Goal: Transaction & Acquisition: Register for event/course

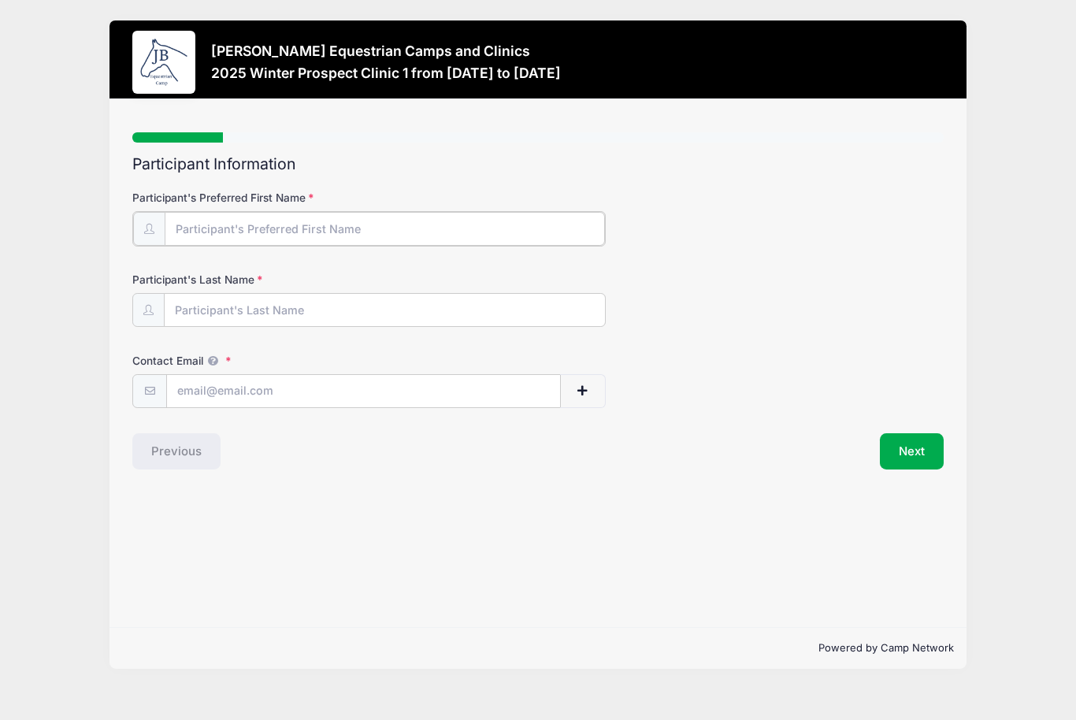
click at [310, 223] on input "Participant's Preferred First Name" at bounding box center [385, 229] width 440 height 34
type input "[PERSON_NAME]"
click at [180, 314] on input "Participant's Last Name" at bounding box center [385, 309] width 440 height 34
type input "shegon"
click at [206, 391] on input "Contact Email" at bounding box center [363, 390] width 393 height 34
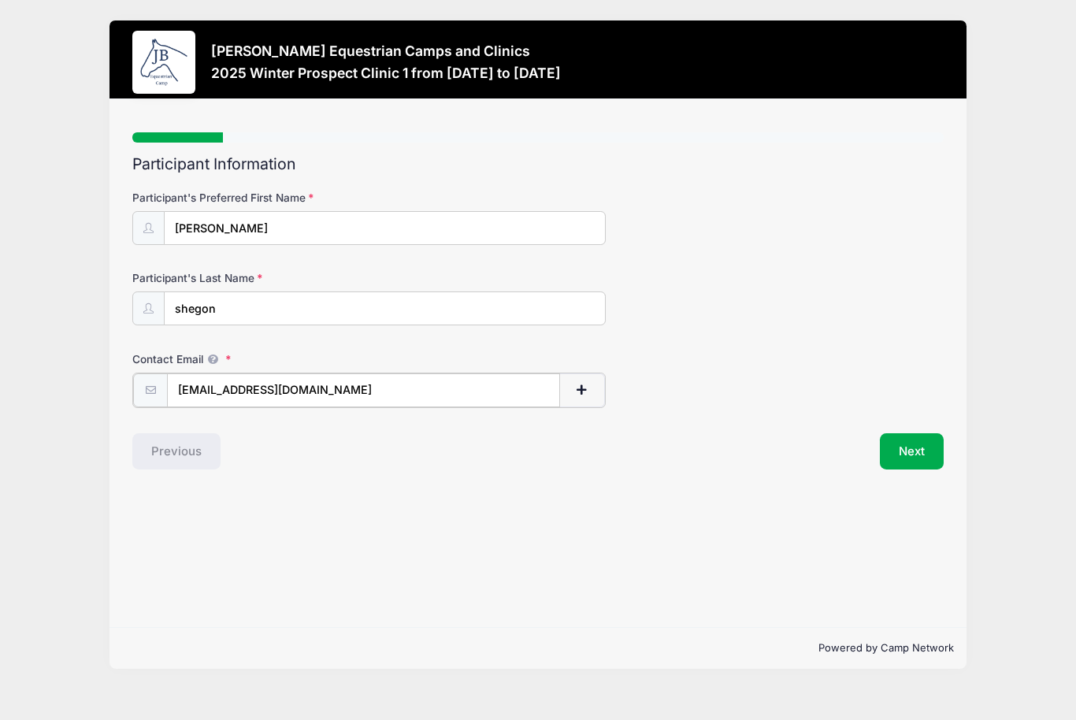
type input "[EMAIL_ADDRESS][DOMAIN_NAME]"
click at [889, 455] on button "Next" at bounding box center [912, 450] width 64 height 36
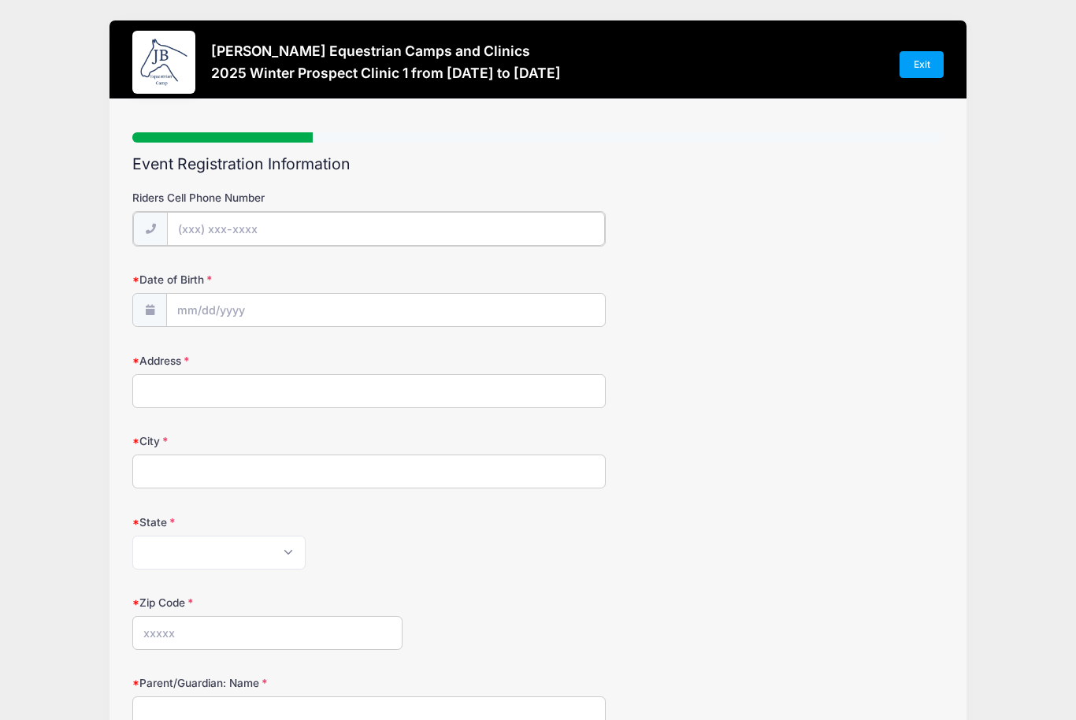
click at [175, 232] on input "Riders Cell Phone Number" at bounding box center [385, 229] width 437 height 34
type input "[PHONE_NUMBER]"
click at [217, 295] on input "Date of Birth" at bounding box center [385, 309] width 437 height 34
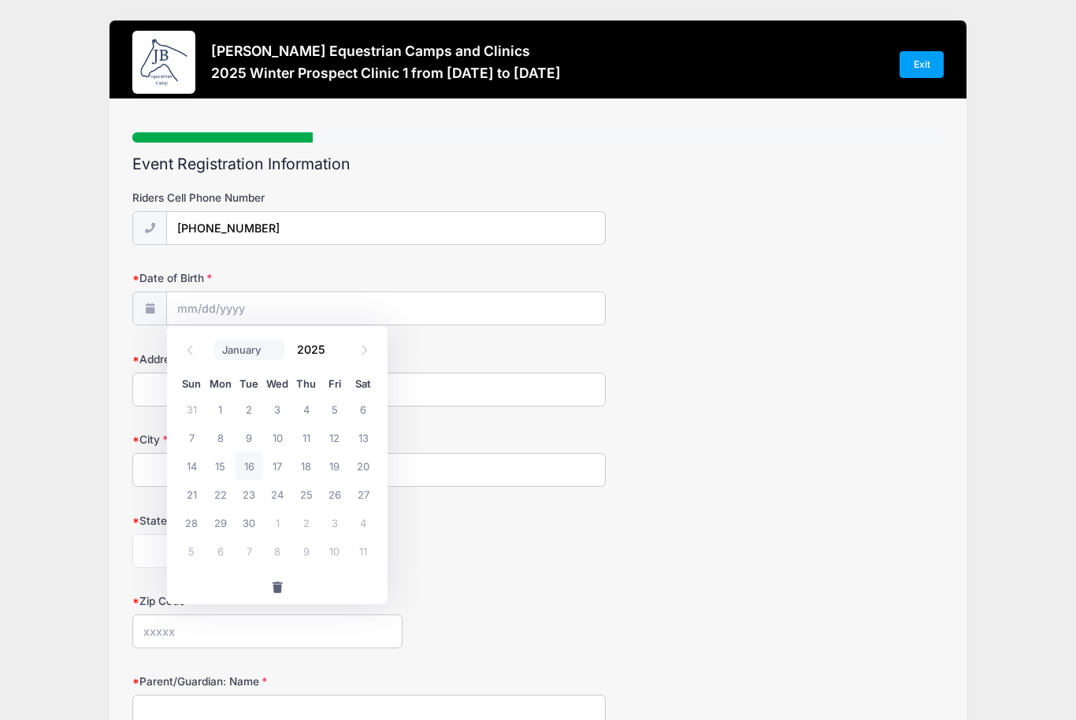
click at [247, 360] on select "January February March April May June July August September October November De…" at bounding box center [249, 350] width 70 height 20
select select "6"
click at [314, 409] on span "3" at bounding box center [306, 409] width 28 height 28
type input "07/03/2025"
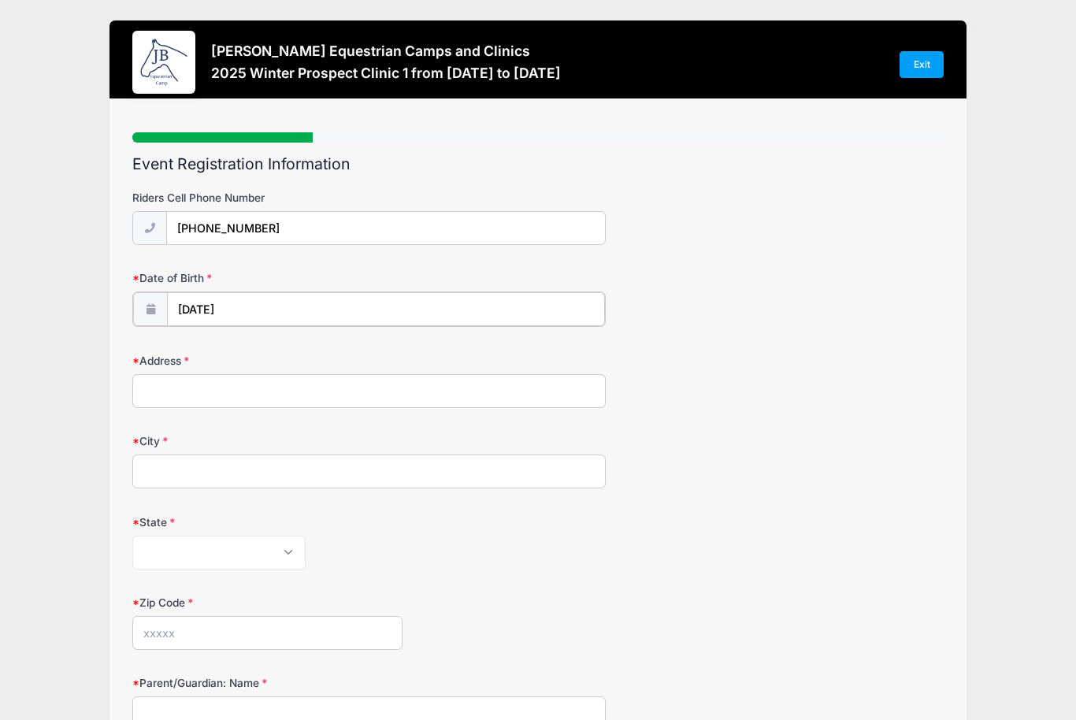
click at [258, 322] on input "07/03/2025" at bounding box center [385, 309] width 437 height 34
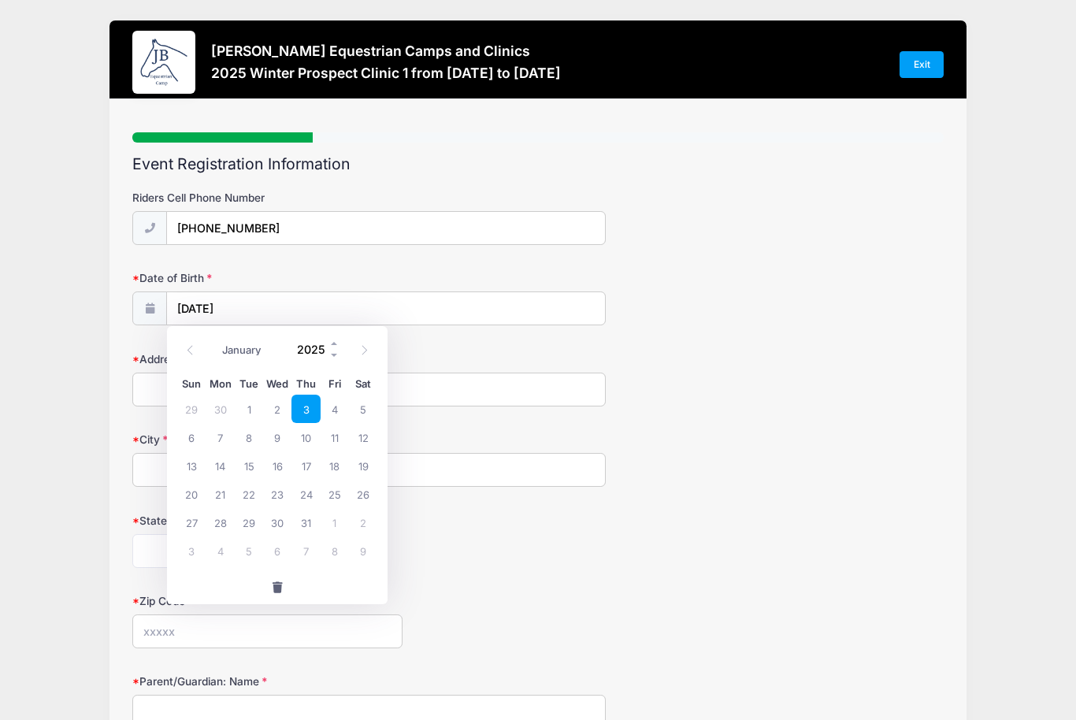
click at [314, 348] on input "2025" at bounding box center [314, 349] width 51 height 24
click at [329, 348] on input "2025" at bounding box center [314, 349] width 51 height 24
click at [336, 355] on span at bounding box center [334, 355] width 11 height 12
click at [329, 348] on input "2024" at bounding box center [314, 349] width 51 height 24
click at [337, 355] on span at bounding box center [334, 355] width 11 height 12
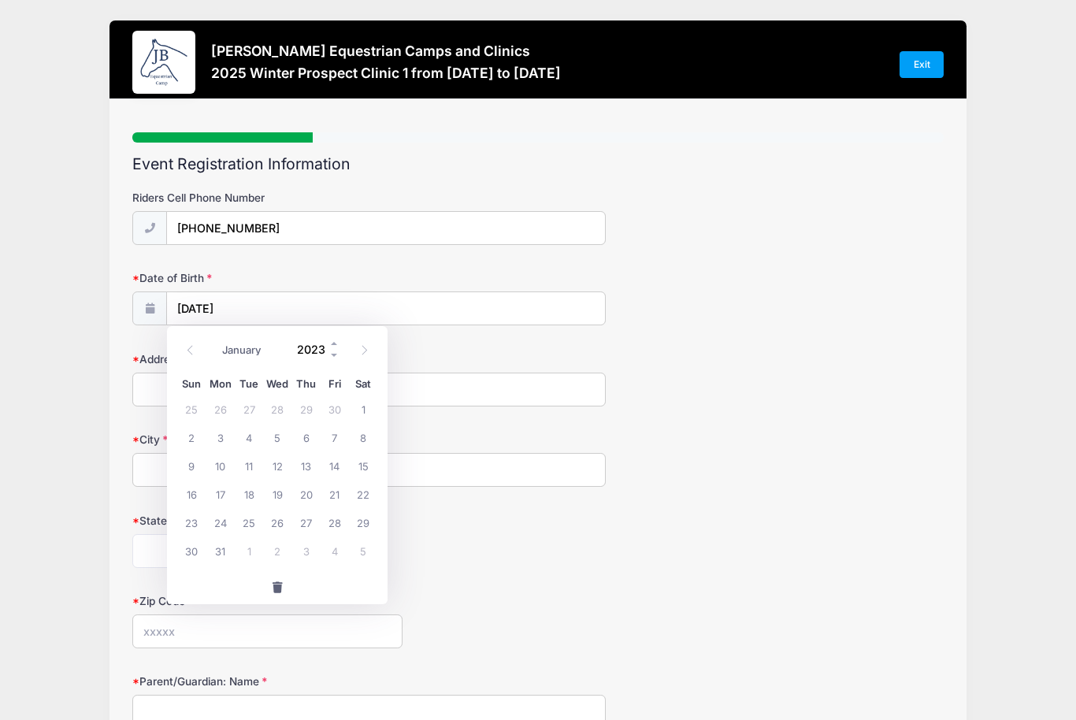
click at [329, 348] on input "2023" at bounding box center [314, 349] width 51 height 24
click at [337, 355] on span at bounding box center [334, 355] width 11 height 12
click at [329, 348] on input "2022" at bounding box center [314, 349] width 51 height 24
click at [337, 355] on span at bounding box center [334, 355] width 11 height 12
click at [329, 348] on input "2021" at bounding box center [314, 349] width 51 height 24
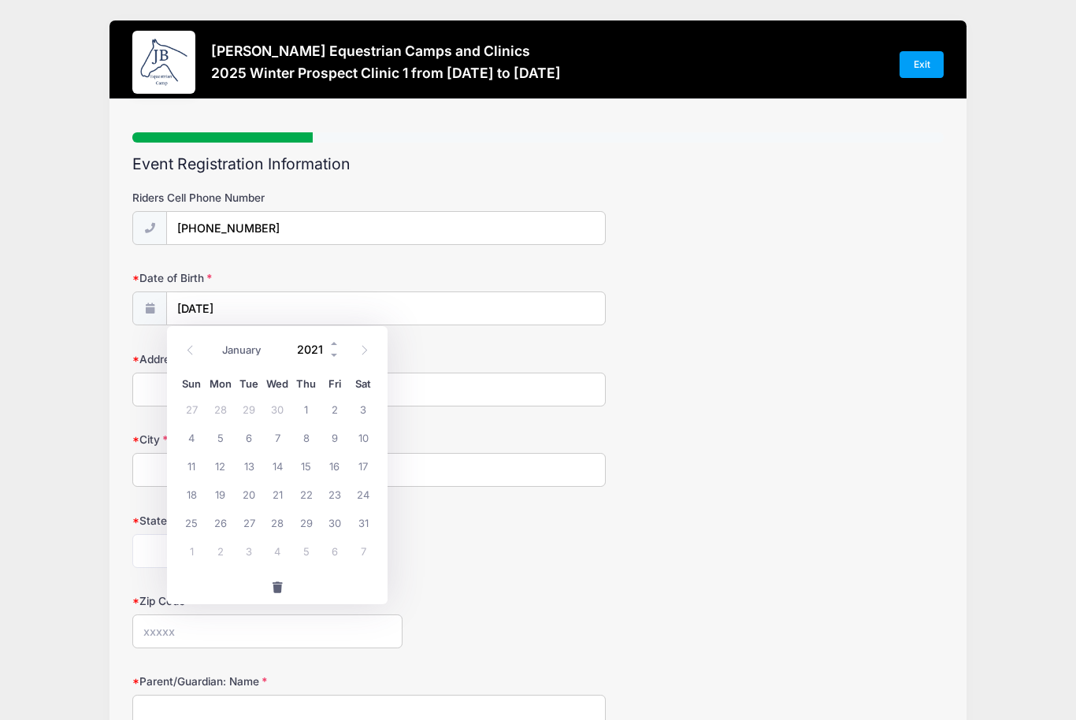
click at [337, 355] on span at bounding box center [334, 355] width 11 height 12
click at [329, 348] on input "2019" at bounding box center [314, 349] width 51 height 24
click at [337, 355] on span at bounding box center [334, 355] width 11 height 12
click at [329, 348] on input "2018" at bounding box center [314, 349] width 51 height 24
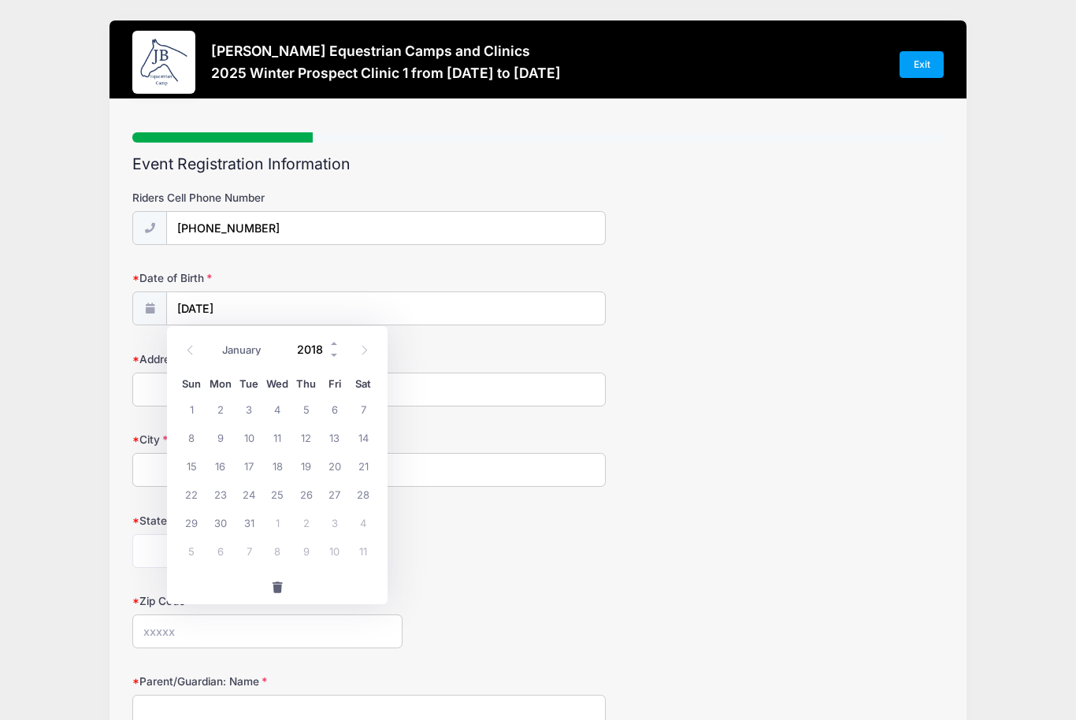
click at [337, 355] on span at bounding box center [334, 355] width 11 height 12
click at [329, 348] on input "2017" at bounding box center [314, 349] width 51 height 24
click at [337, 355] on span at bounding box center [334, 355] width 11 height 12
click at [329, 348] on input "2016" at bounding box center [314, 349] width 51 height 24
click at [337, 355] on span at bounding box center [334, 355] width 11 height 12
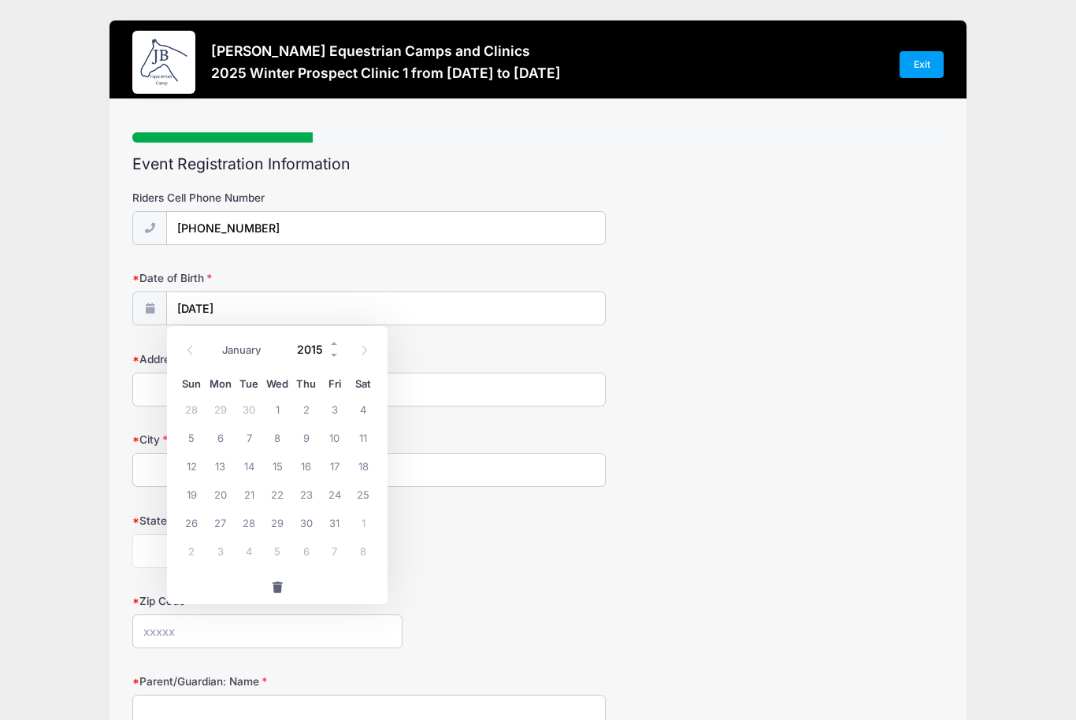
click at [329, 348] on input "2015" at bounding box center [314, 349] width 51 height 24
click at [337, 355] on span at bounding box center [334, 355] width 11 height 12
click at [329, 348] on input "2014" at bounding box center [314, 349] width 51 height 24
click at [337, 355] on span at bounding box center [334, 355] width 11 height 12
click at [329, 348] on input "2013" at bounding box center [314, 349] width 51 height 24
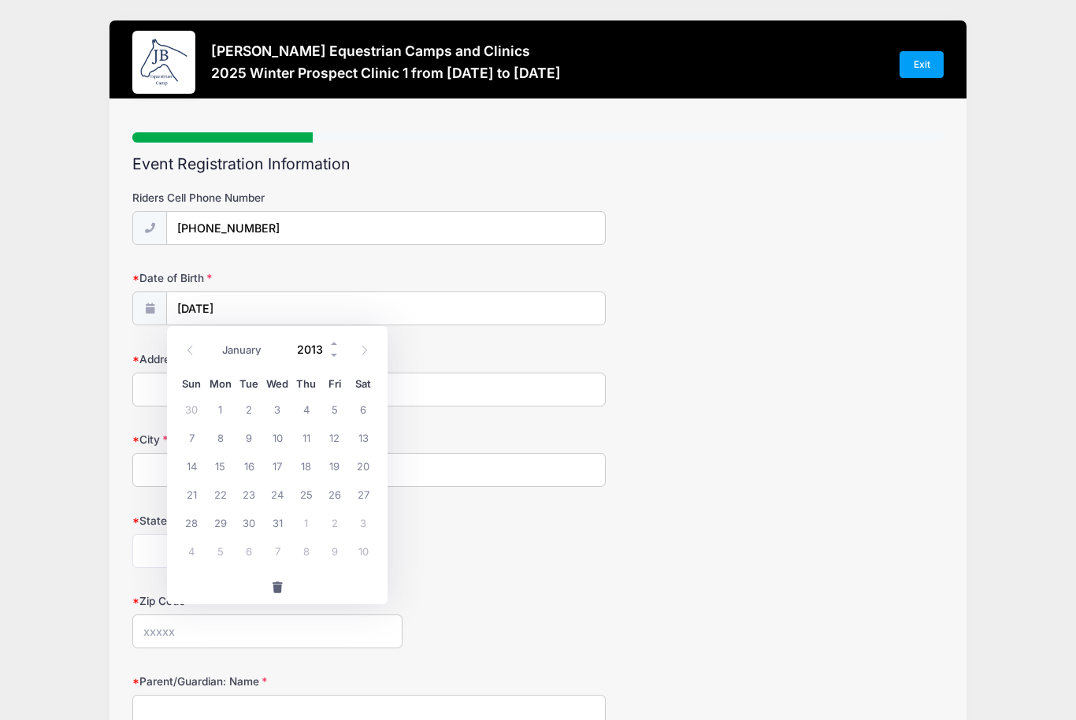
click at [337, 355] on span at bounding box center [334, 355] width 11 height 12
click at [329, 348] on input "2012" at bounding box center [314, 349] width 51 height 24
click at [337, 355] on span at bounding box center [334, 355] width 11 height 12
click at [329, 348] on input "2011" at bounding box center [314, 349] width 51 height 24
click at [337, 355] on span at bounding box center [334, 355] width 11 height 12
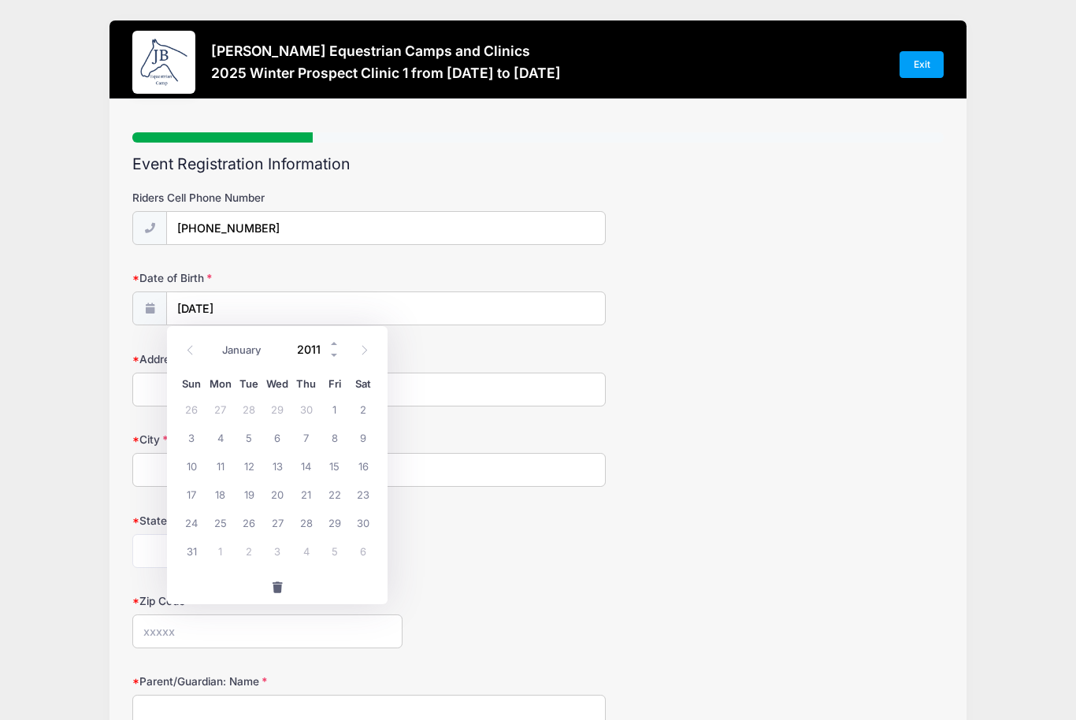
type input "2010"
click at [362, 403] on span "3" at bounding box center [363, 409] width 28 height 28
type input "07/03/2010"
click at [420, 400] on input "Address" at bounding box center [369, 390] width 474 height 34
type input "201 lakeshore dr"
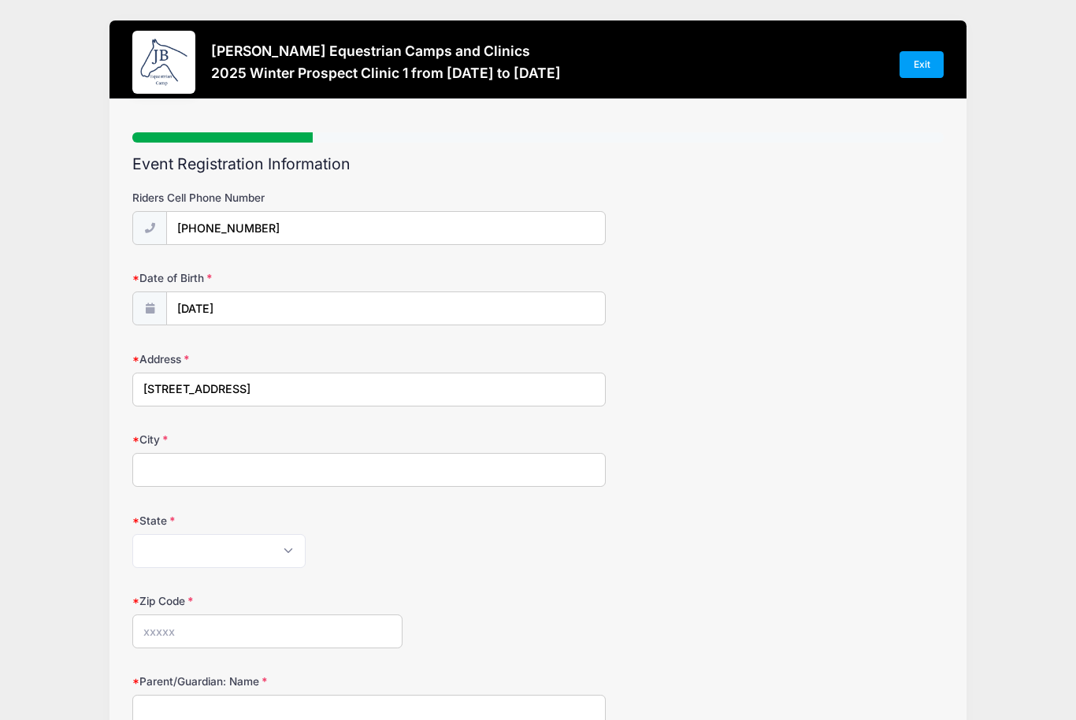
click at [186, 463] on input "City" at bounding box center [369, 470] width 474 height 34
type input "Trophy club"
click at [165, 544] on select "Alabama Alaska American Samoa Arizona Arkansas Armed Forces Africa Armed Forces…" at bounding box center [218, 551] width 173 height 34
select select "TX"
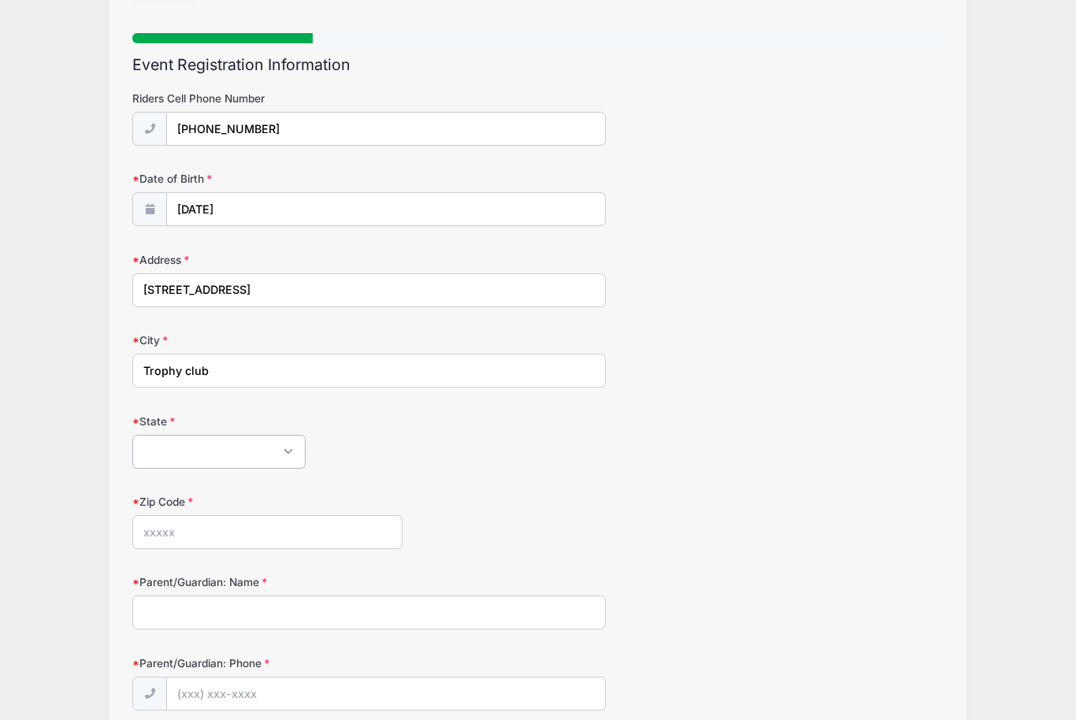
scroll to position [117, 0]
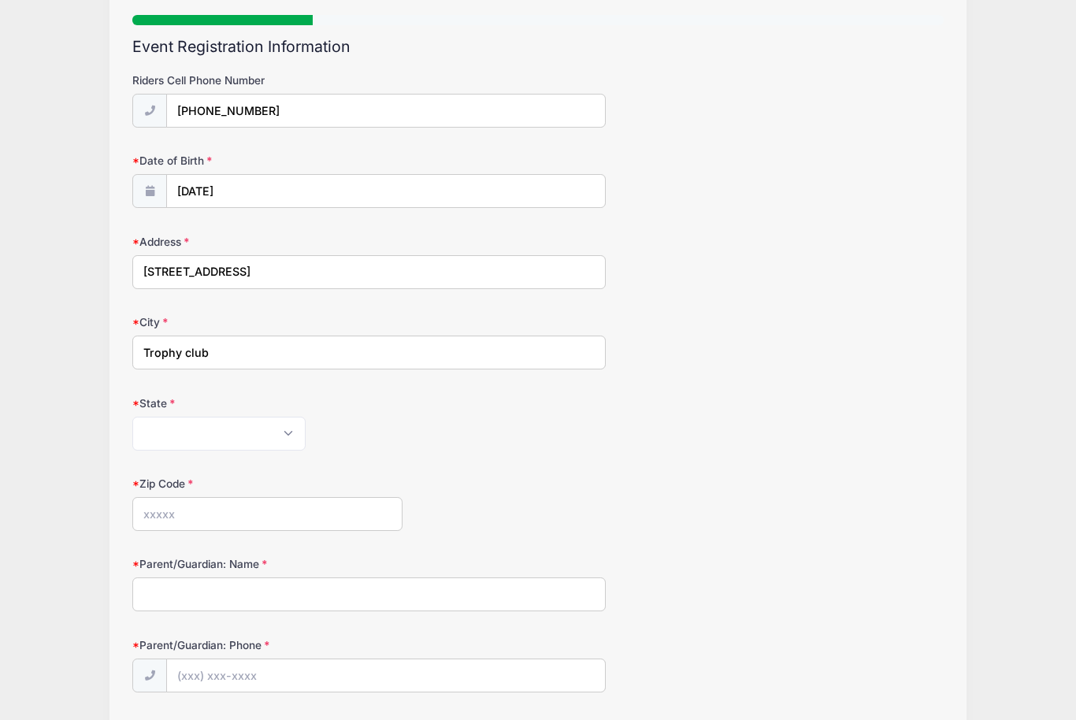
click at [263, 507] on input "Zip Code" at bounding box center [267, 514] width 270 height 34
type input "76262"
click at [181, 578] on input "Parent/Guardian: Name" at bounding box center [369, 595] width 474 height 34
type input "Tina Shegon"
click at [206, 643] on label "Parent/Guardian: Phone" at bounding box center [267, 645] width 270 height 16
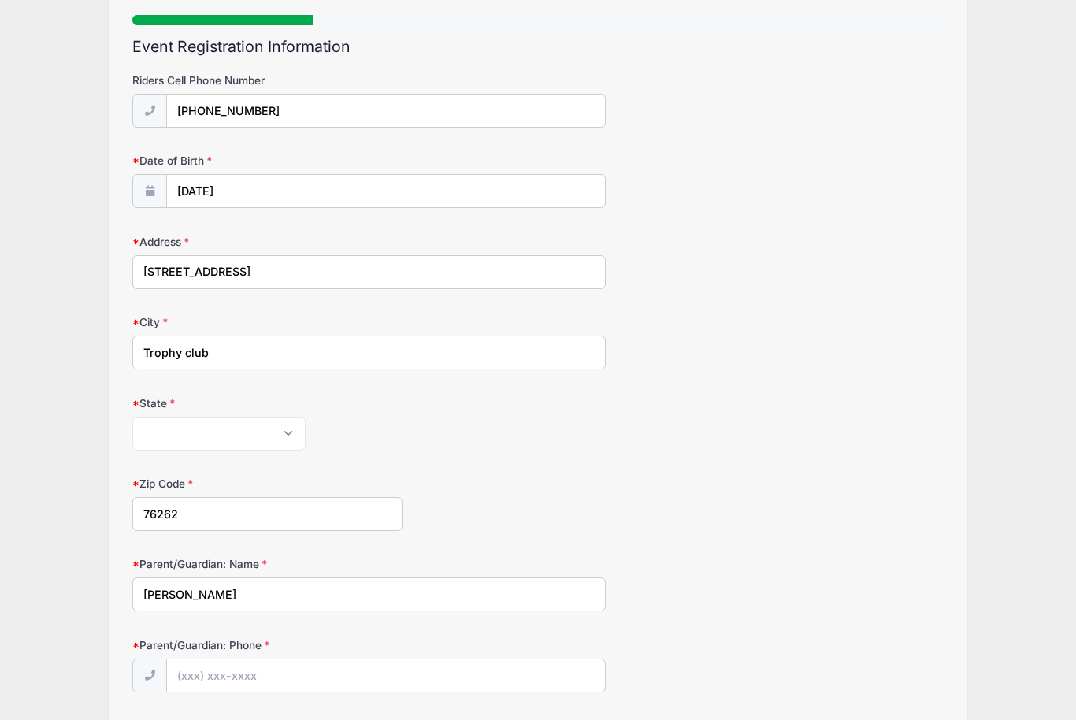
click at [206, 659] on input "Parent/Guardian: Phone" at bounding box center [385, 676] width 439 height 34
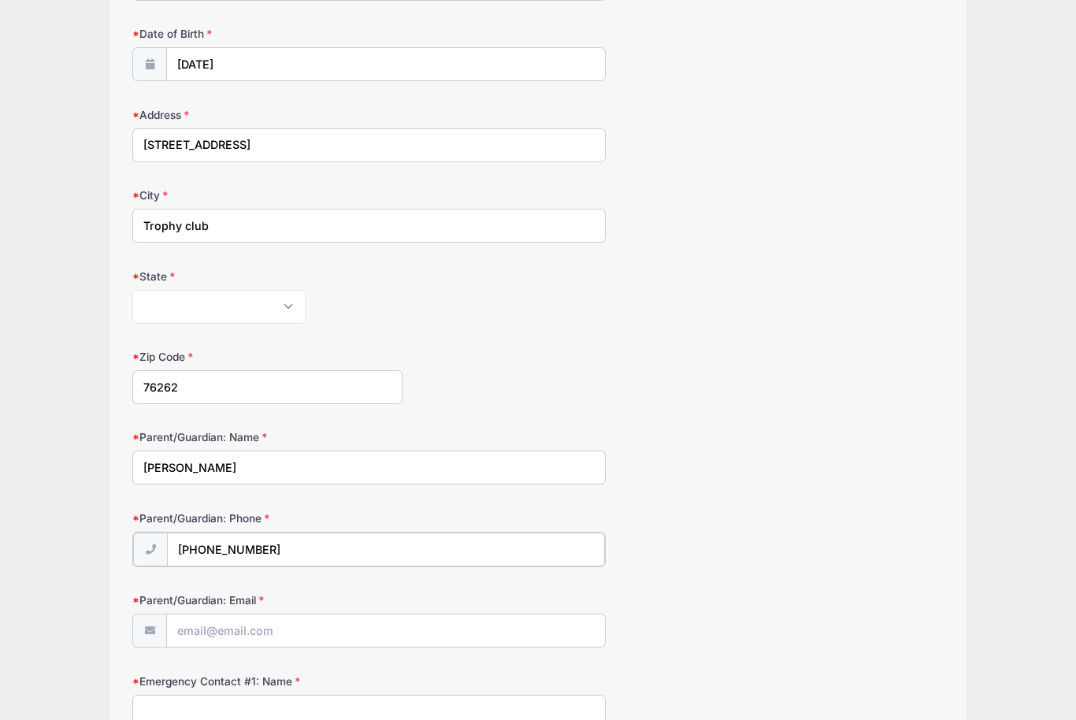
scroll to position [244, 0]
type input "(817) 713-5235"
click at [251, 637] on input "Parent/Guardian: Email" at bounding box center [385, 630] width 437 height 34
type input "shegon1@att.net"
click at [186, 695] on input "Emergency Contact #1: Name" at bounding box center [369, 710] width 474 height 34
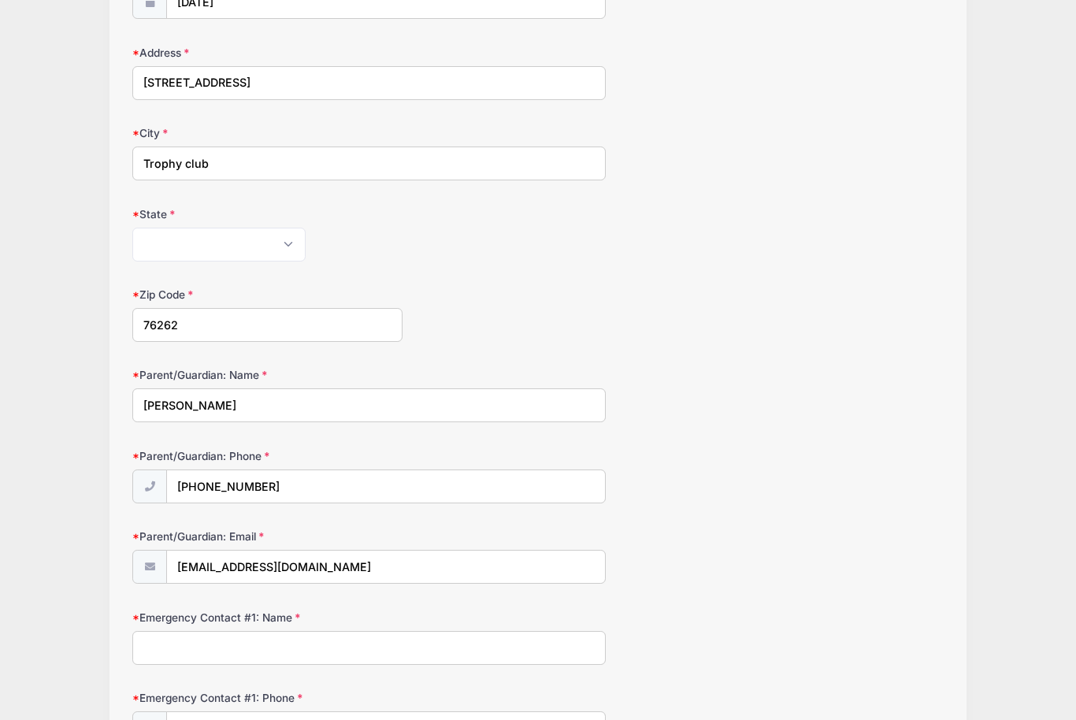
scroll to position [434, 0]
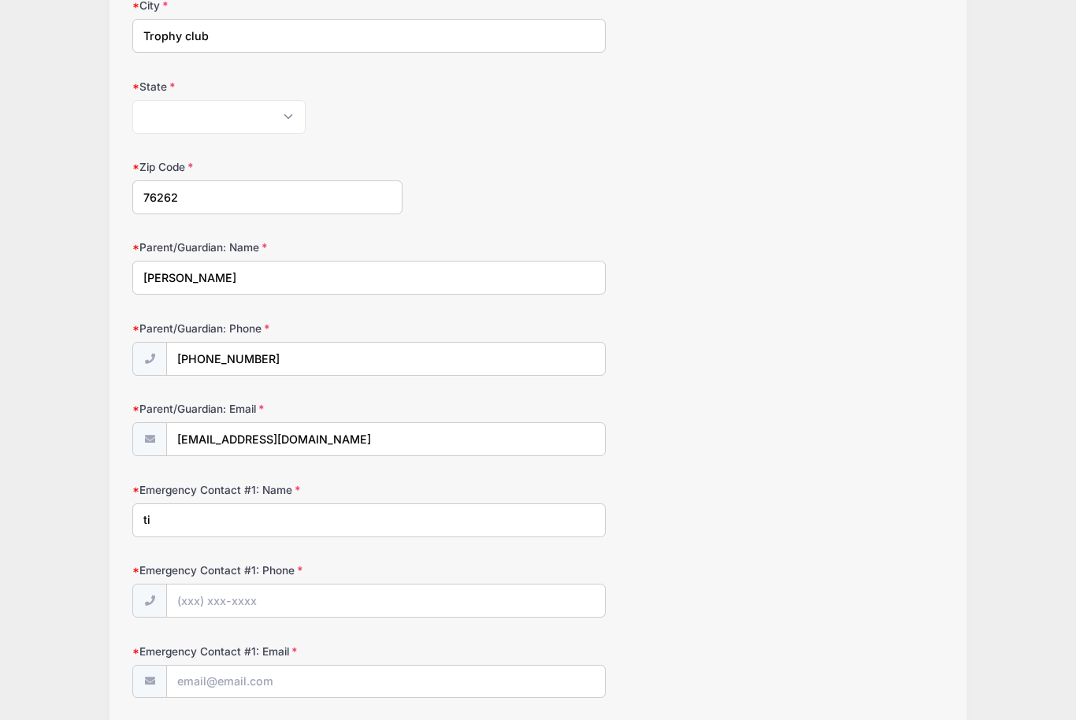
type input "t"
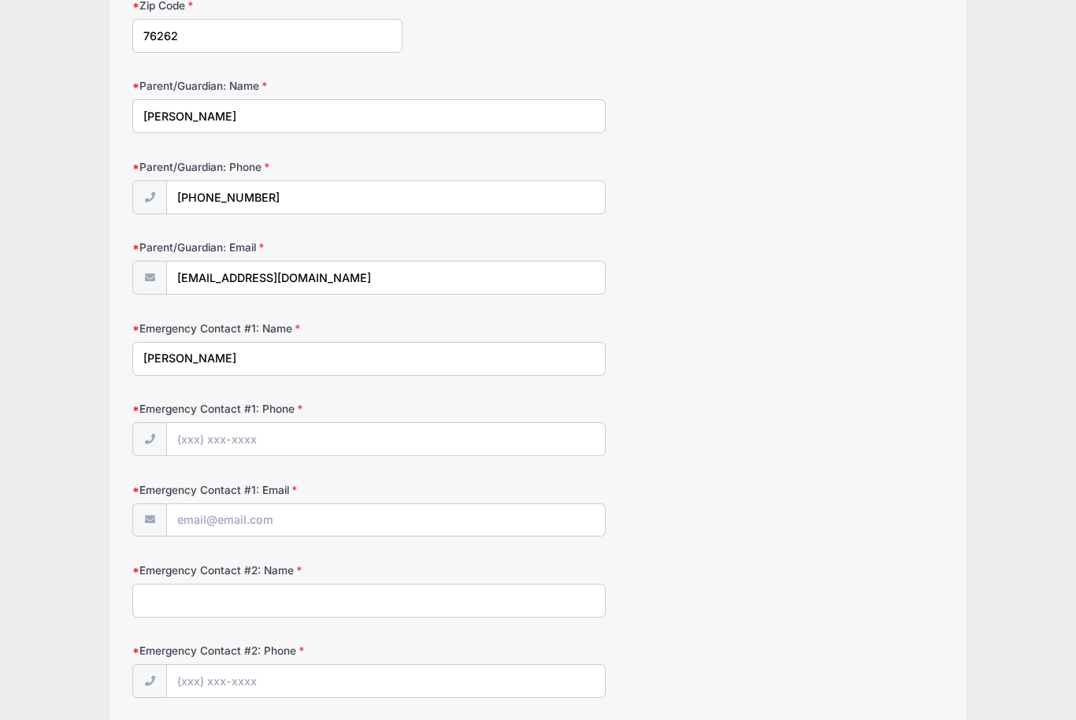
scroll to position [596, 0]
type input "Tina Shegon"
click at [190, 434] on input "Emergency Contact #1: Phone" at bounding box center [385, 440] width 437 height 34
type input "(817) 980-3488"
click at [203, 520] on input "Emergency Contact #1: Email" at bounding box center [385, 521] width 437 height 34
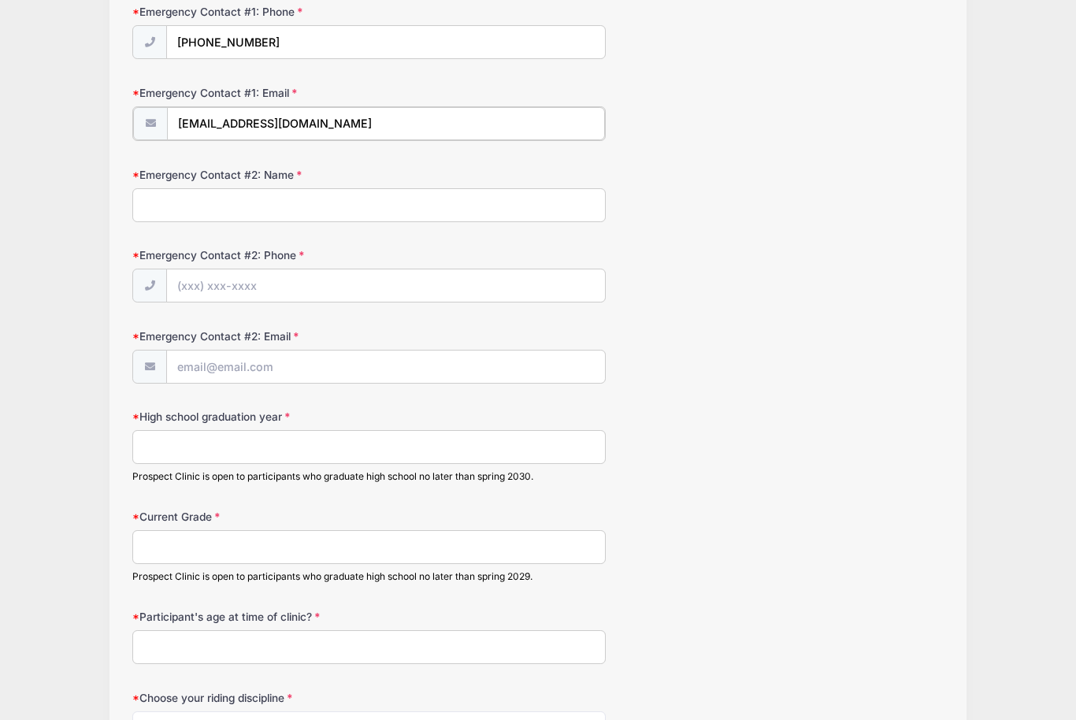
scroll to position [1140, 0]
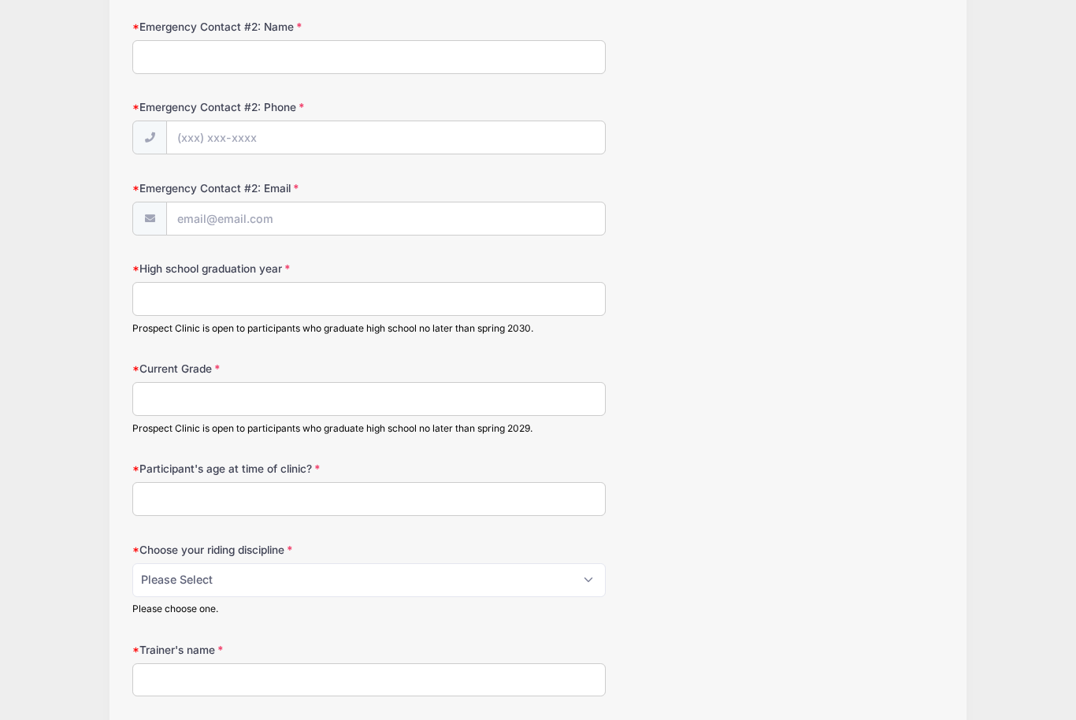
type input "shegon1@att.net"
click at [298, 398] on input "Current Grade" at bounding box center [369, 398] width 474 height 34
type input "9th"
click at [183, 481] on input "Participant's age at time of clinic?" at bounding box center [369, 498] width 474 height 34
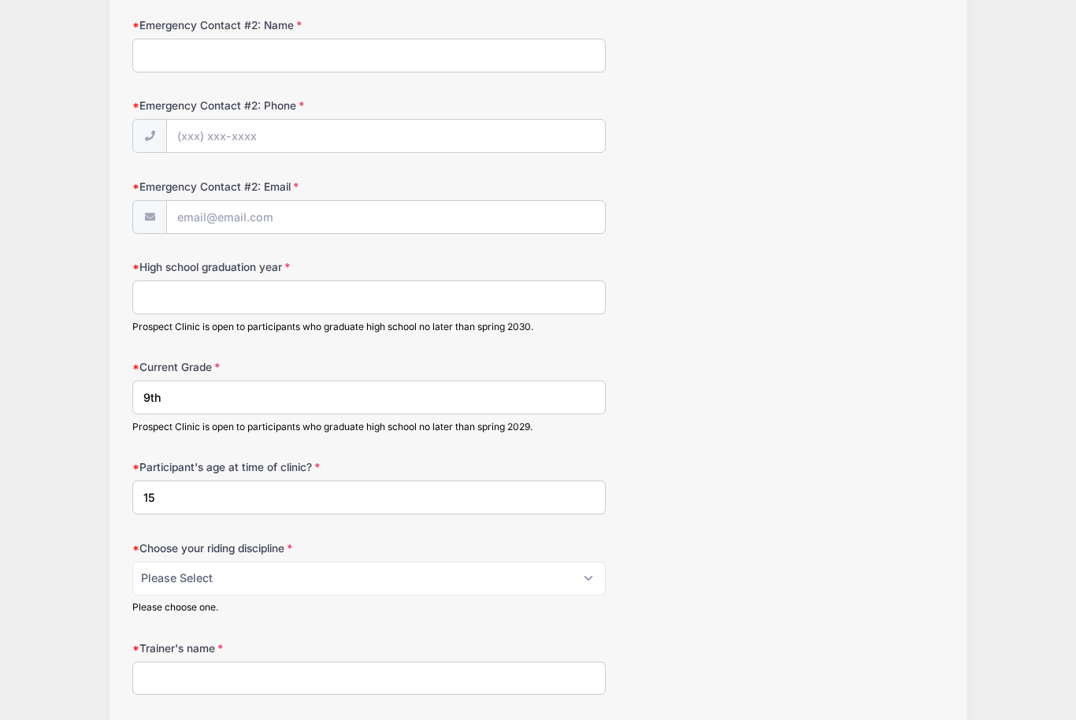
type input "15"
click at [316, 562] on select "Please Select jumping seat western reining western horsemanship" at bounding box center [369, 579] width 474 height 34
select select "western horsemanship"
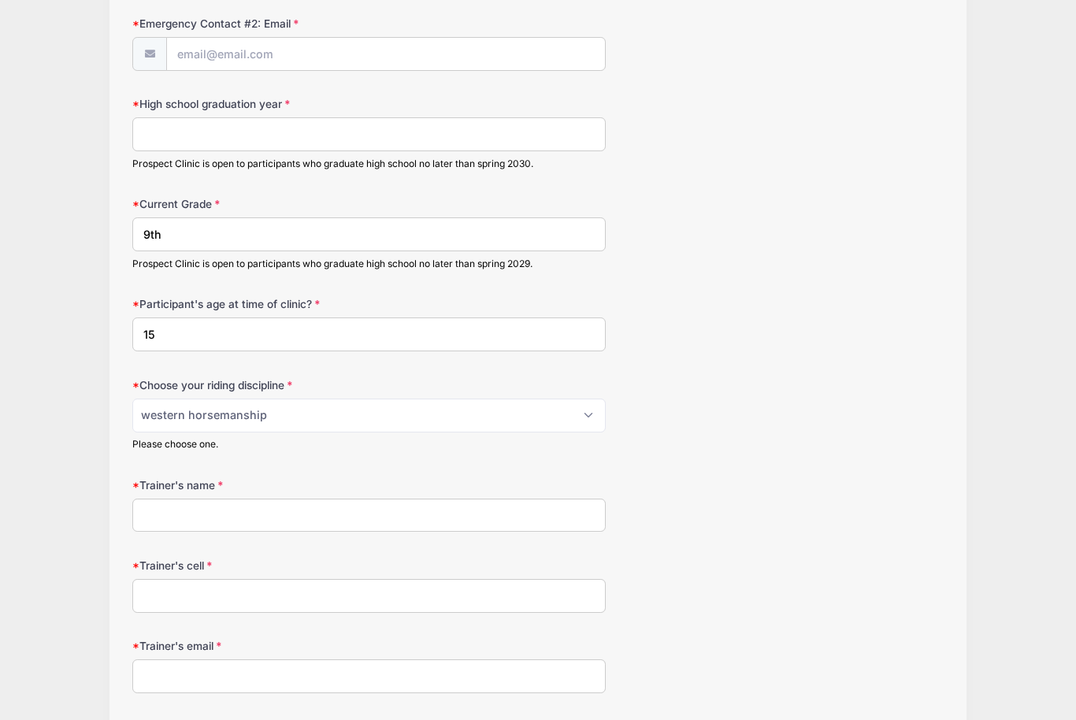
click at [299, 518] on input "Trainer's name" at bounding box center [369, 517] width 474 height 34
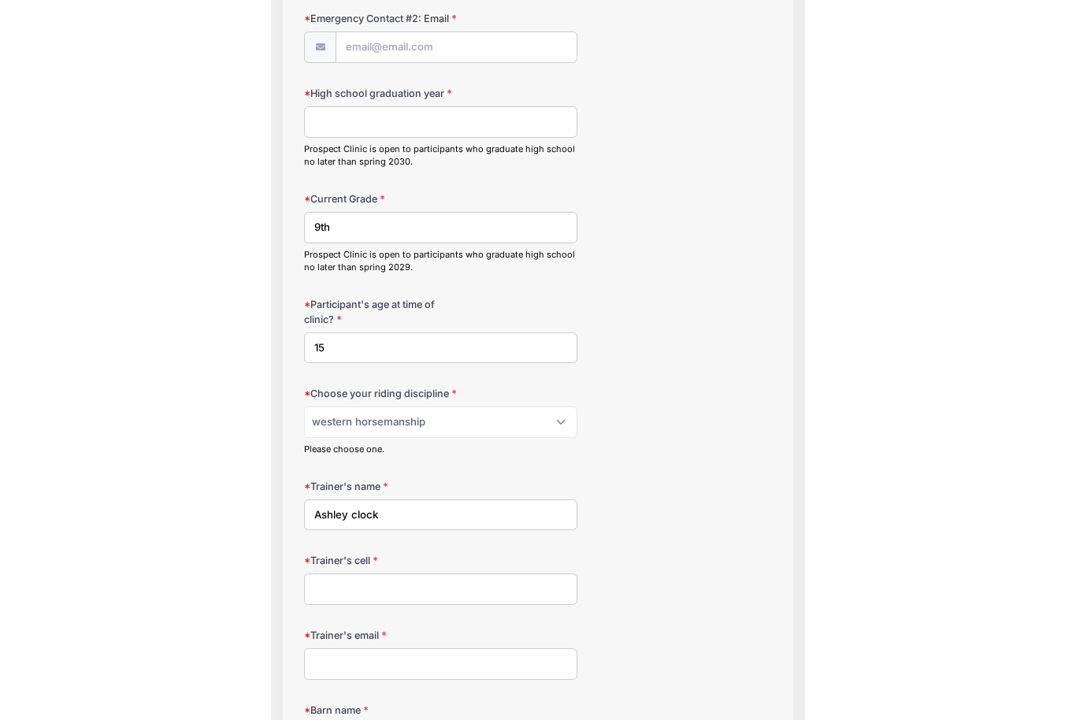
scroll to position [1304, 0]
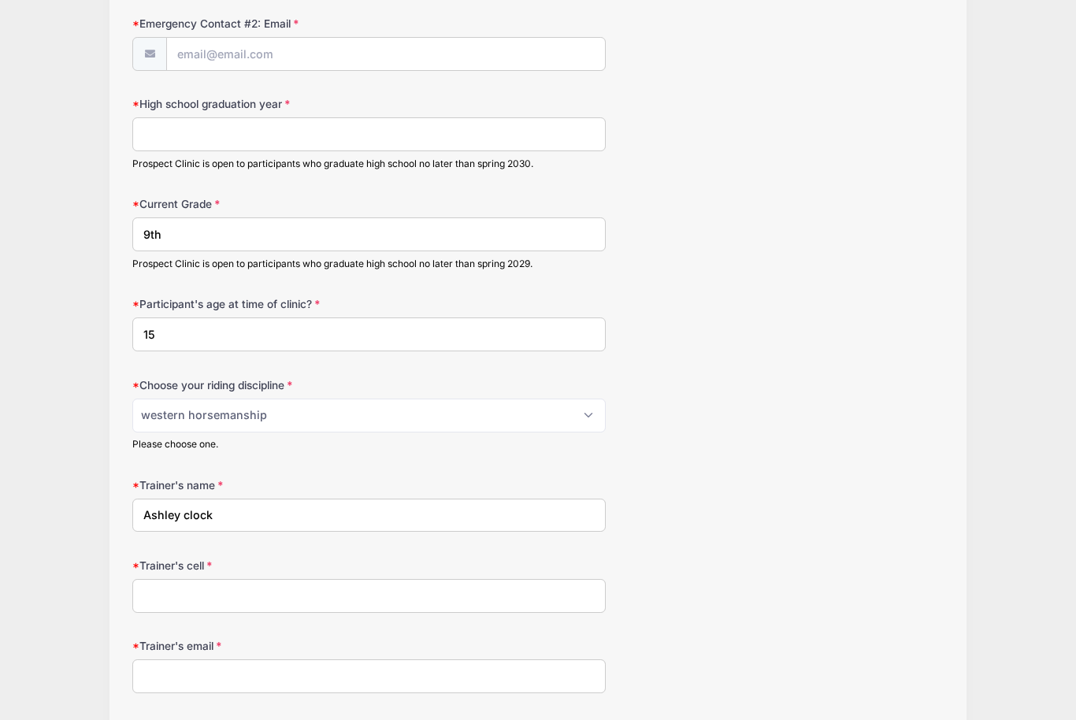
type input "Ashley clock"
click at [169, 584] on input "Trainer's cell" at bounding box center [369, 596] width 474 height 34
type input "8052079817"
click at [169, 666] on input "Trainer's email" at bounding box center [369, 677] width 474 height 34
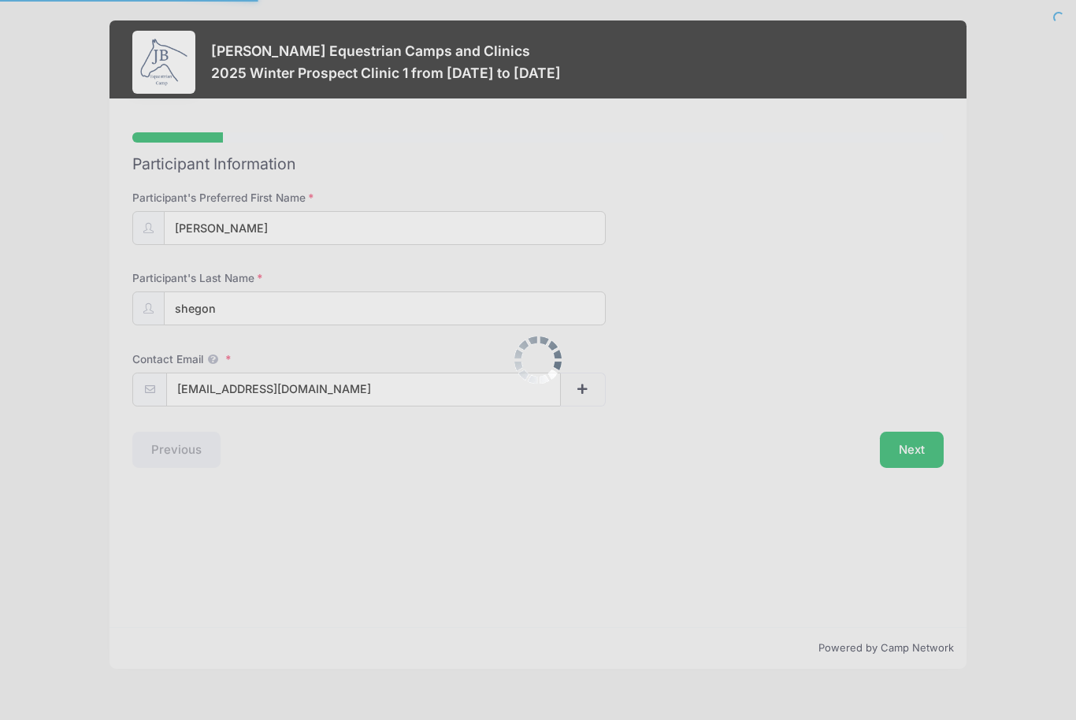
select select "western horsemanship"
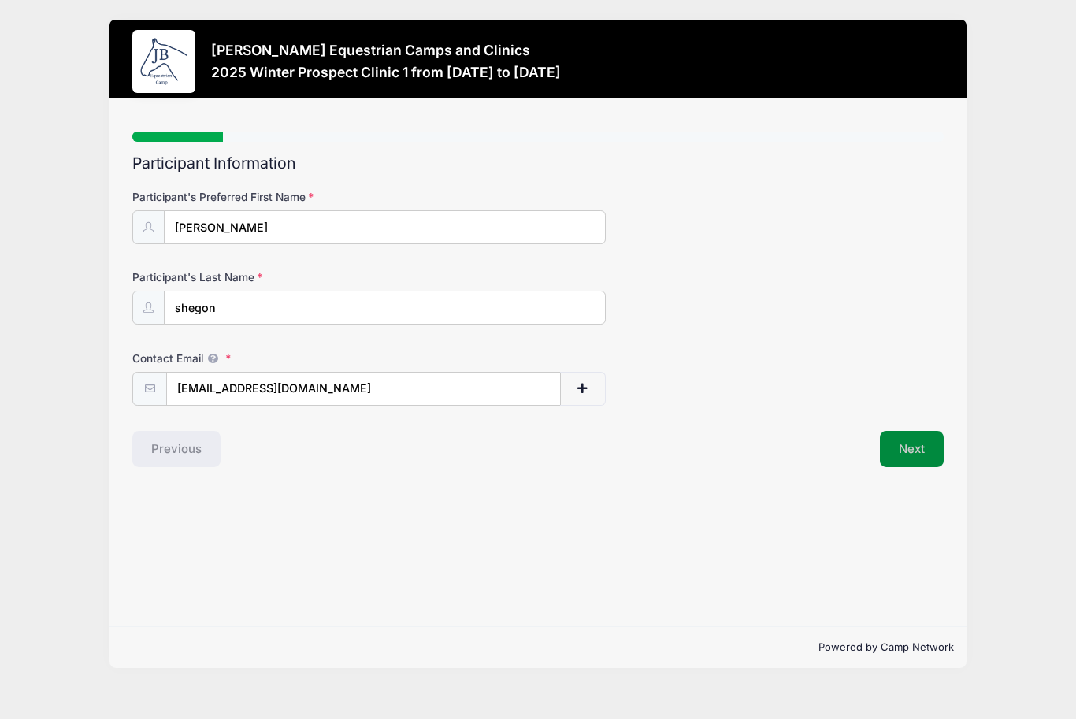
click at [920, 440] on button "Next" at bounding box center [912, 450] width 64 height 36
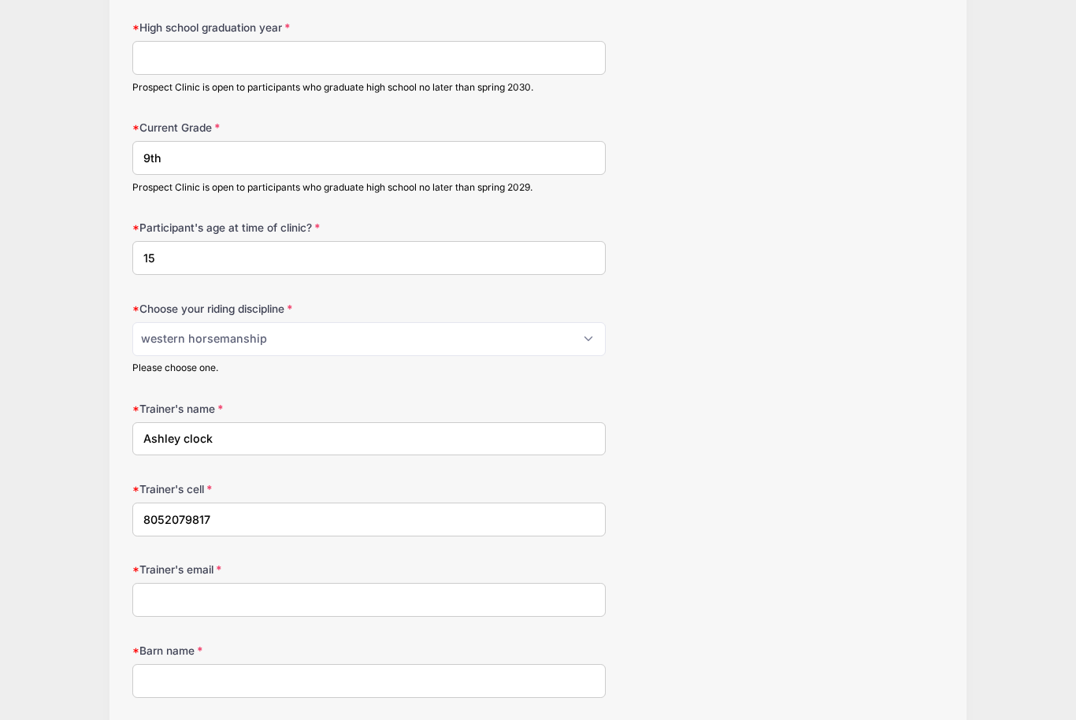
scroll to position [1381, 0]
click at [165, 584] on input "Trainer's email" at bounding box center [369, 600] width 474 height 34
paste input "adunbar11@yahoo.com"
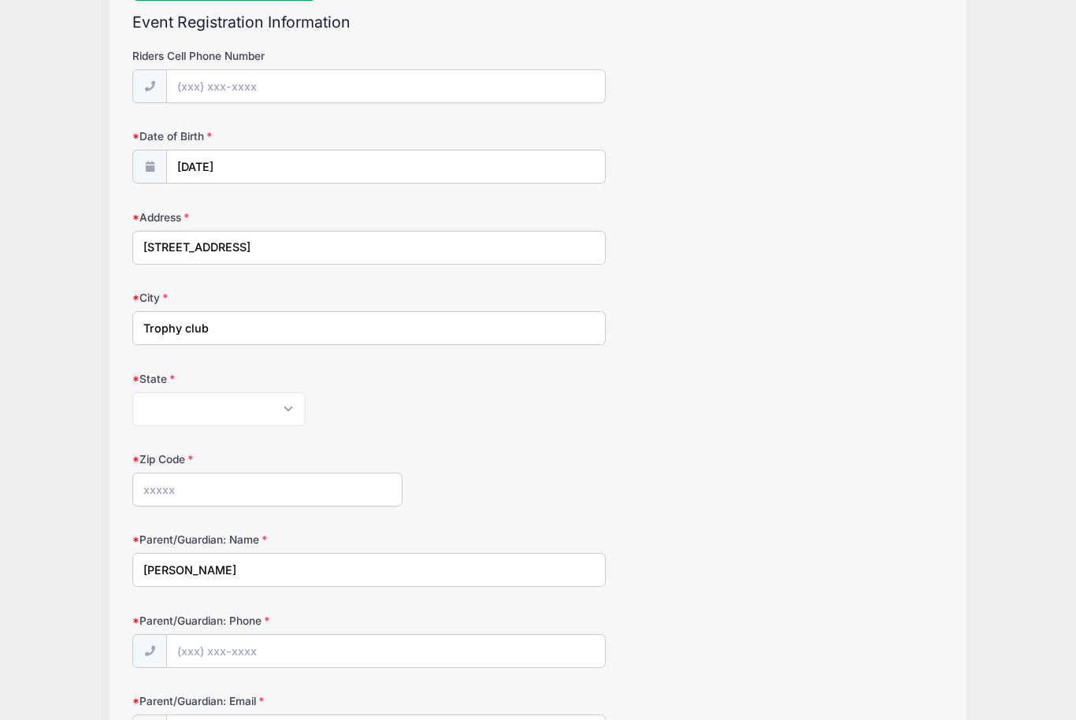
scroll to position [0, 0]
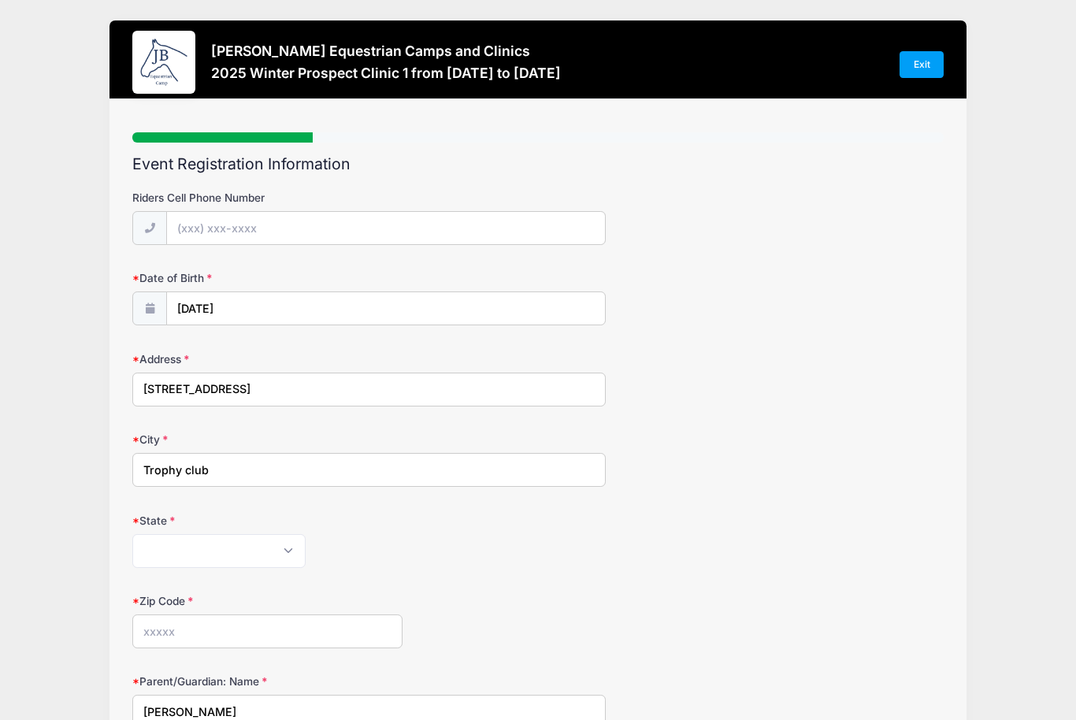
type input "adunbar11@yahoo.com"
click at [345, 202] on label "Riders Cell Phone Number" at bounding box center [267, 198] width 270 height 16
click at [345, 211] on input "Riders Cell Phone Number" at bounding box center [385, 228] width 439 height 34
click at [347, 216] on input "Riders Cell Phone Number" at bounding box center [385, 229] width 437 height 34
type input "[PHONE_NUMBER]"
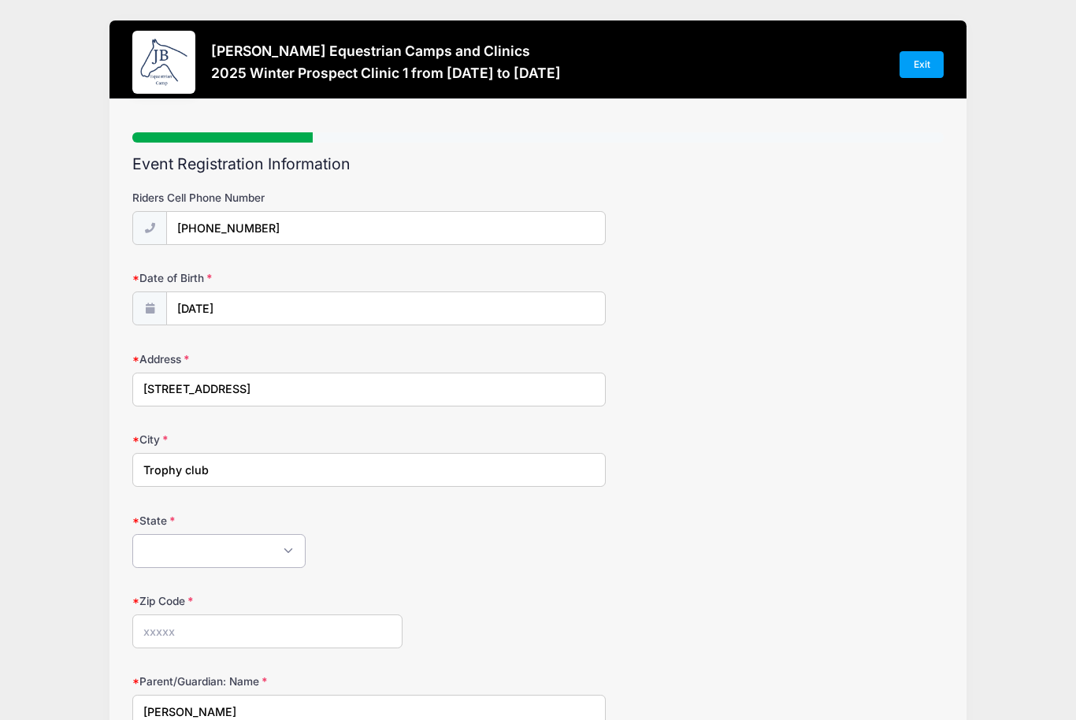
click at [222, 556] on select "[US_STATE] [US_STATE] [US_STATE] [US_STATE] [US_STATE] Armed Forces Africa Arme…" at bounding box center [218, 551] width 173 height 34
select select "[GEOGRAPHIC_DATA]"
click at [246, 604] on label "Zip Code" at bounding box center [267, 601] width 270 height 16
click at [246, 615] on input "Zip Code" at bounding box center [267, 632] width 270 height 34
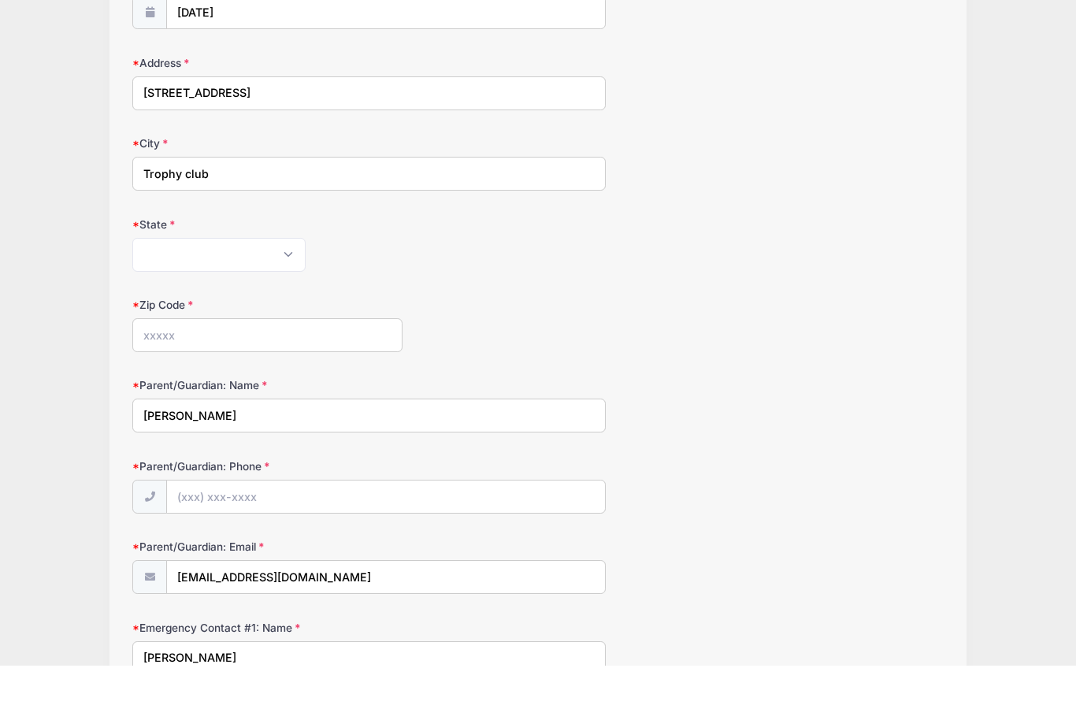
type input "7"
type input "76262"
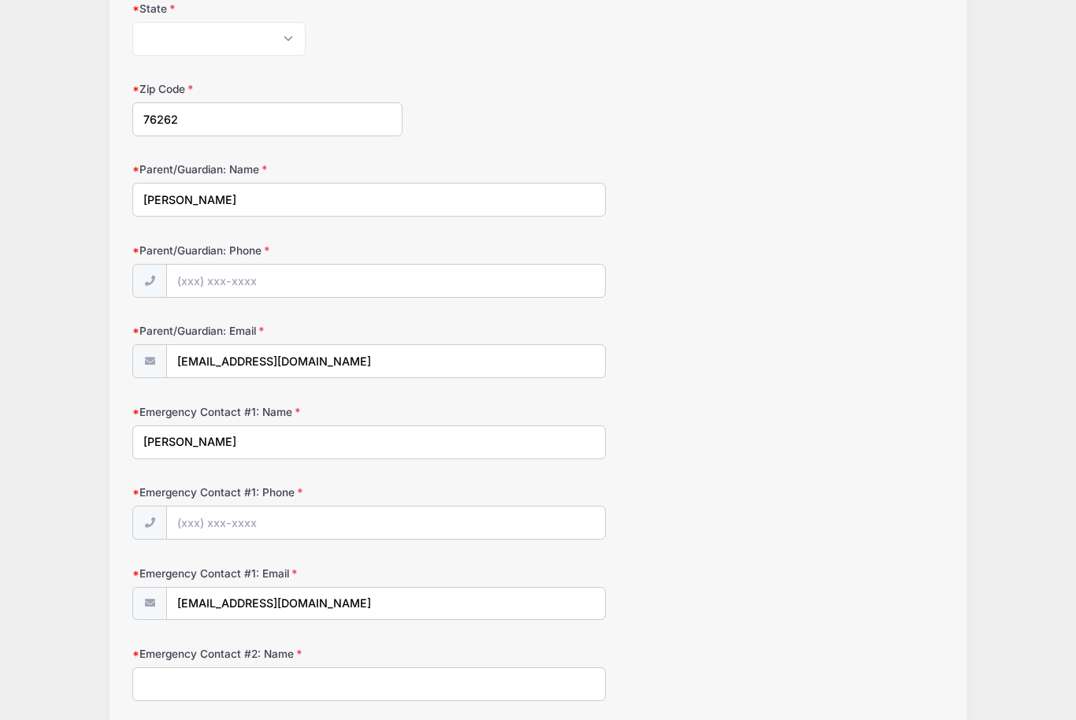
scroll to position [529, 0]
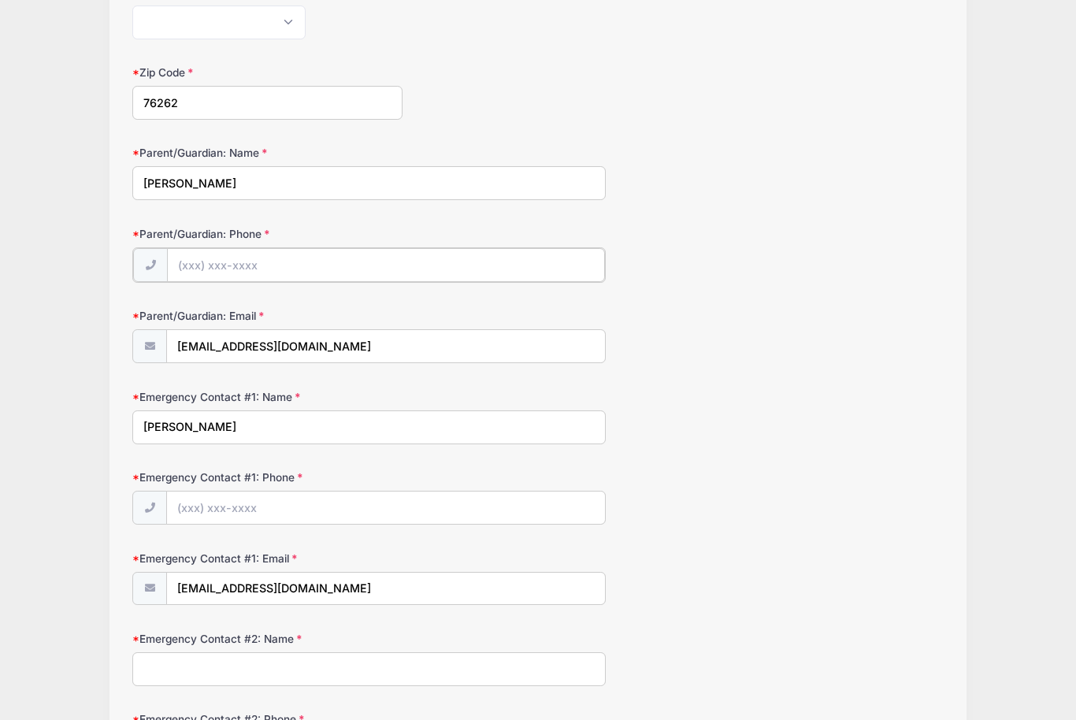
click at [326, 258] on input "Parent/Guardian: Phone" at bounding box center [385, 265] width 437 height 34
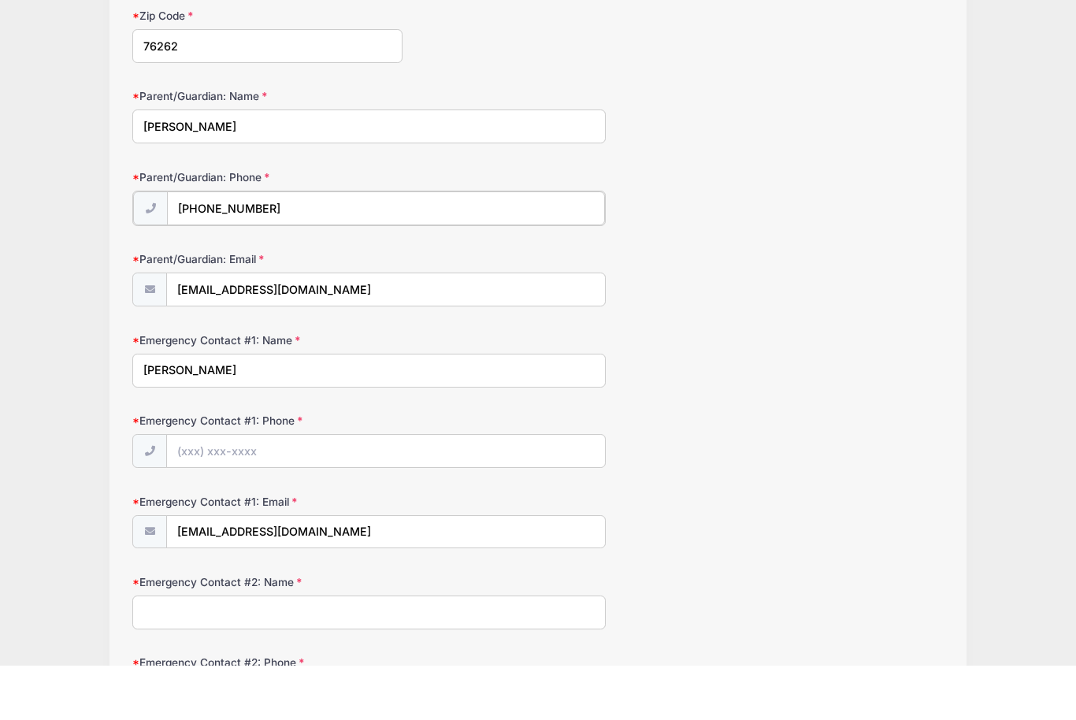
scroll to position [563, 0]
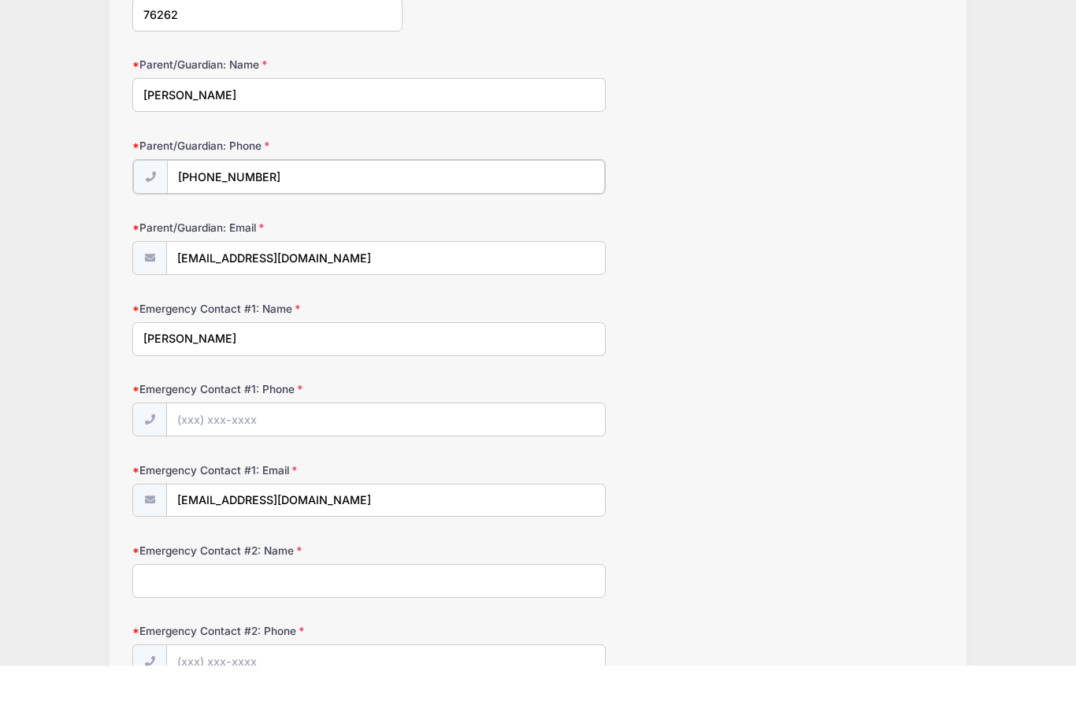
type input "(817) 713-5235"
click at [264, 456] on input "Emergency Contact #1: Phone" at bounding box center [385, 473] width 437 height 34
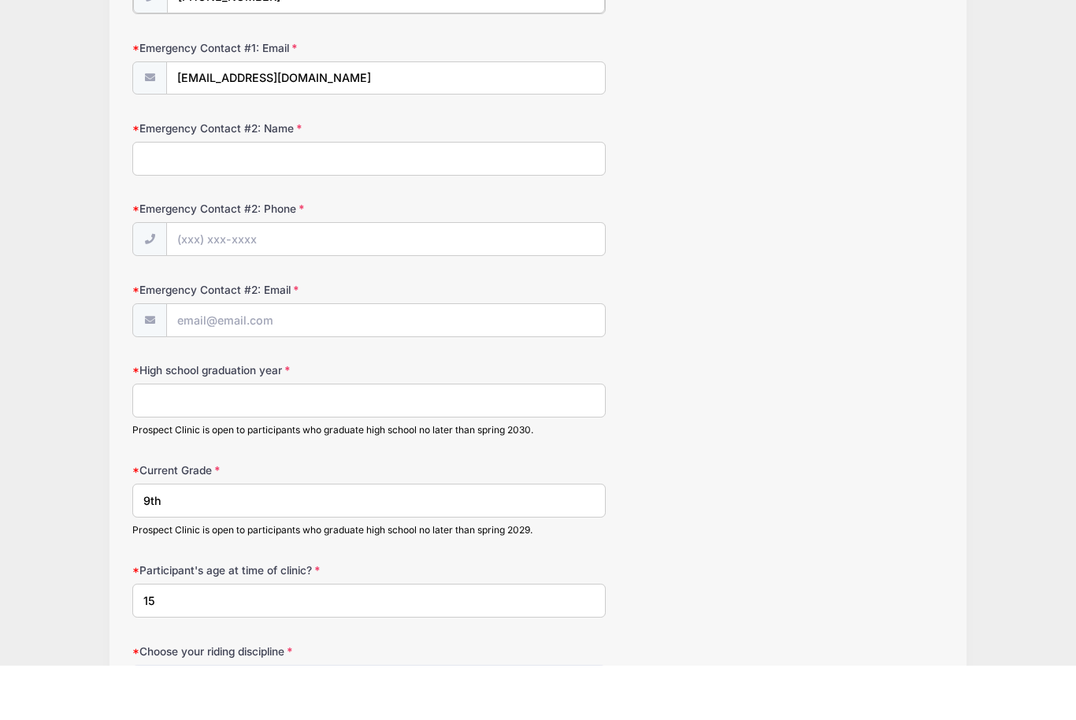
scroll to position [1009, 0]
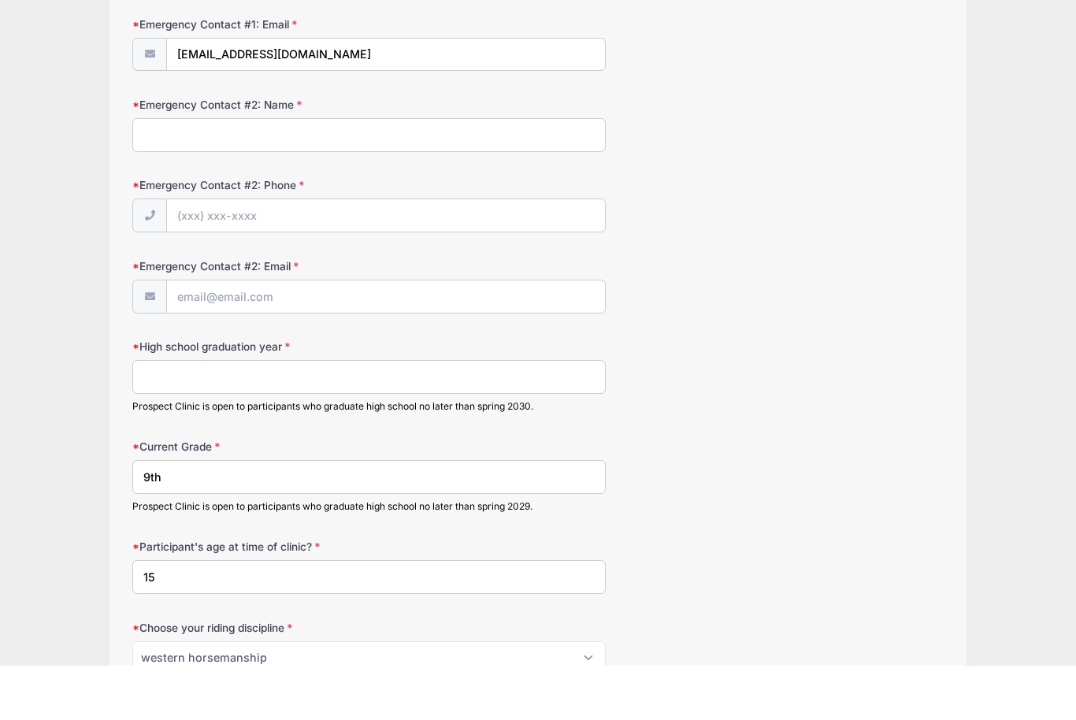
type input "(817) 713-5235"
click at [299, 413] on input "High school graduation year" at bounding box center [369, 430] width 474 height 34
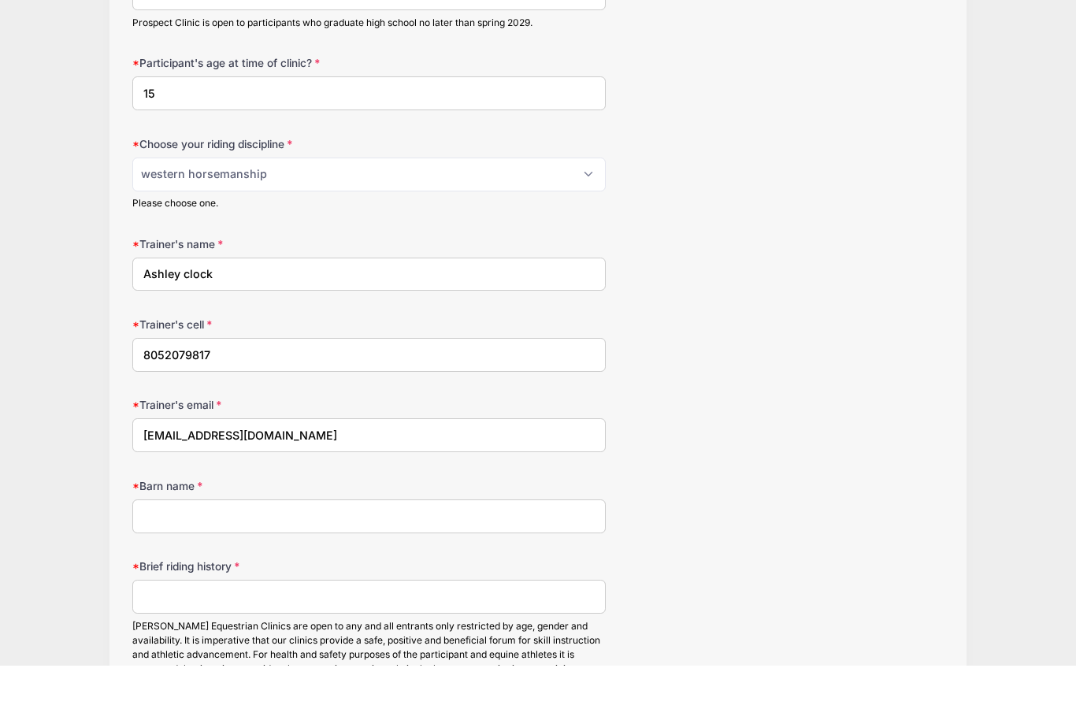
scroll to position [1541, 0]
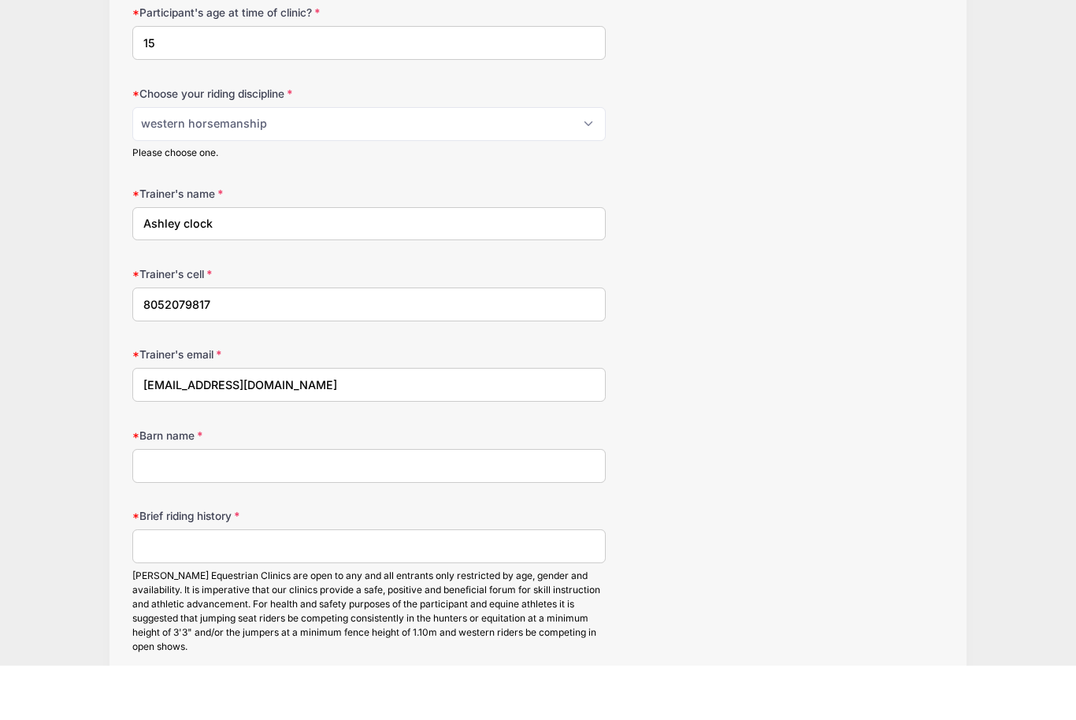
type input "2029"
click at [259, 584] on input "Brief riding history" at bounding box center [369, 601] width 474 height 34
click at [489, 584] on input "I have been riding since I was seven years old and I’ve been competing in IA an…" at bounding box center [369, 601] width 474 height 34
click at [488, 584] on input "I have been riding since I was seven years old and I’ve been competing in IA an…" at bounding box center [369, 601] width 474 height 34
click at [502, 584] on input "I have been riding since I was seven years old and I’ve been competing in IA an…" at bounding box center [369, 601] width 474 height 34
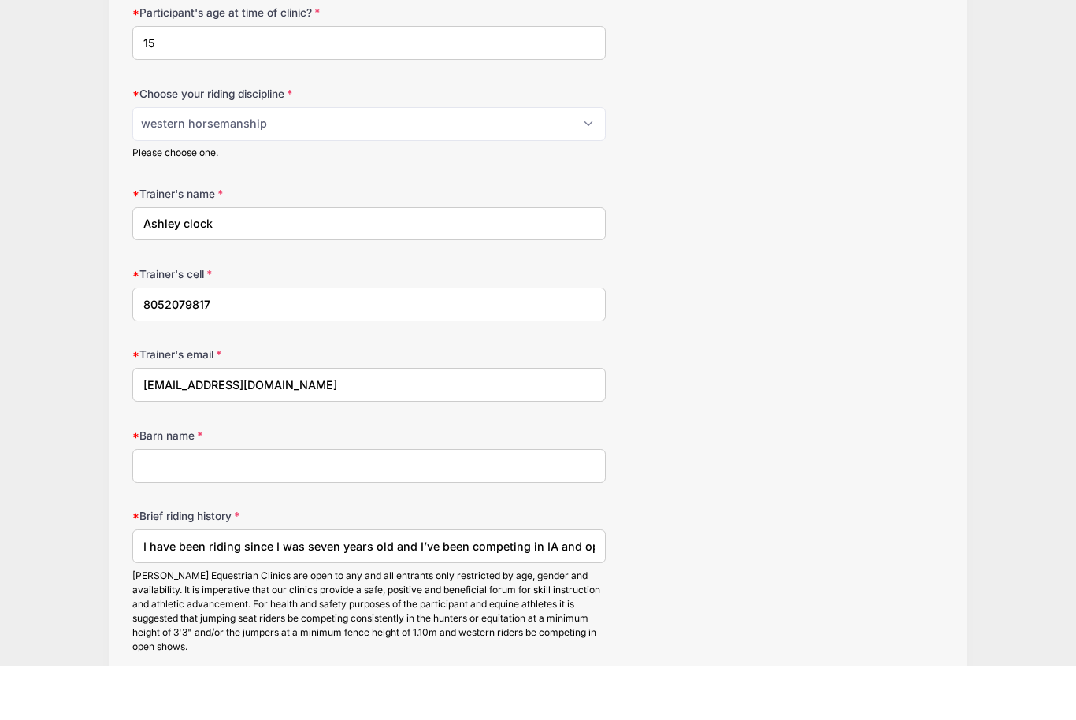
click at [501, 584] on input "I have been riding since I was seven years old and I’ve been competing in IA an…" at bounding box center [369, 601] width 474 height 34
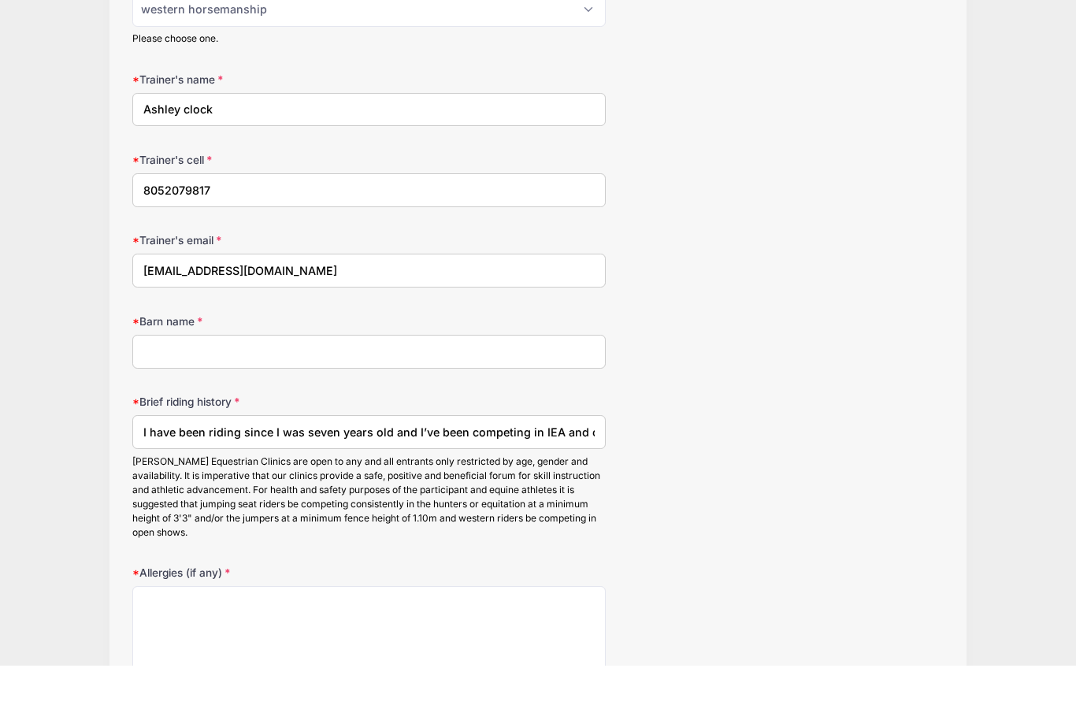
scroll to position [1811, 0]
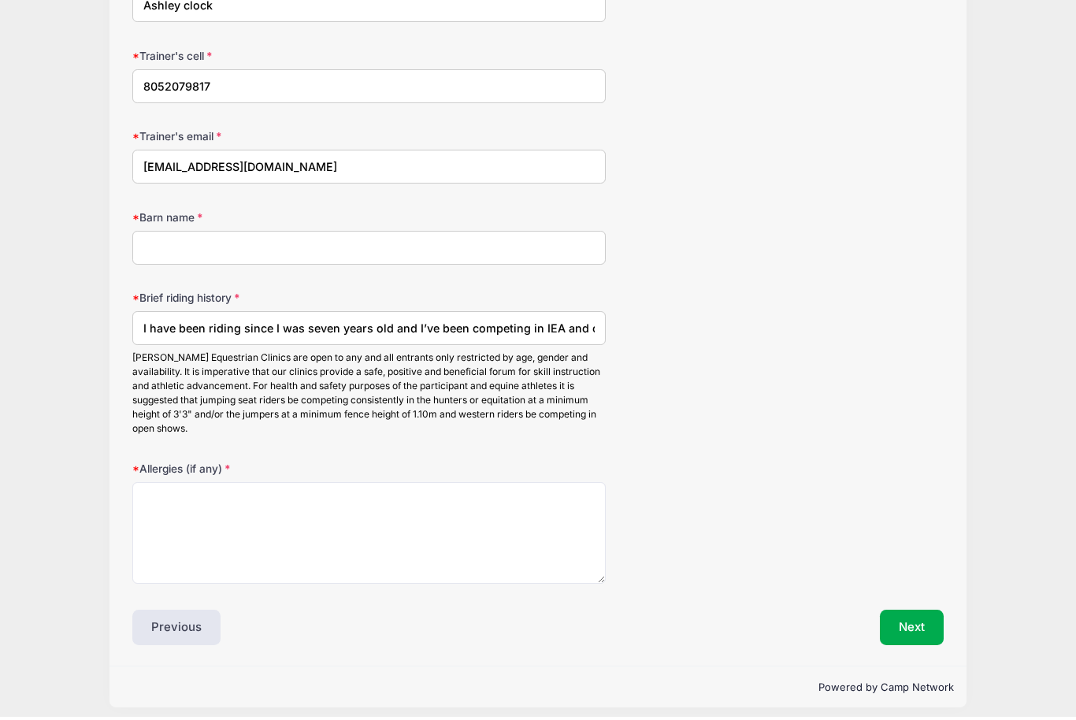
type input "I have been riding since I was seven years old and I’ve been competing in IEA a…"
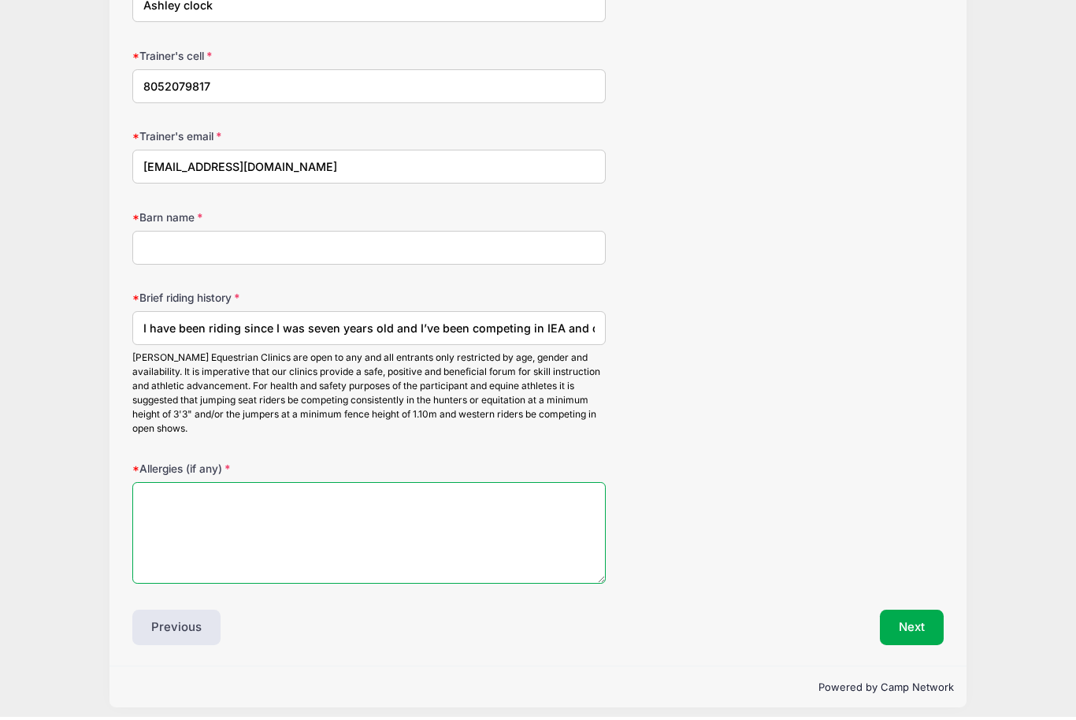
click at [521, 548] on textarea "Allergies (if any)" at bounding box center [369, 536] width 474 height 102
type textarea "latex and penicillin"
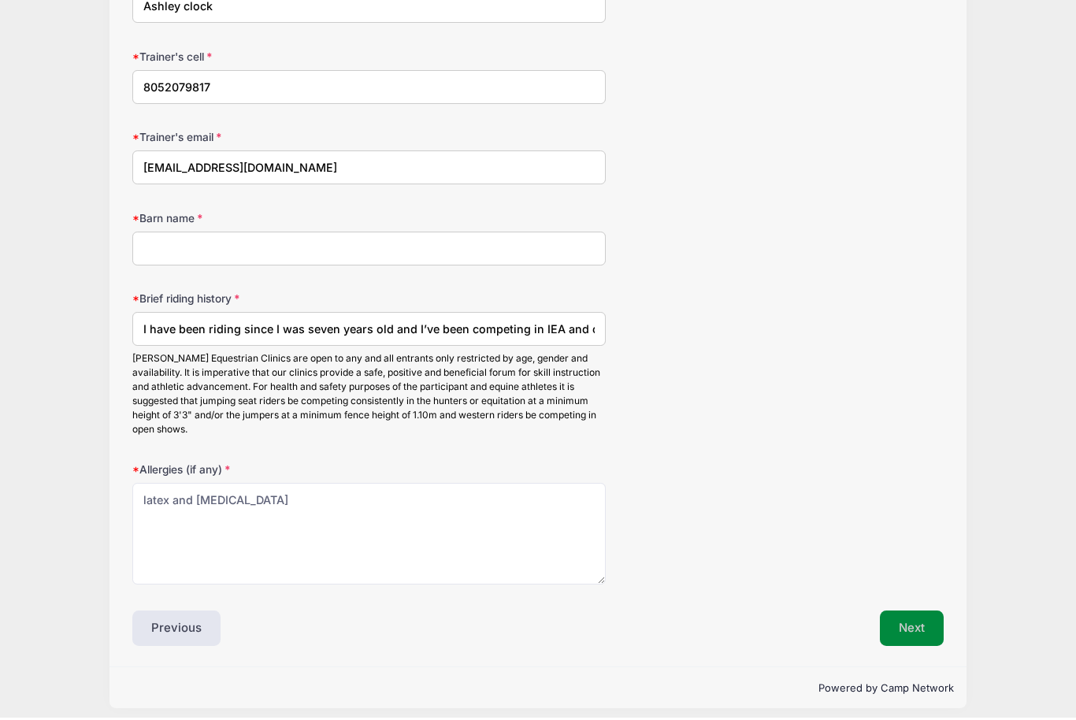
click at [922, 618] on button "Next" at bounding box center [912, 631] width 64 height 36
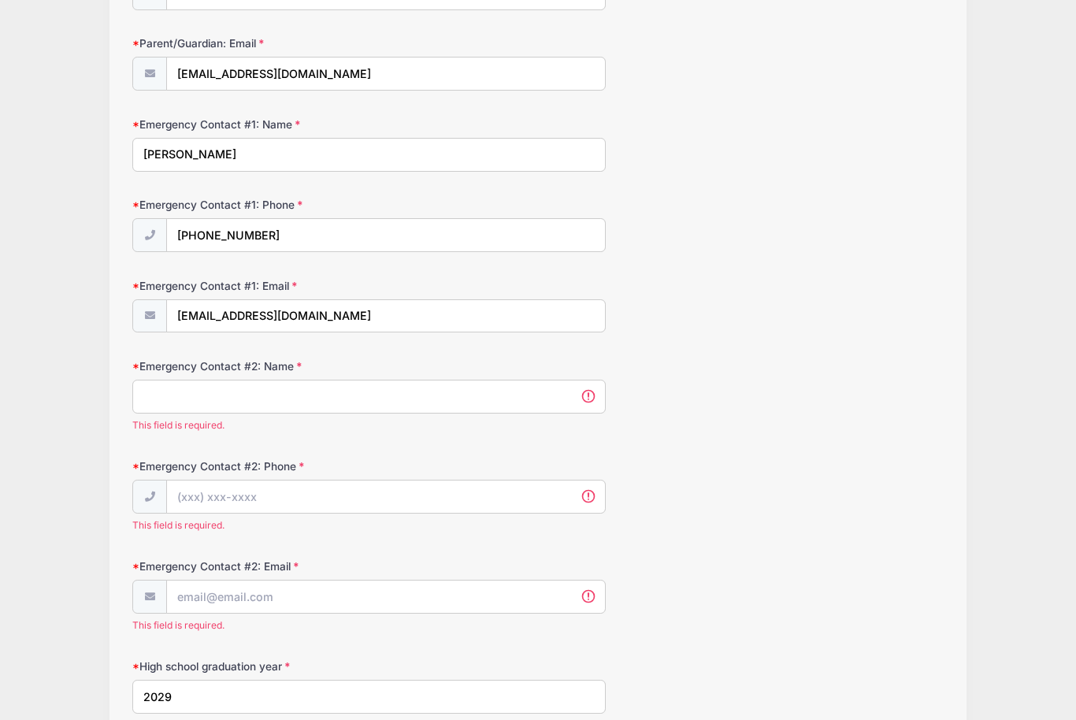
scroll to position [797, 0]
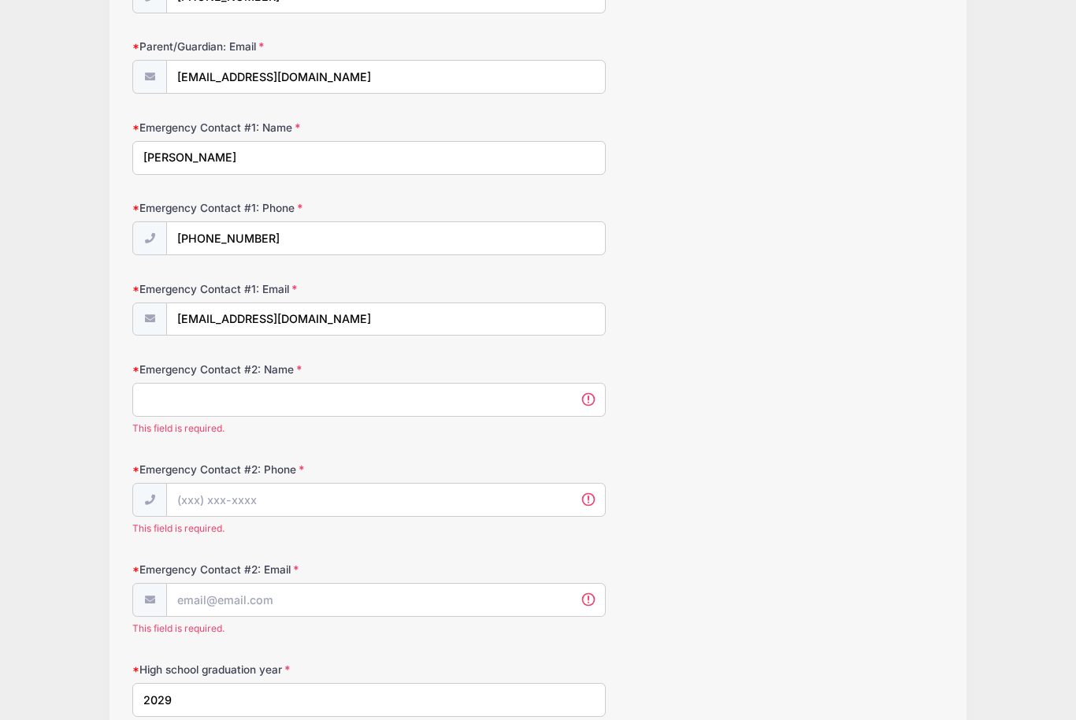
click at [489, 399] on input "Emergency Contact #2: Name" at bounding box center [369, 400] width 474 height 34
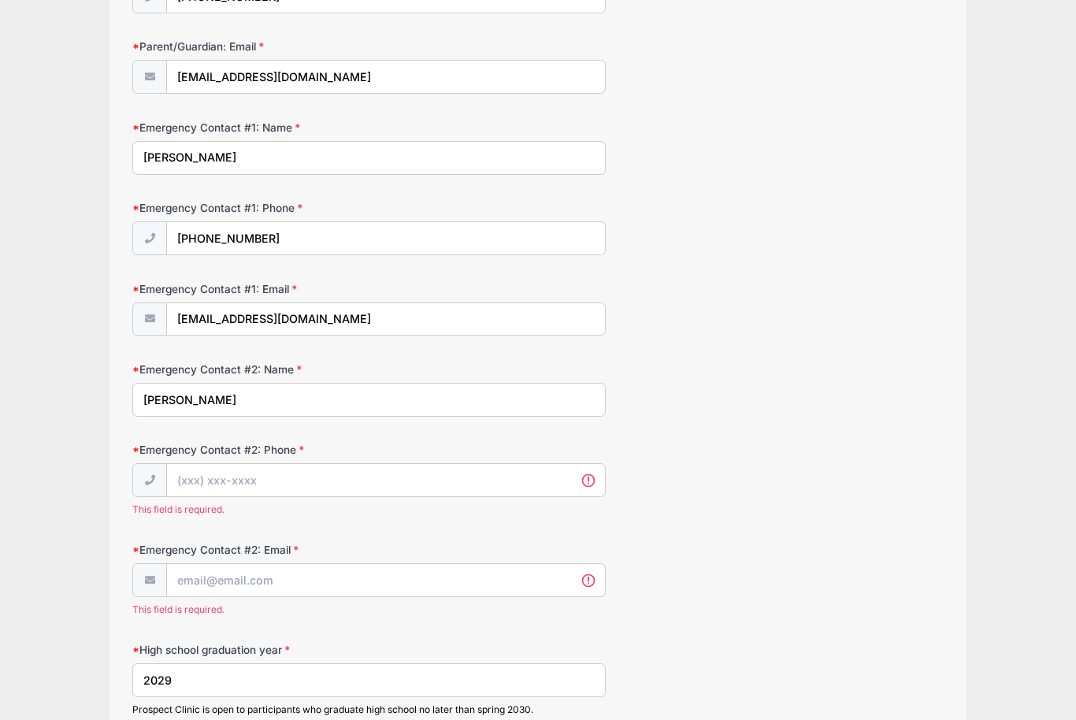
type input "Benjamin Shegon"
click at [401, 471] on input "Emergency Contact #2: Phone" at bounding box center [385, 481] width 437 height 34
paste input "(817) 929-3885"
type input "(817) 929-3885"
click at [217, 564] on input "Emergency Contact #2: Email" at bounding box center [385, 581] width 437 height 34
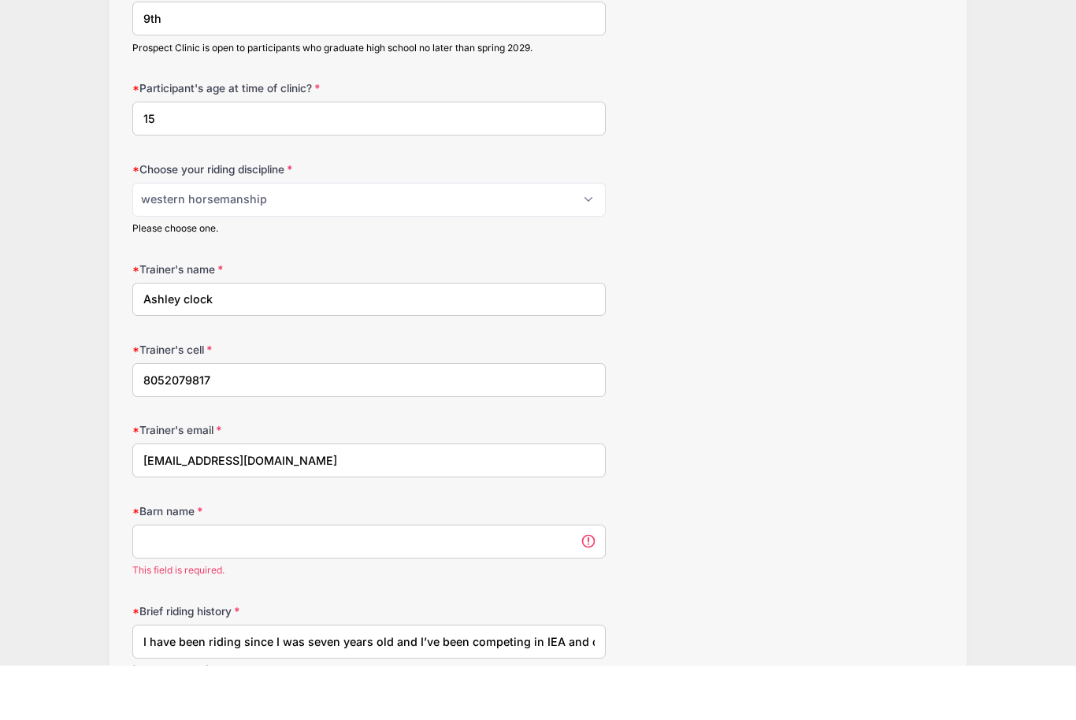
scroll to position [1485, 0]
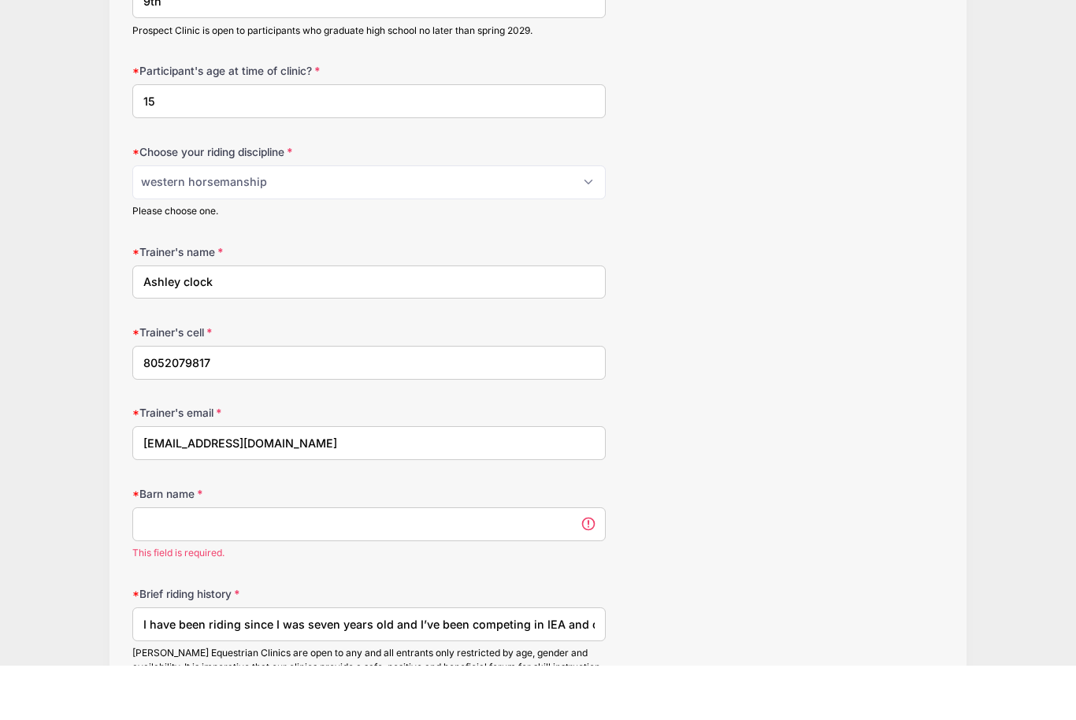
type input "Bwshegon@icloud.com"
click at [533, 560] on input "Barn name" at bounding box center [369, 577] width 474 height 34
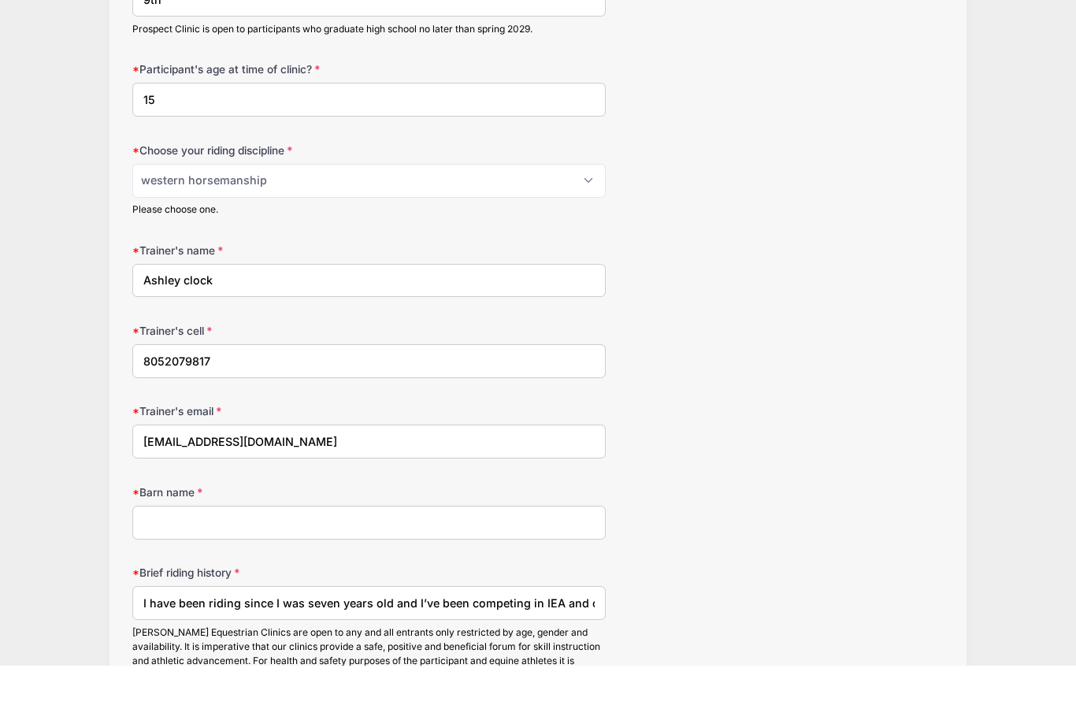
scroll to position [1539, 0]
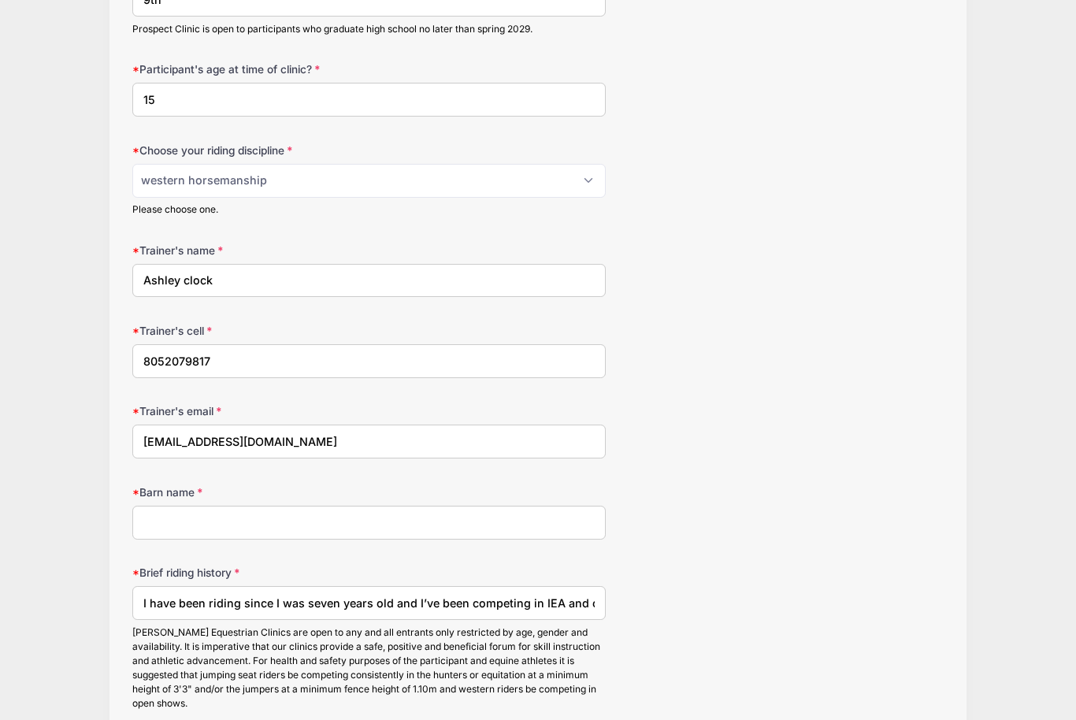
click at [344, 518] on input "Barn name" at bounding box center [369, 523] width 474 height 34
click at [204, 506] on input "Ashley Clark performance horses" at bounding box center [369, 523] width 474 height 34
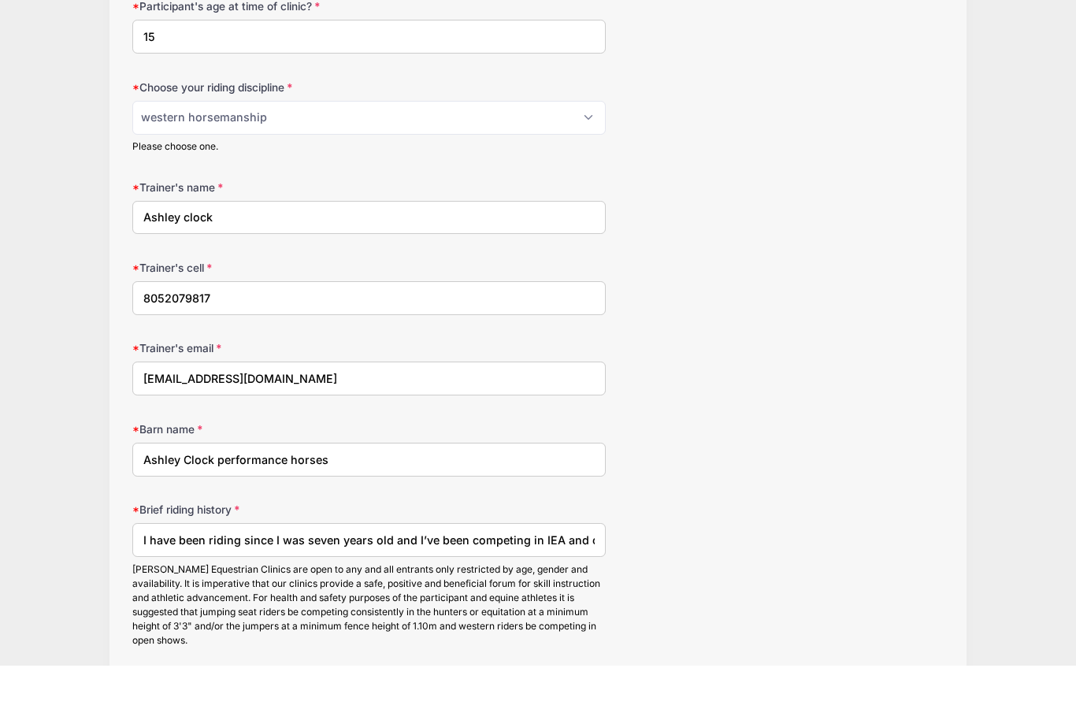
scroll to position [1603, 0]
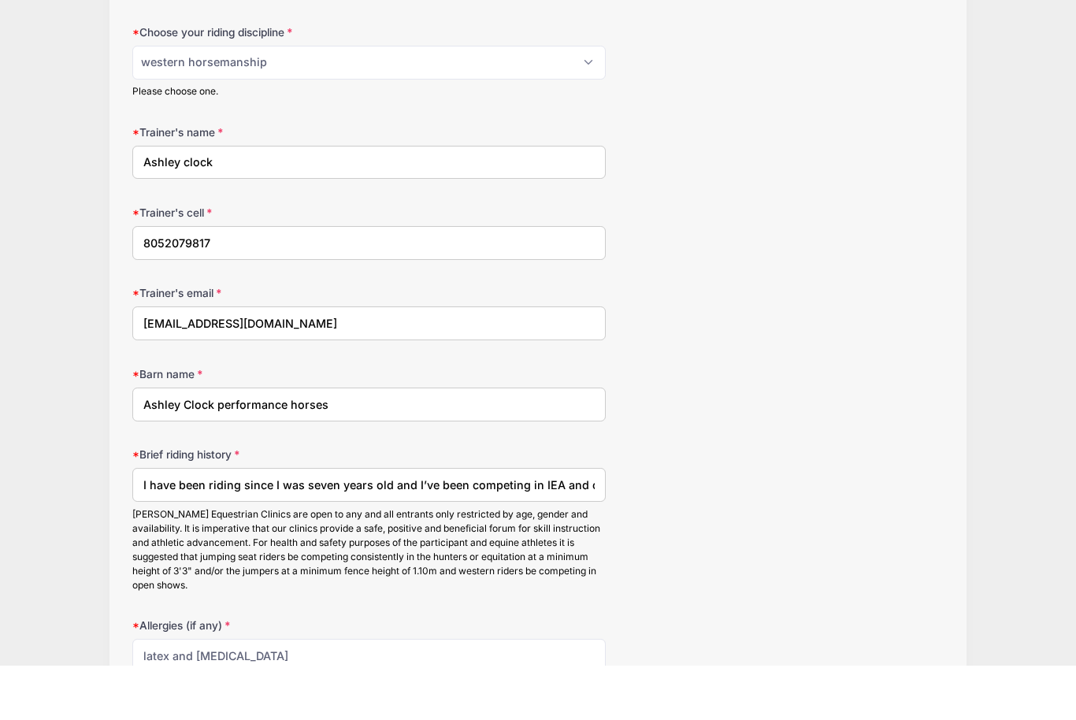
type input "Ashley Clock performance horses"
click at [846, 672] on div "Allergies (if any) latex and penicillin" at bounding box center [538, 733] width 812 height 123
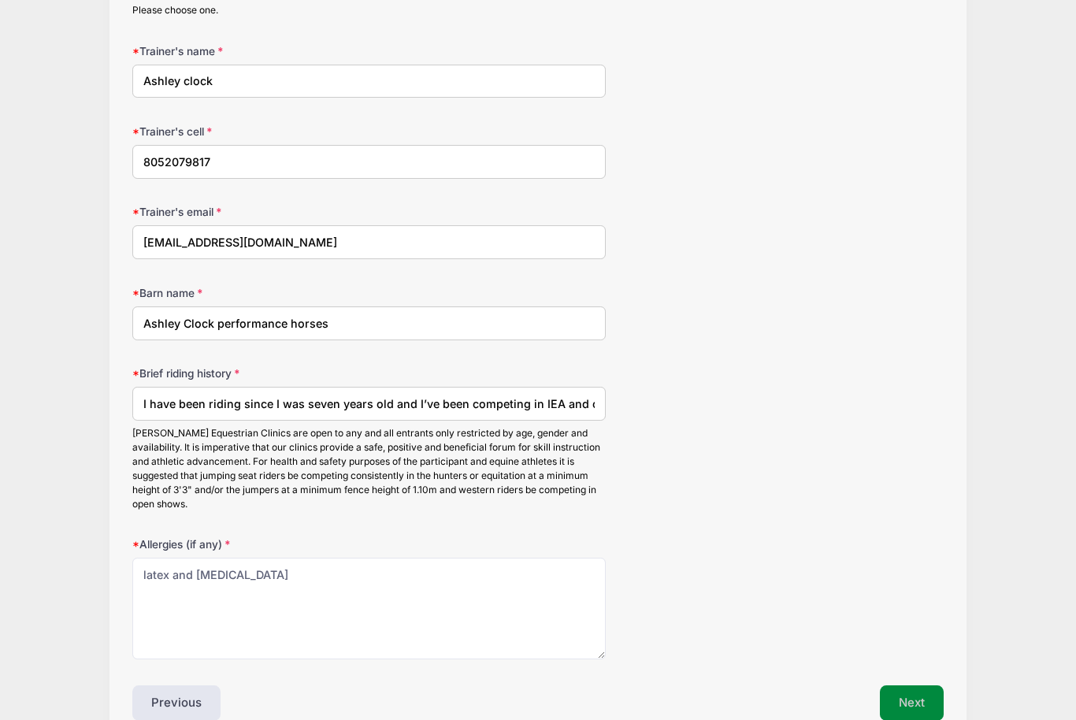
click at [919, 693] on button "Next" at bounding box center [912, 704] width 64 height 36
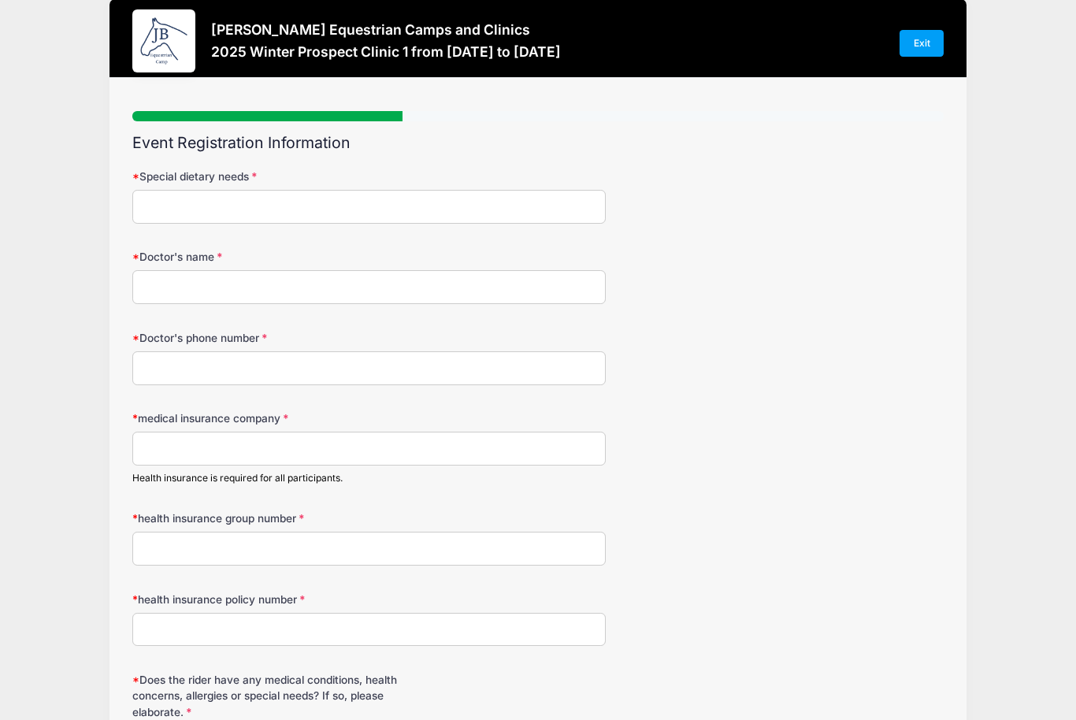
scroll to position [1, 0]
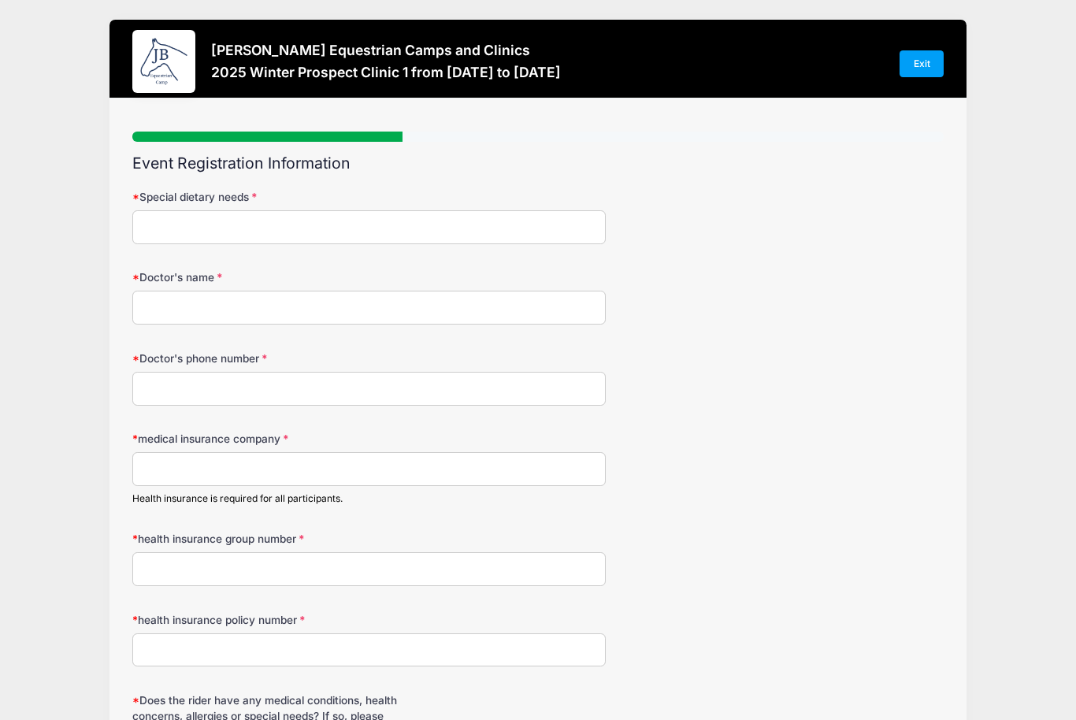
click at [474, 234] on input "Special dietary needs" at bounding box center [369, 227] width 474 height 34
type input "No"
click at [175, 296] on input "Doctor's name" at bounding box center [369, 308] width 474 height 34
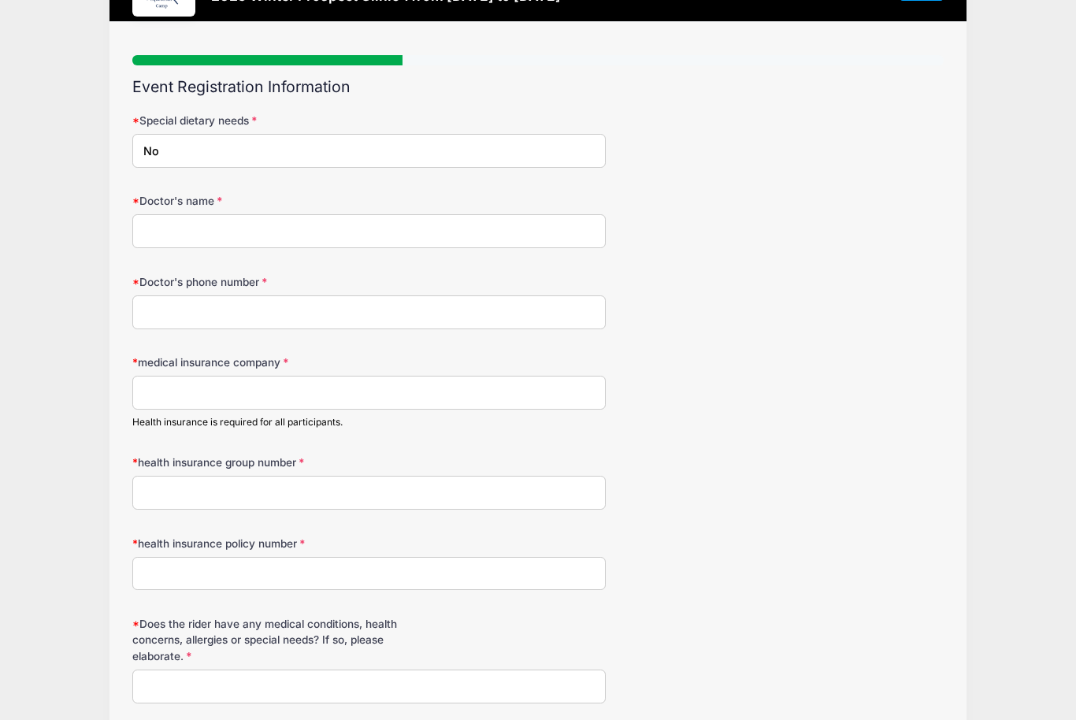
scroll to position [0, 0]
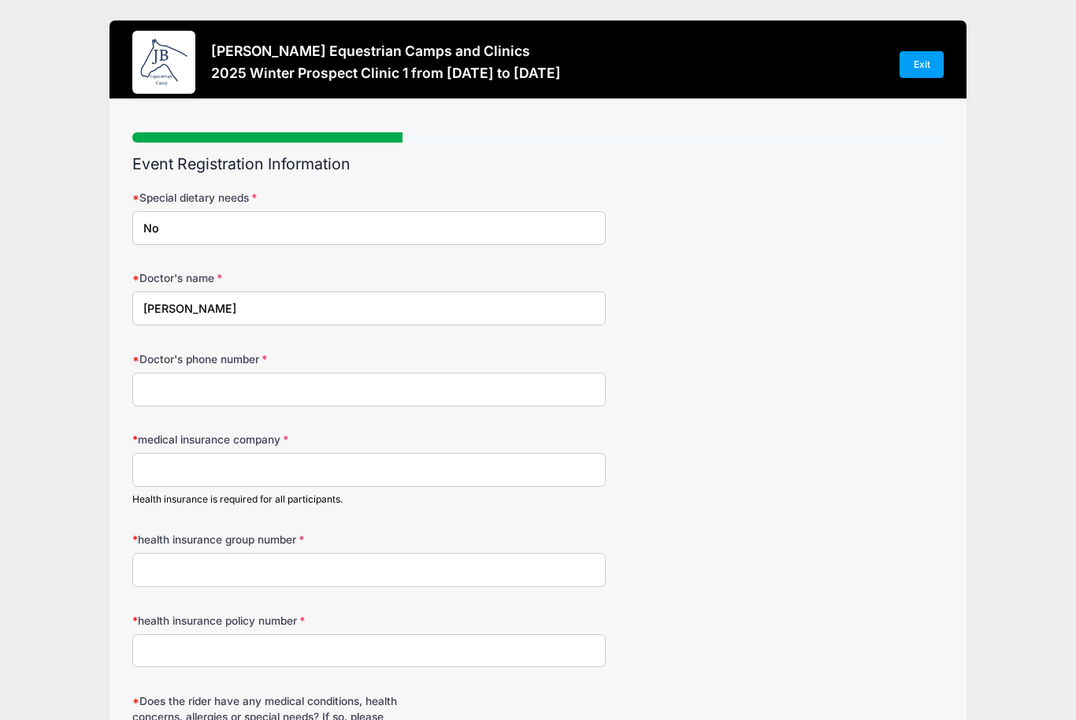
type input "Eric Hopkins"
click at [232, 397] on input "Doctor's phone number" at bounding box center [369, 390] width 474 height 34
click at [158, 381] on input "tel:+18173472530" at bounding box center [369, 390] width 474 height 34
click at [160, 387] on input "tel:+18173472530" at bounding box center [369, 390] width 474 height 34
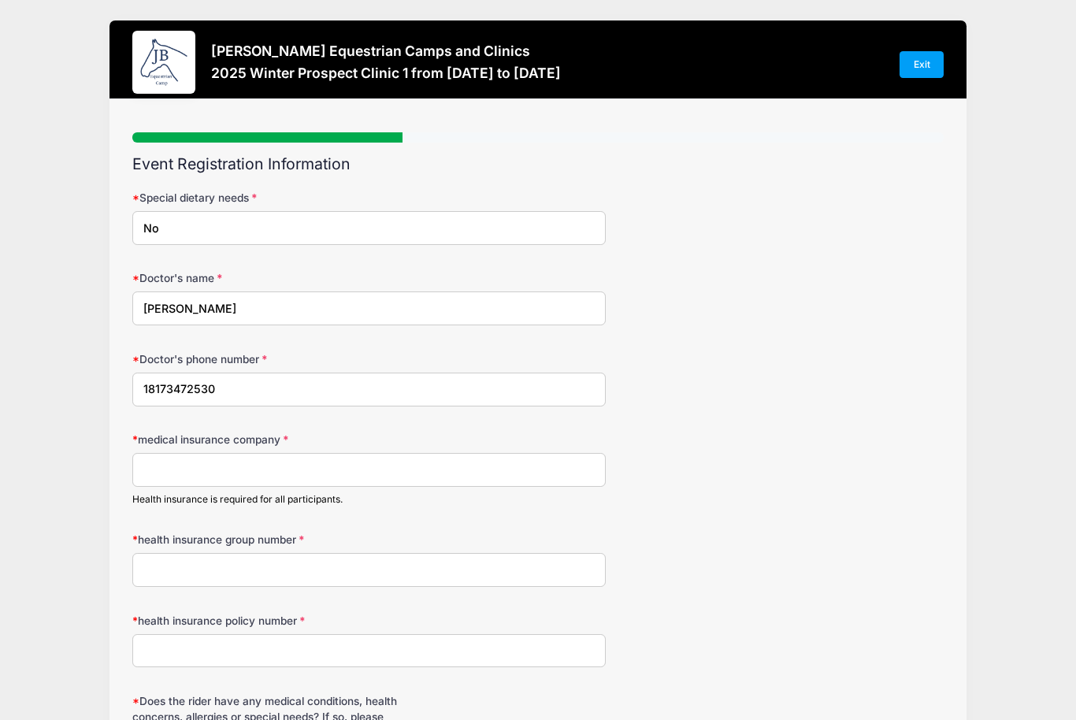
type input "18173472530"
click at [165, 478] on input "medical insurance company" at bounding box center [369, 470] width 474 height 34
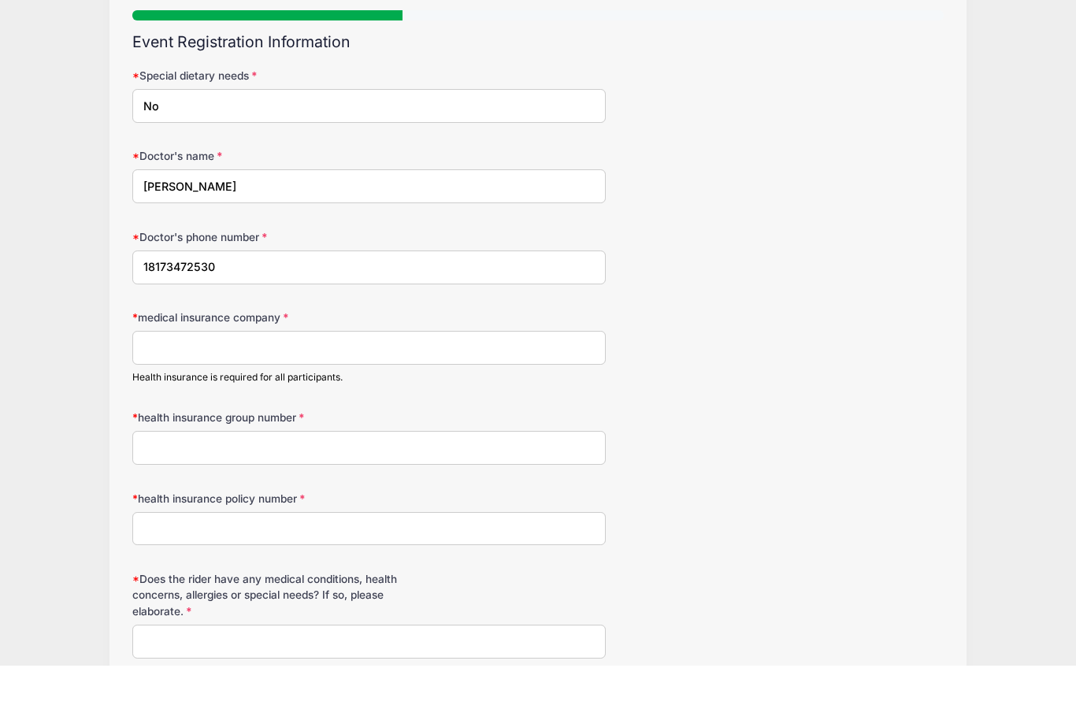
scroll to position [200, 0]
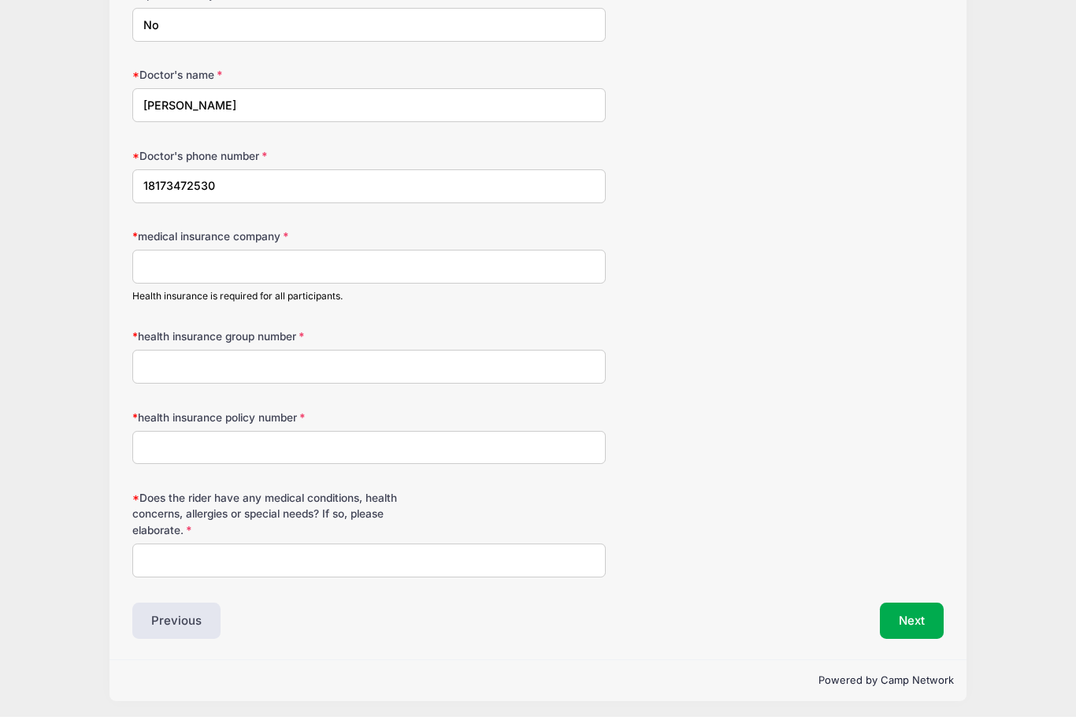
click at [494, 570] on input "Does the rider have any medical conditions, health concerns, allergies or speci…" at bounding box center [369, 564] width 474 height 34
type input "No"
click at [433, 263] on input "medical insurance company" at bounding box center [369, 270] width 474 height 34
type input "e"
click at [222, 273] on input "Serena" at bounding box center [369, 270] width 474 height 34
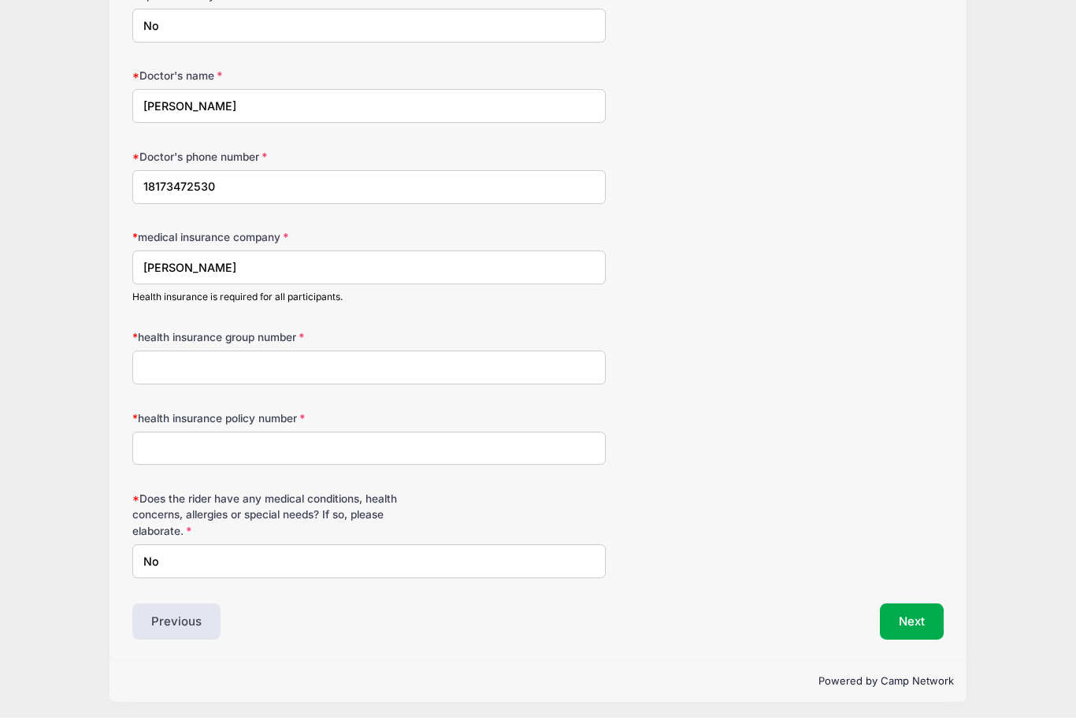
type input "Serena"
click at [76, 296] on div "Jessica Braswell Equestrian Camps and Clinics 2025 Winter Prospect Clinic 1 fro…" at bounding box center [538, 262] width 1029 height 925
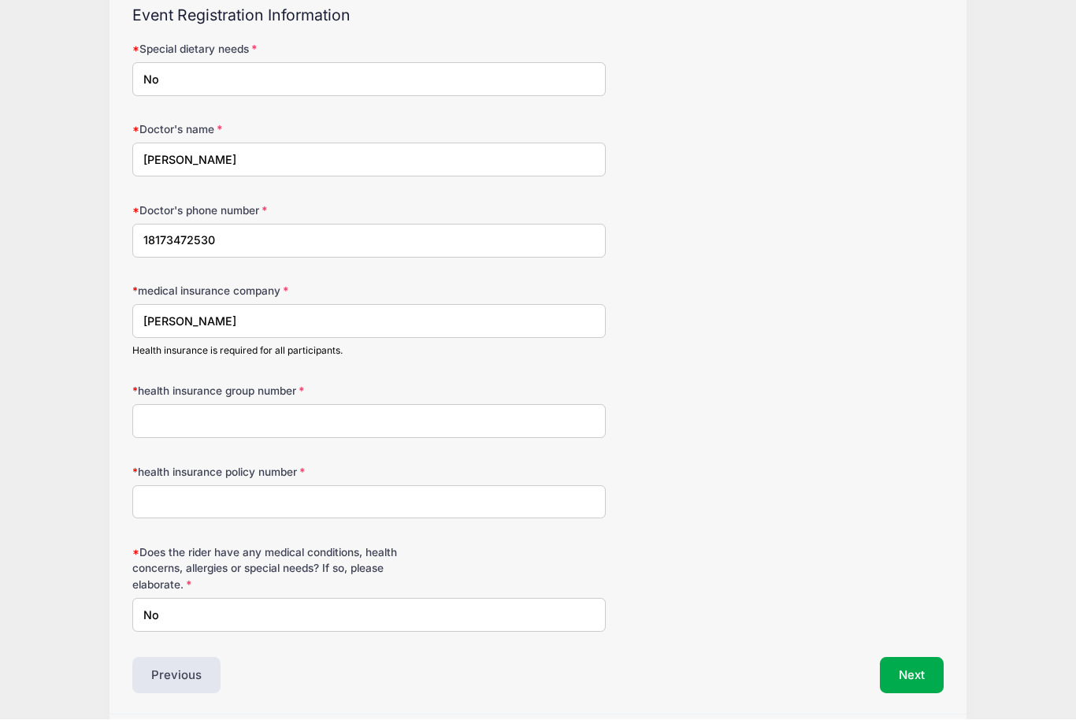
click at [91, 296] on div "Jessica Braswell Equestrian Camps and Clinics 2025 Winter Prospect Clinic 1 fro…" at bounding box center [538, 314] width 1029 height 925
click at [816, 448] on form "Special dietary needs No Doctor's name Eric Hopkins Doctor's phone number 18173…" at bounding box center [538, 337] width 812 height 591
click at [183, 323] on input "Serena" at bounding box center [369, 321] width 474 height 34
click at [182, 322] on input "Serena" at bounding box center [369, 321] width 474 height 34
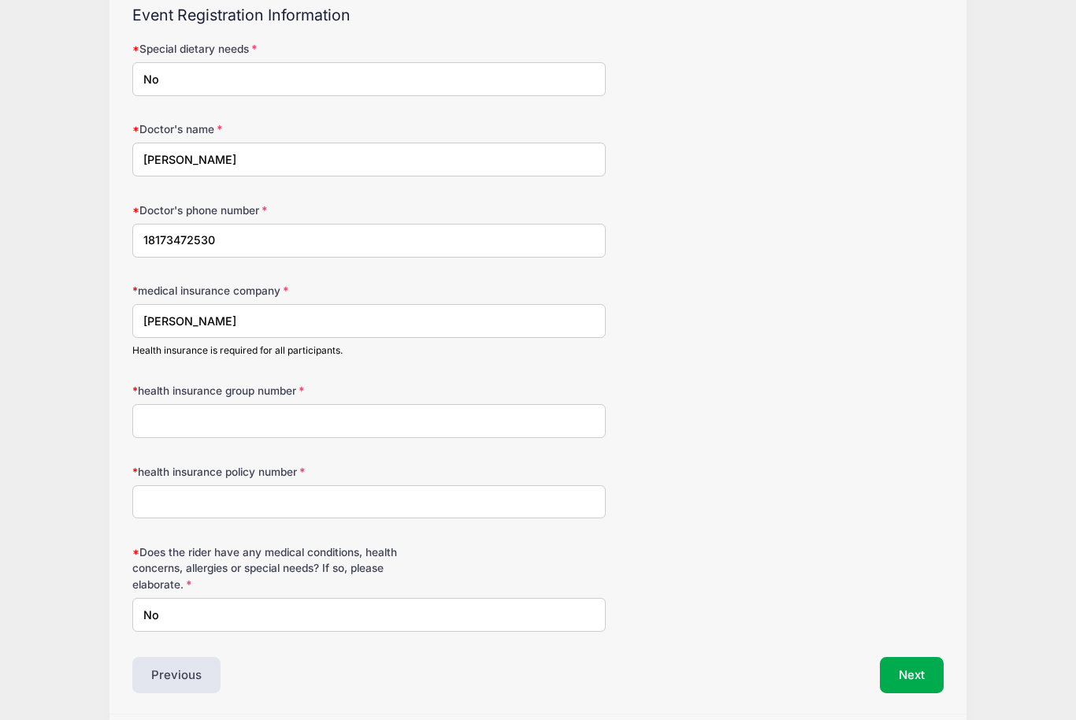
scroll to position [148, 0]
click at [187, 318] on input "Serena" at bounding box center [369, 322] width 474 height 34
click at [395, 323] on input "Ae" at bounding box center [369, 322] width 474 height 34
type input "A"
paste input "Aetna"
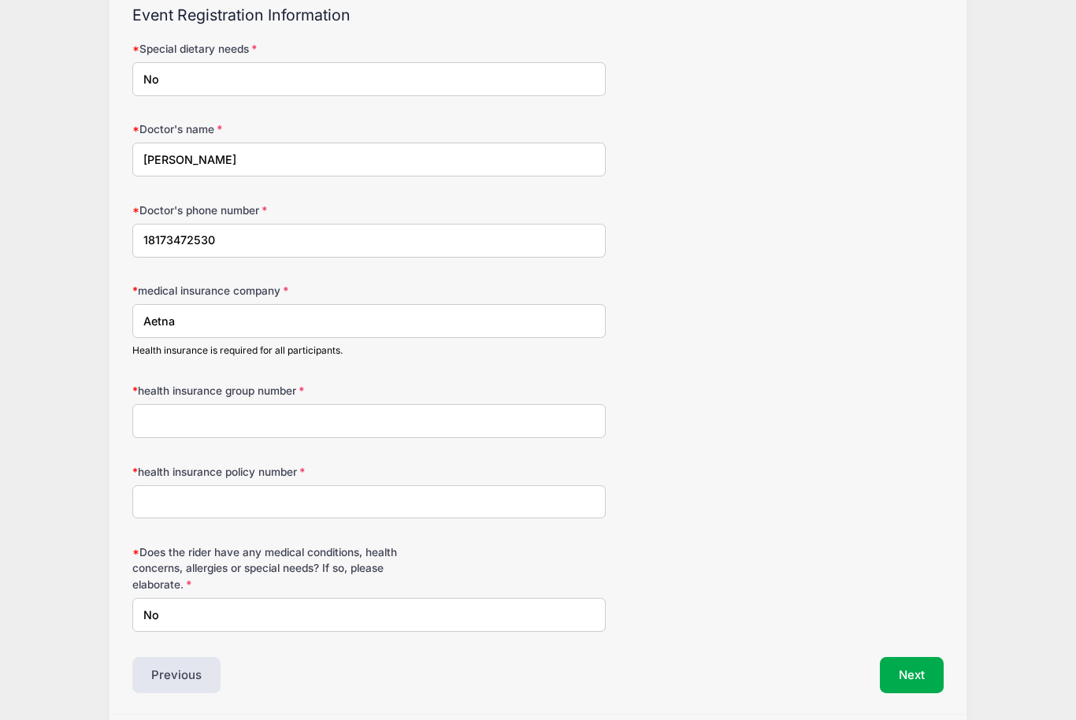
type input "Aetna"
click at [186, 418] on input "health insurance group number" at bounding box center [369, 422] width 474 height 34
type input "80010003300001"
click at [351, 507] on input "health insurance policy number" at bounding box center [369, 503] width 474 height 34
type input "E"
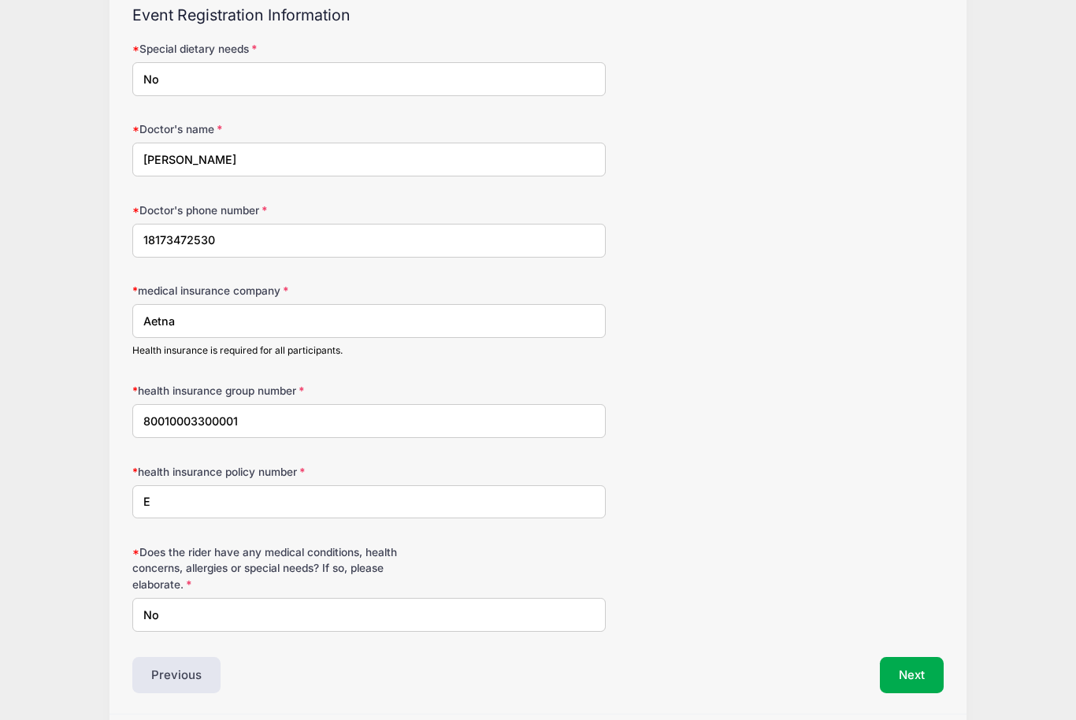
scroll to position [149, 0]
type input "W295691432"
click at [913, 670] on button "Next" at bounding box center [912, 675] width 64 height 36
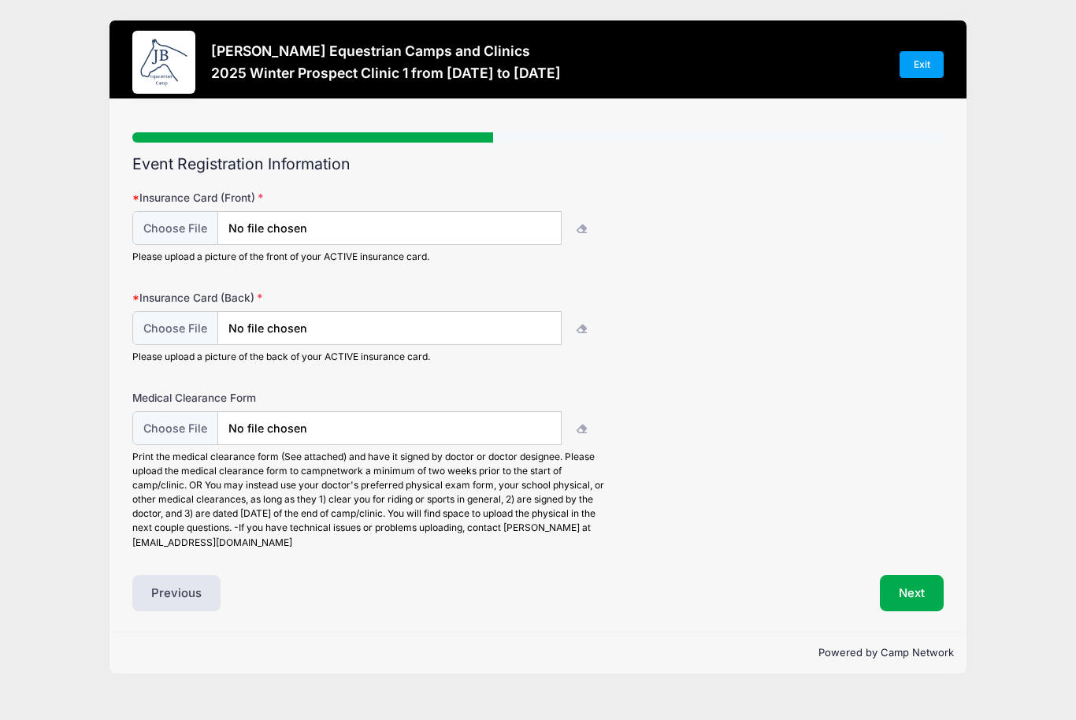
scroll to position [0, 0]
click at [434, 226] on input "file" at bounding box center [346, 228] width 429 height 34
type input "C:\fakepath\Screenshot 2025-08-31 at 15.12.33.jpeg"
click at [482, 336] on input "file" at bounding box center [346, 328] width 429 height 34
click at [515, 334] on input "file" at bounding box center [346, 328] width 429 height 34
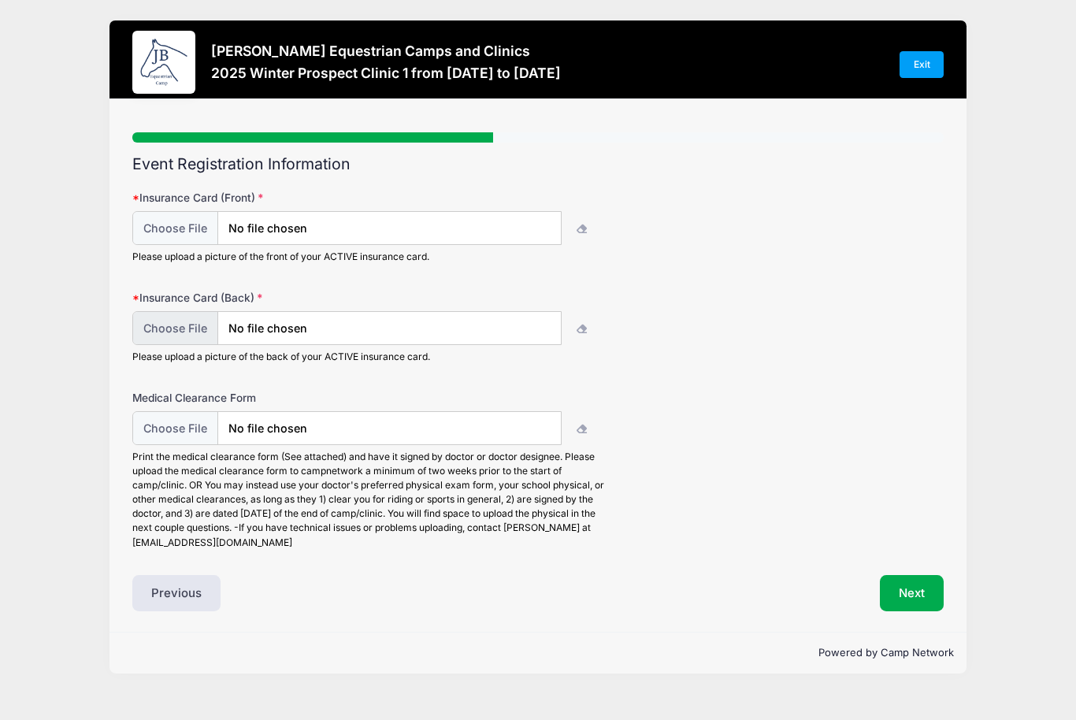
type input "C:\fakepath\Screenshot 2025-08-31 at 15.15.40.jpeg"
click at [445, 435] on input "file" at bounding box center [346, 428] width 429 height 34
click at [570, 422] on button "button" at bounding box center [583, 428] width 45 height 34
click at [593, 437] on button "button" at bounding box center [583, 428] width 45 height 34
click at [440, 422] on input "file" at bounding box center [346, 428] width 429 height 34
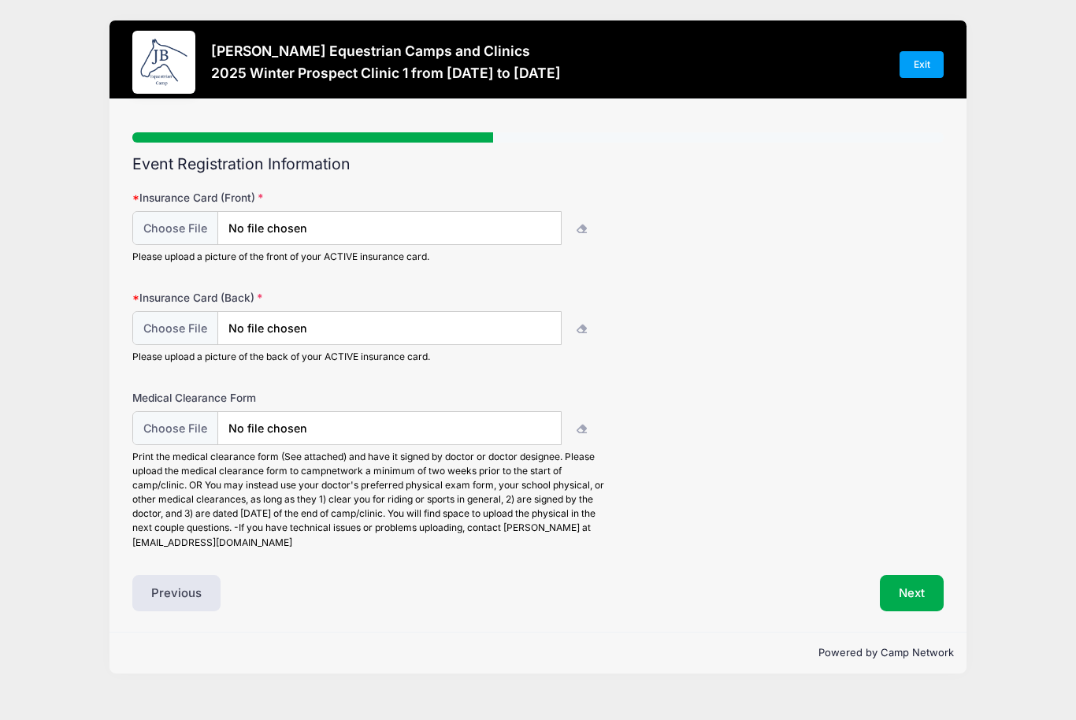
click at [687, 469] on div "Medical Clearance Form Print the medical clearance form (See attached) and have…" at bounding box center [538, 470] width 812 height 160
click at [591, 4] on div "Jessica Braswell Equestrian Camps and Clinics 2025 Winter Prospect Clinic 1 fro…" at bounding box center [538, 347] width 1029 height 694
click at [591, 2] on div "Jessica Braswell Equestrian Camps and Clinics 2025 Winter Prospect Clinic 1 fro…" at bounding box center [538, 347] width 1029 height 694
click at [497, 431] on input "file" at bounding box center [346, 428] width 429 height 34
click at [592, 426] on button "button" at bounding box center [583, 428] width 45 height 34
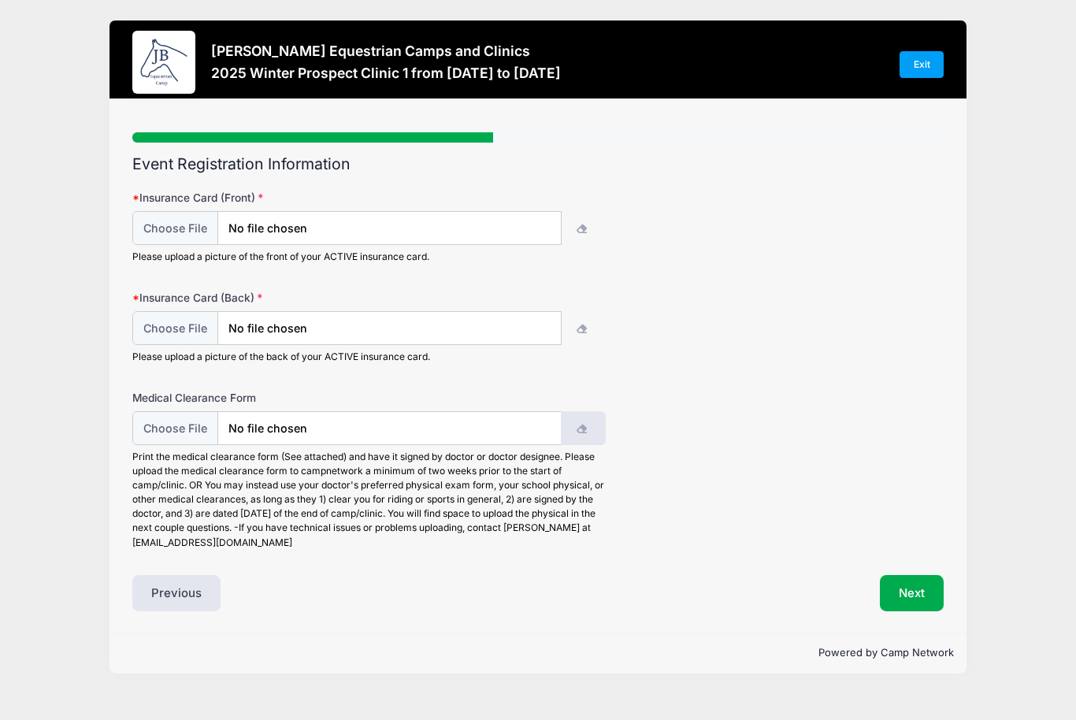
click at [593, 422] on button "button" at bounding box center [583, 428] width 45 height 34
click at [589, 429] on button "button" at bounding box center [583, 428] width 45 height 34
click at [573, 433] on button "button" at bounding box center [583, 428] width 45 height 34
click at [585, 419] on button "button" at bounding box center [583, 428] width 45 height 34
click at [520, 431] on input "file" at bounding box center [346, 428] width 429 height 34
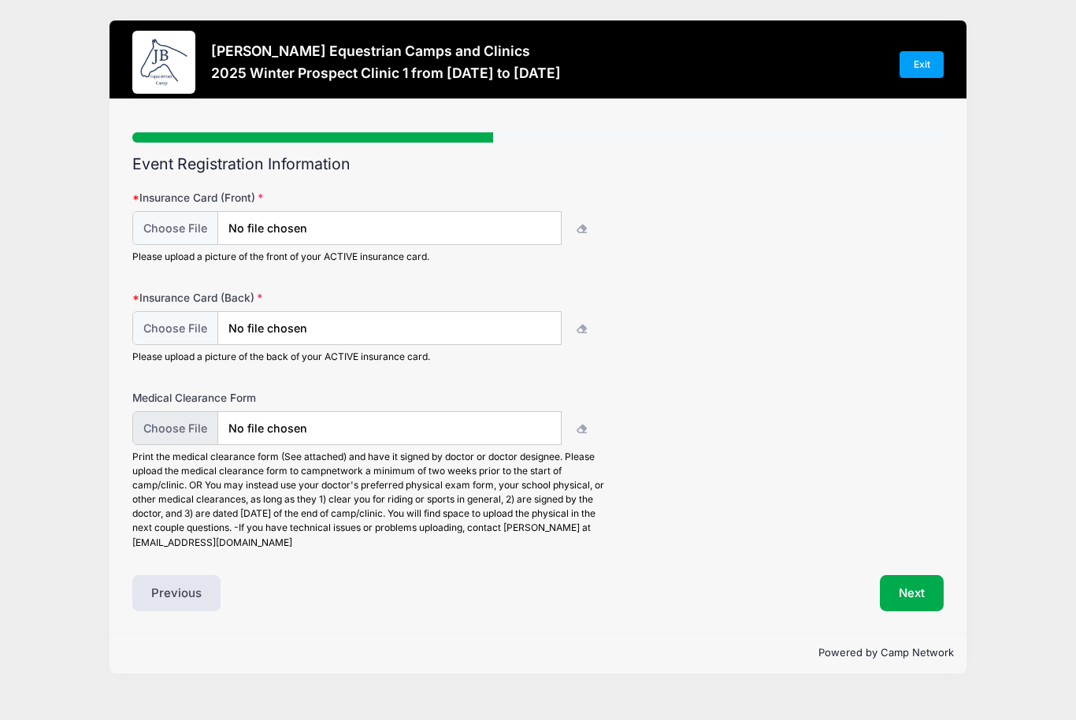
type input "C:\fakepath\attachment 1.pdf"
click at [920, 604] on button "Next" at bounding box center [912, 593] width 64 height 36
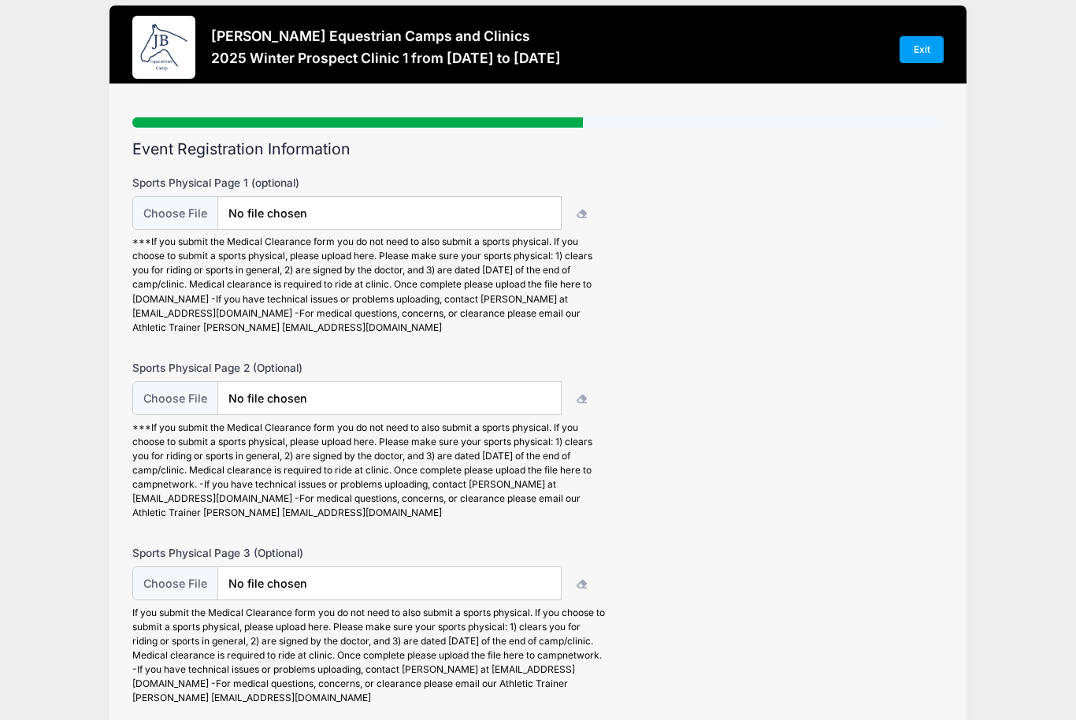
scroll to position [75, 0]
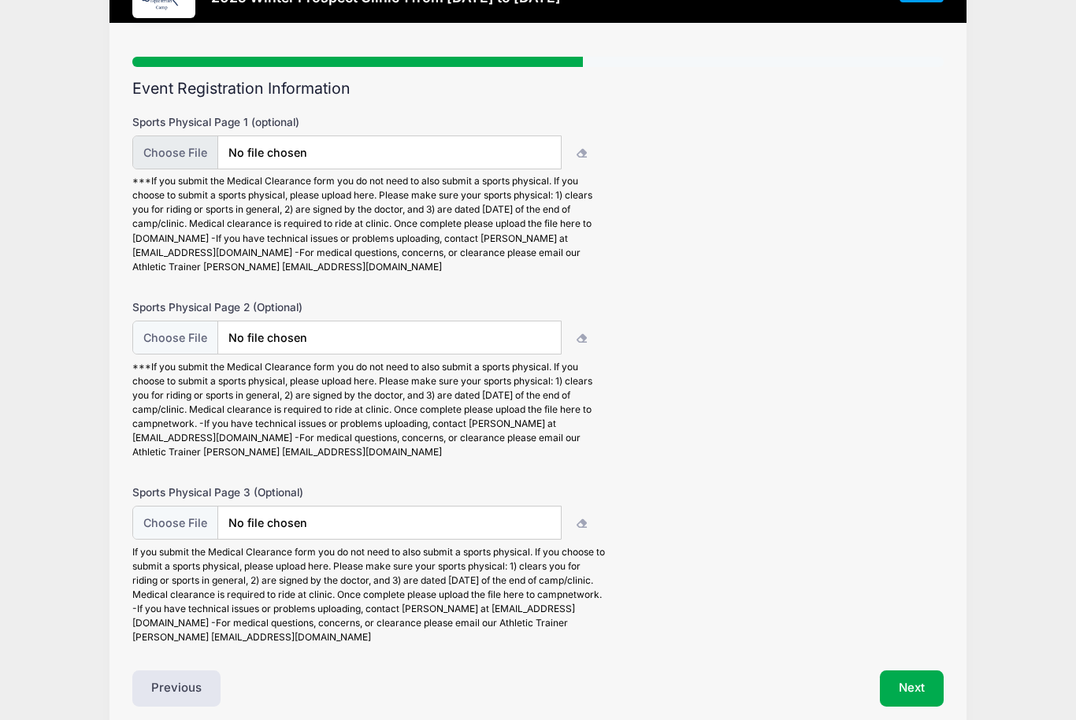
click at [529, 158] on input "file" at bounding box center [346, 153] width 429 height 34
type input "C:\fakepath\attachment 1.pdf"
click at [919, 666] on div "Event Registration Information Sports Physical Page 1 (optional) Sports Physica…" at bounding box center [538, 393] width 812 height 627
click at [879, 719] on div "Step 5 /7 Step 1 Step 2 Step 3 Step 4 Step 5 Step 6 Policies Extra Items Summar…" at bounding box center [538, 376] width 857 height 704
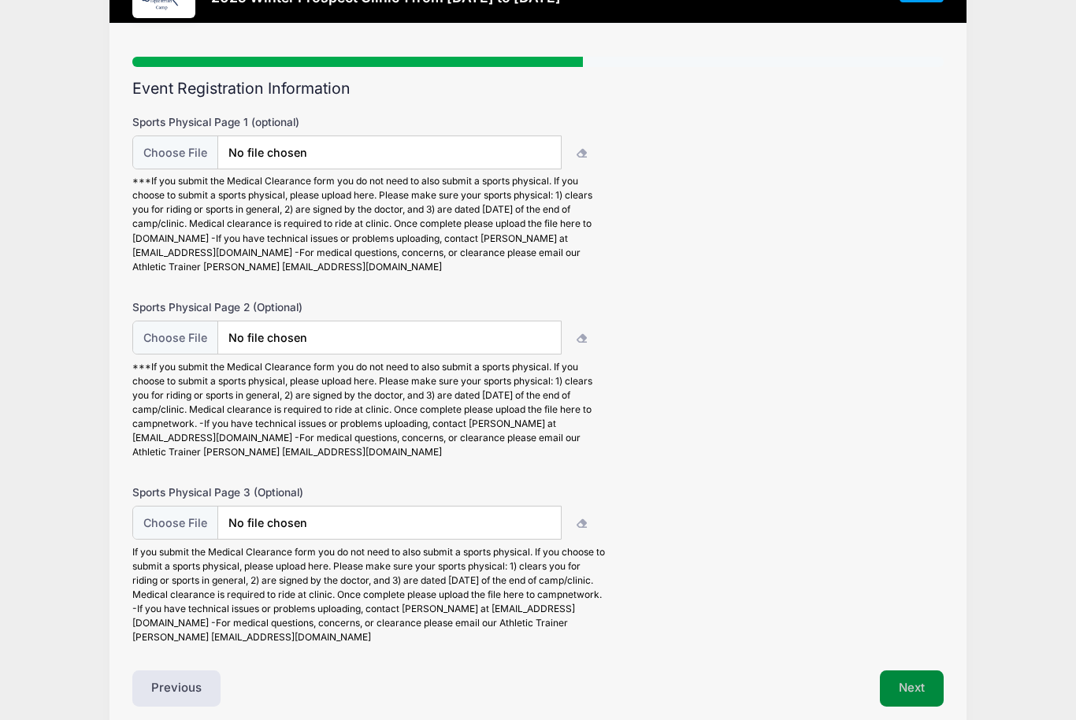
click at [927, 682] on button "Next" at bounding box center [912, 689] width 64 height 36
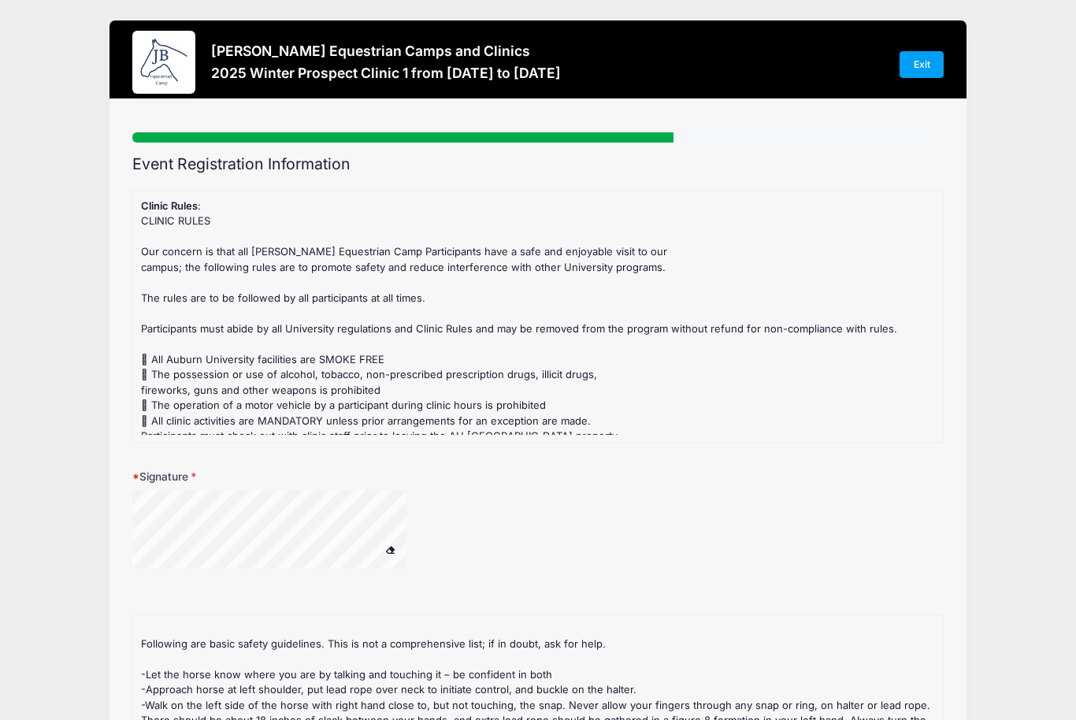
scroll to position [48, 0]
click at [397, 547] on button at bounding box center [391, 551] width 28 height 20
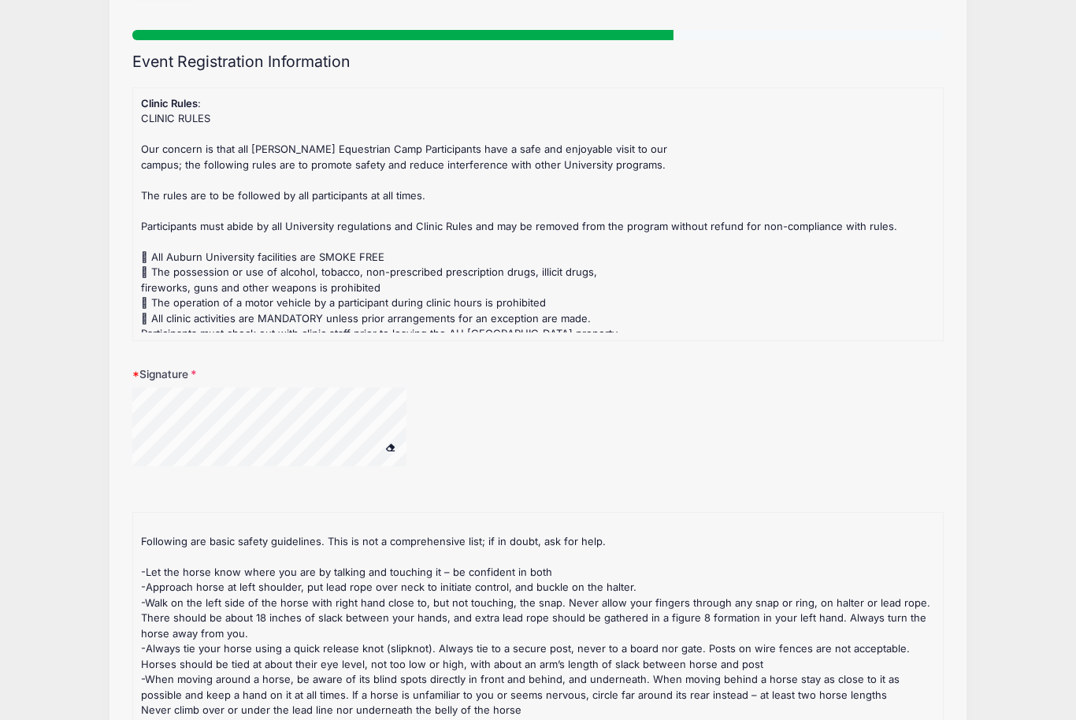
scroll to position [72, 0]
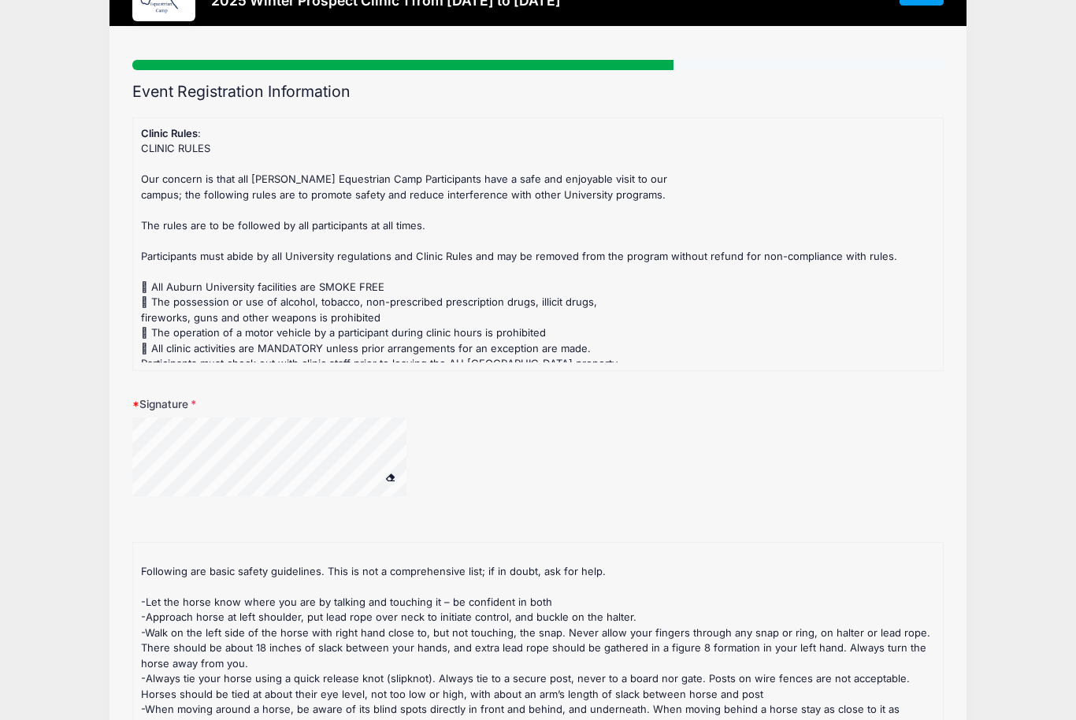
click at [379, 478] on button at bounding box center [391, 478] width 28 height 20
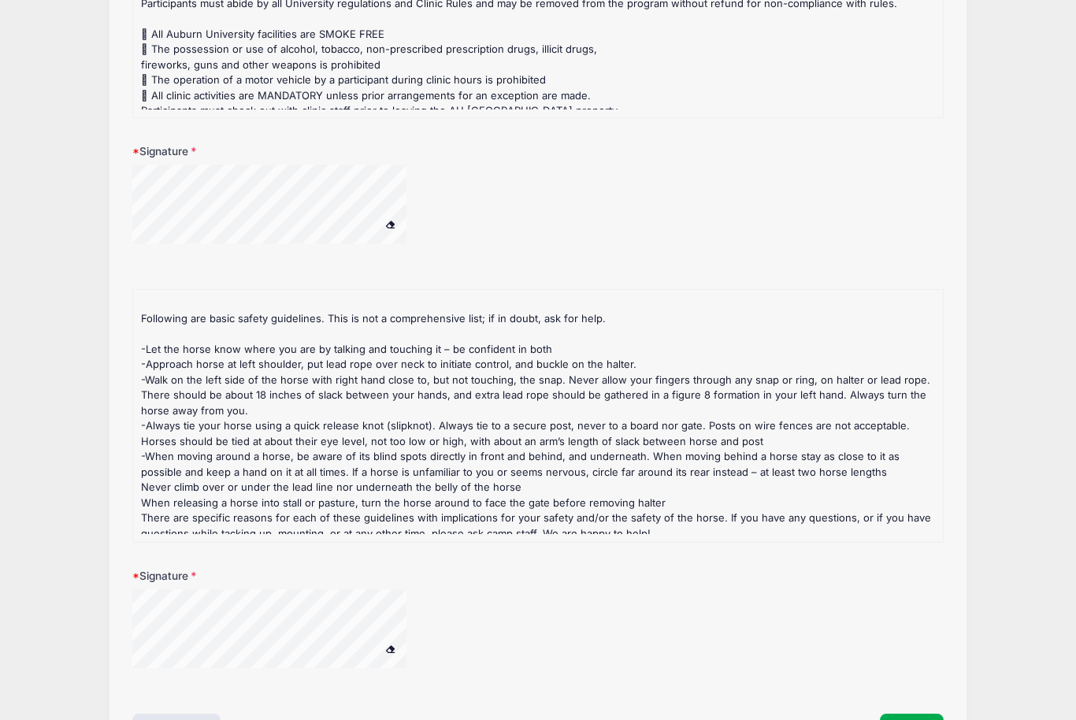
scroll to position [382, 0]
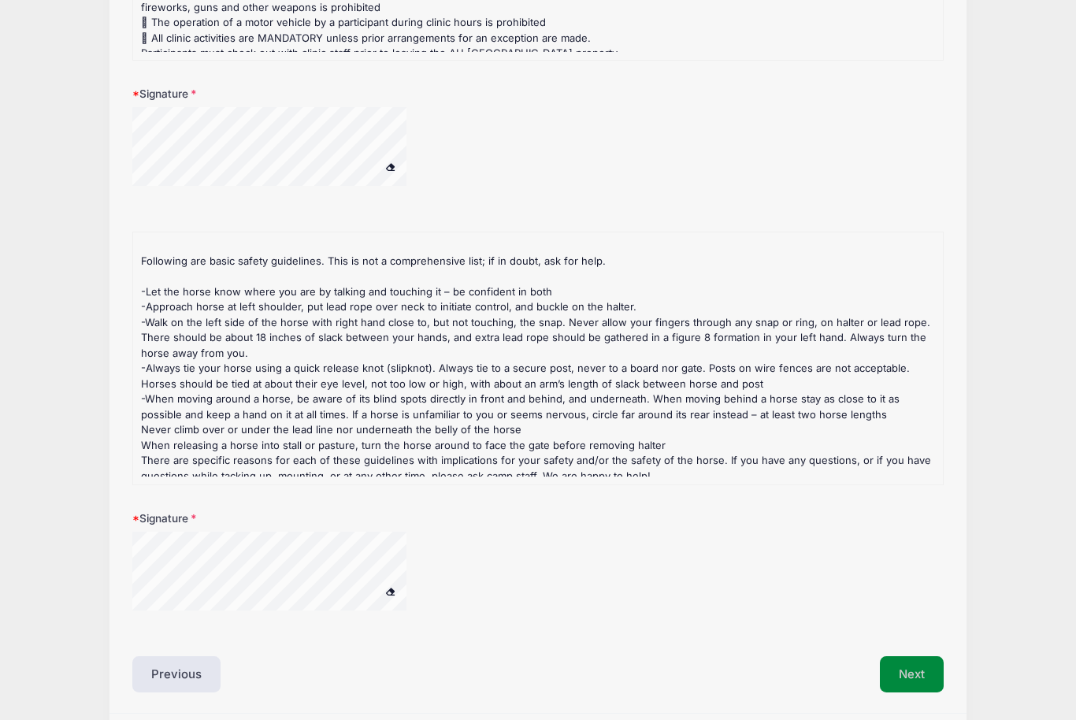
click at [928, 670] on button "Next" at bounding box center [912, 675] width 64 height 36
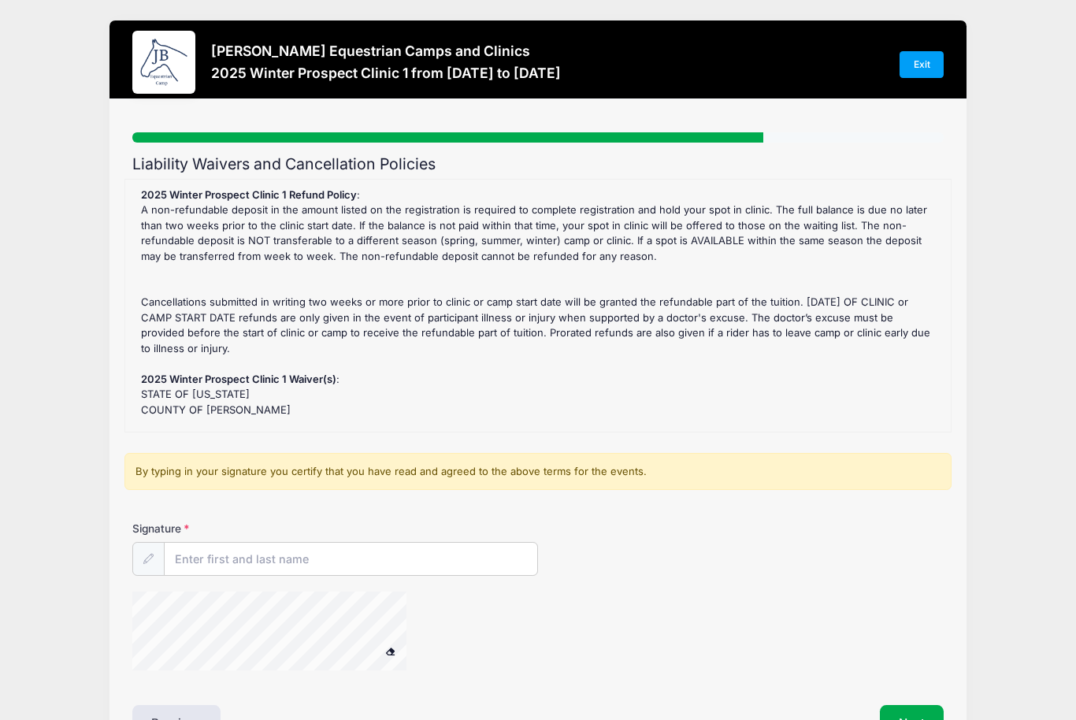
scroll to position [50, 0]
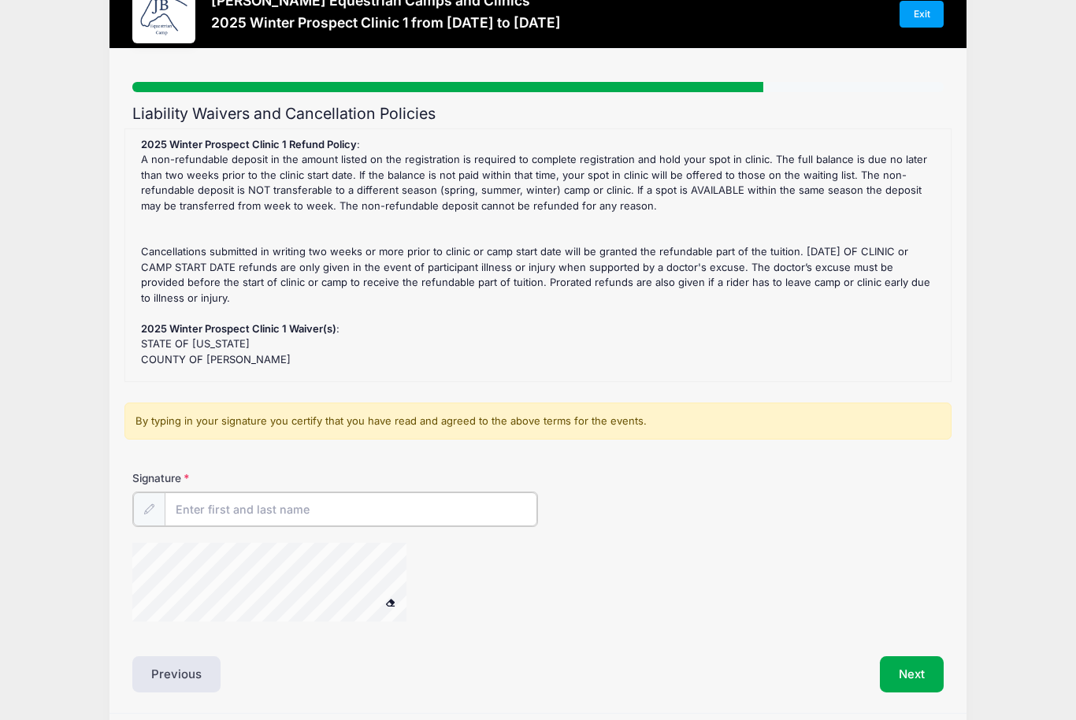
click at [431, 522] on input "Signature" at bounding box center [351, 510] width 373 height 34
type input "T"
type input "[PERSON_NAME]"
click at [179, 661] on button "Previous" at bounding box center [176, 673] width 88 height 36
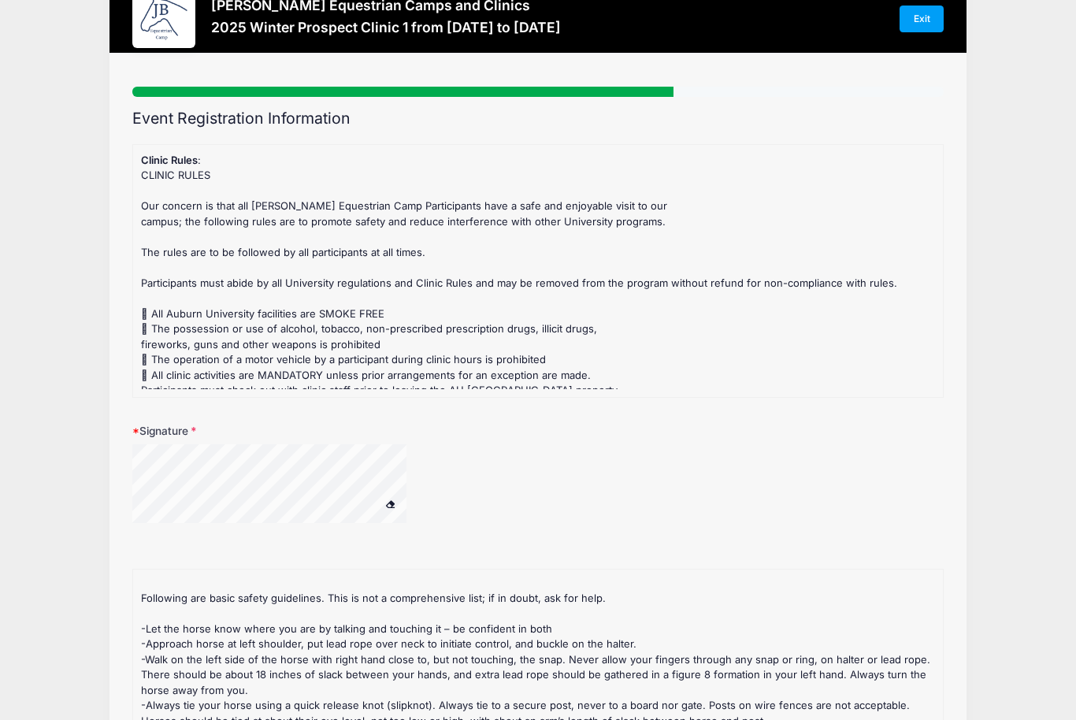
scroll to position [0, 0]
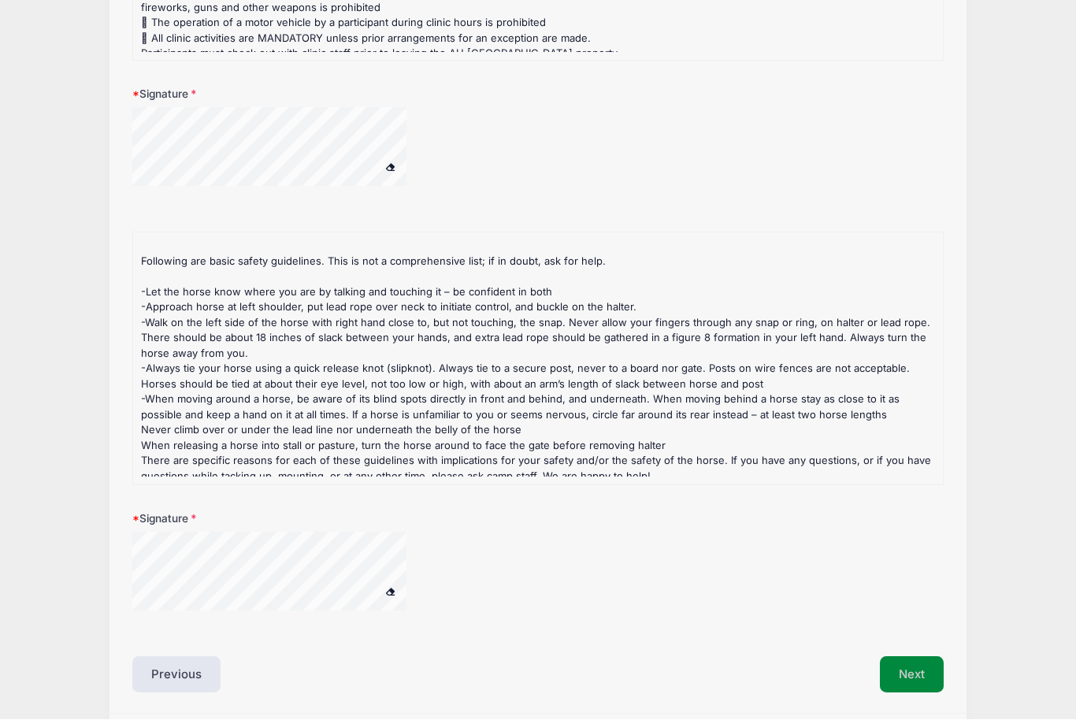
click at [921, 672] on button "Next" at bounding box center [912, 675] width 64 height 36
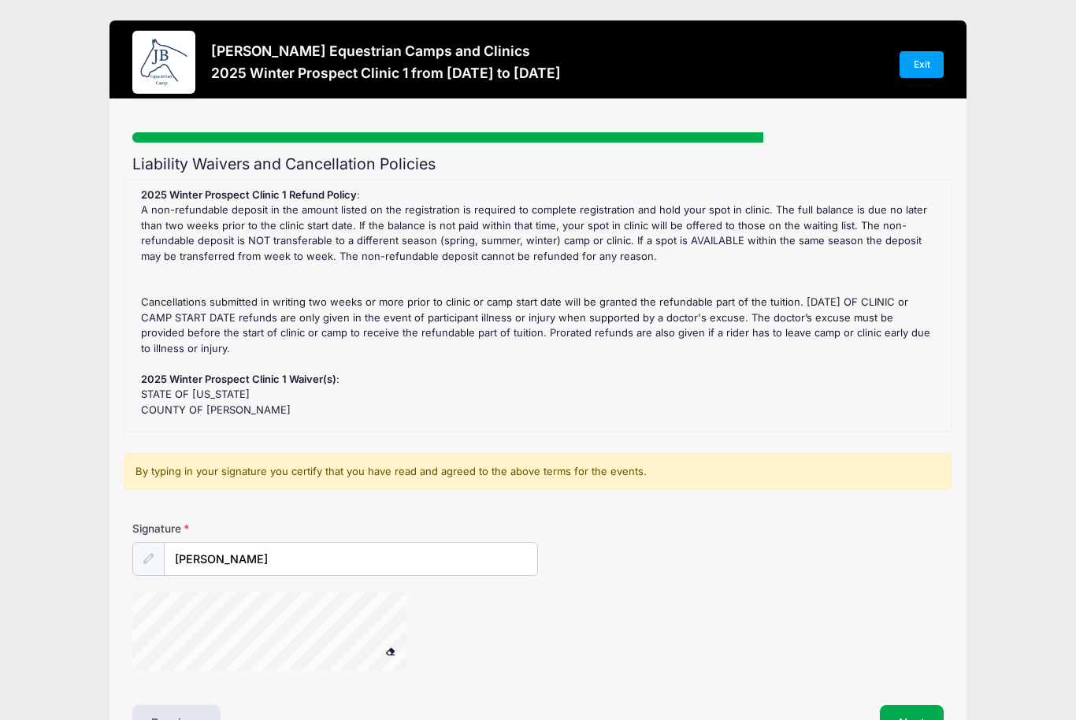
click at [392, 647] on span at bounding box center [390, 651] width 11 height 9
click at [932, 714] on button "Next" at bounding box center [912, 723] width 64 height 36
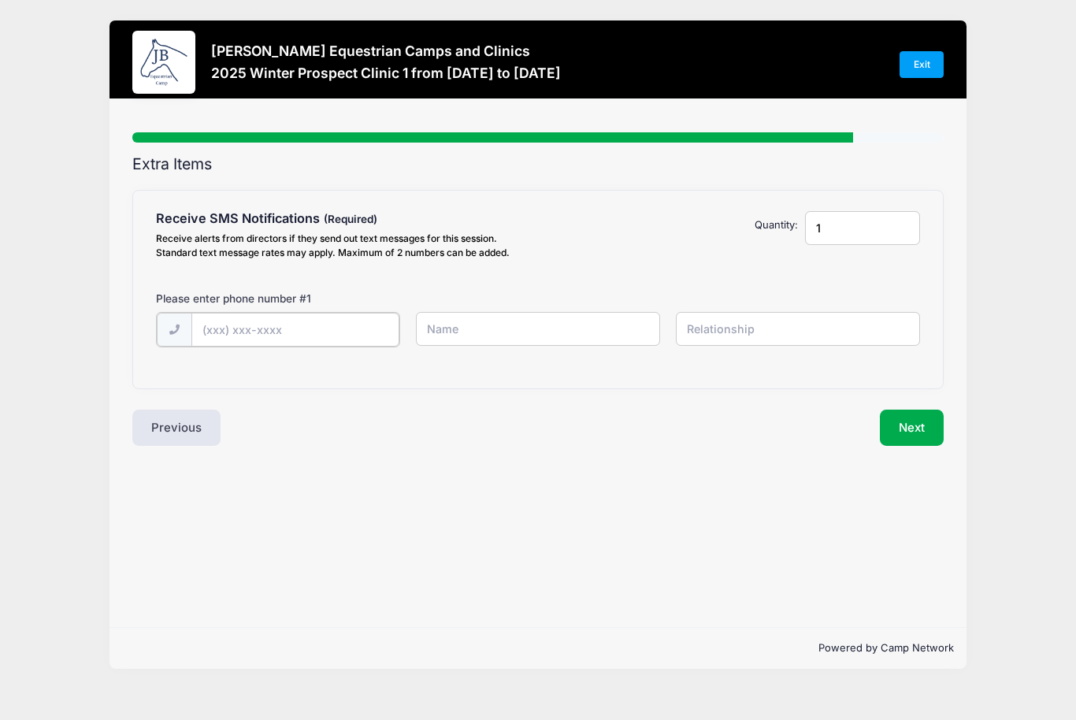
click at [346, 332] on input "text" at bounding box center [295, 330] width 209 height 34
type input "[PHONE_NUMBER]"
click at [604, 317] on input "text" at bounding box center [538, 329] width 244 height 34
type input "ca"
click at [273, 323] on input "[PHONE_NUMBER]" at bounding box center [295, 330] width 209 height 34
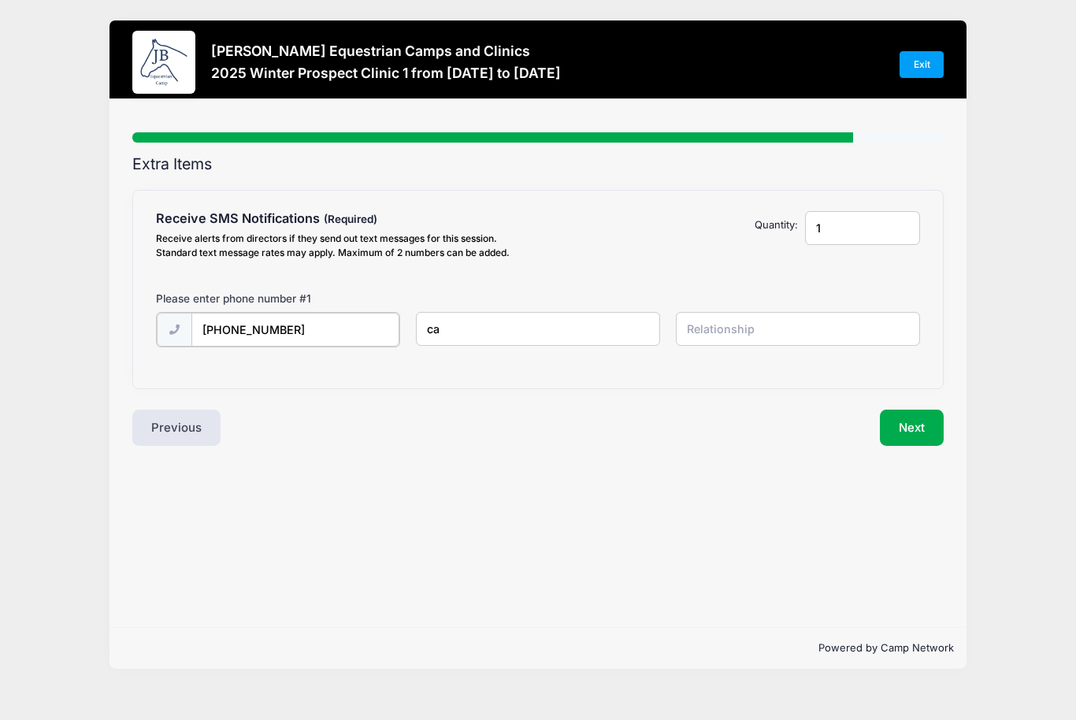
click at [273, 322] on input "[PHONE_NUMBER]" at bounding box center [295, 330] width 209 height 34
click at [451, 325] on input "ca" at bounding box center [538, 329] width 244 height 34
type input "c"
type input "[PERSON_NAME]"
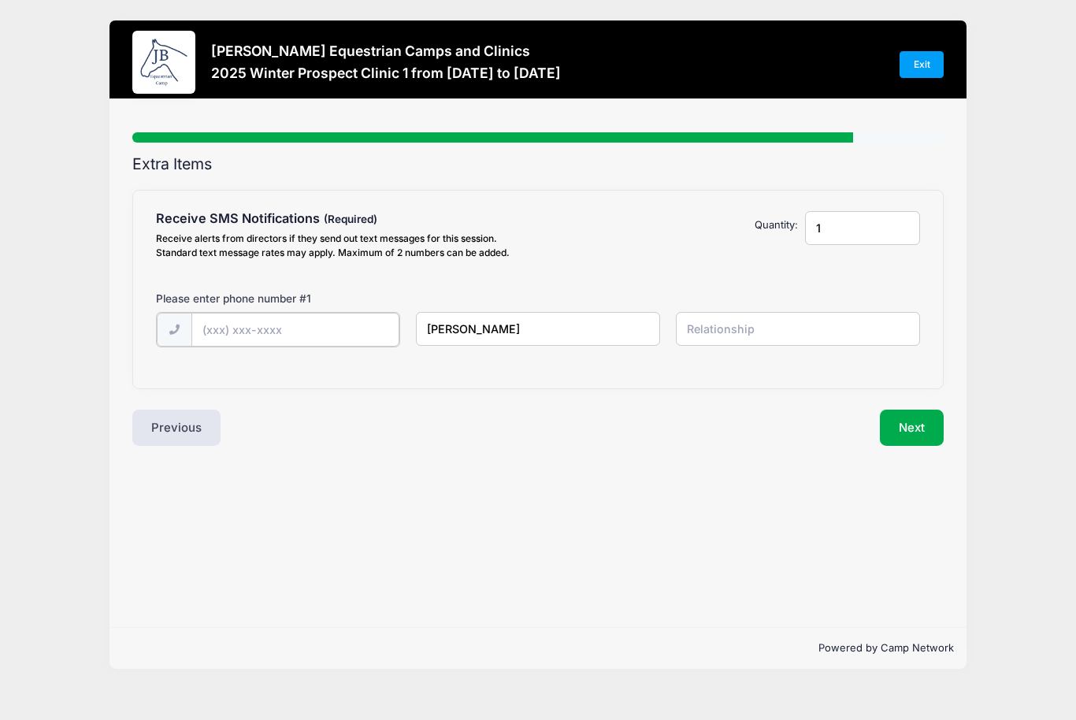
click at [255, 331] on input "text" at bounding box center [295, 330] width 209 height 34
type input "[PHONE_NUMBER]"
click at [833, 322] on input "text" at bounding box center [798, 329] width 244 height 34
type input "mom"
click at [918, 422] on button "Next" at bounding box center [912, 426] width 64 height 36
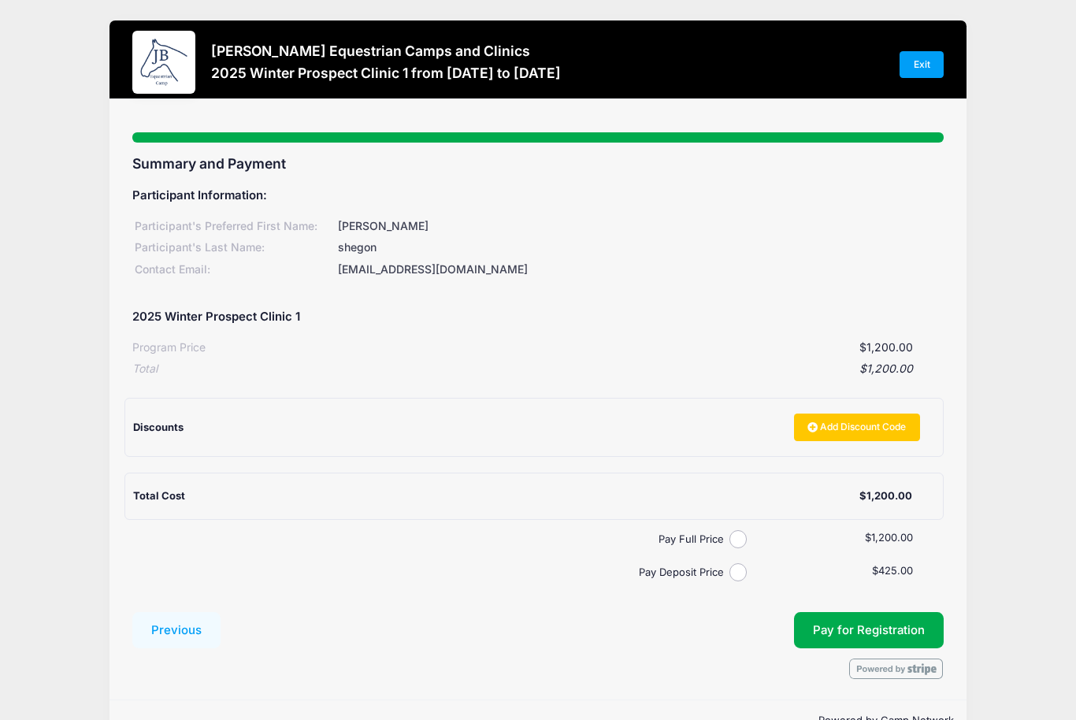
scroll to position [35, 0]
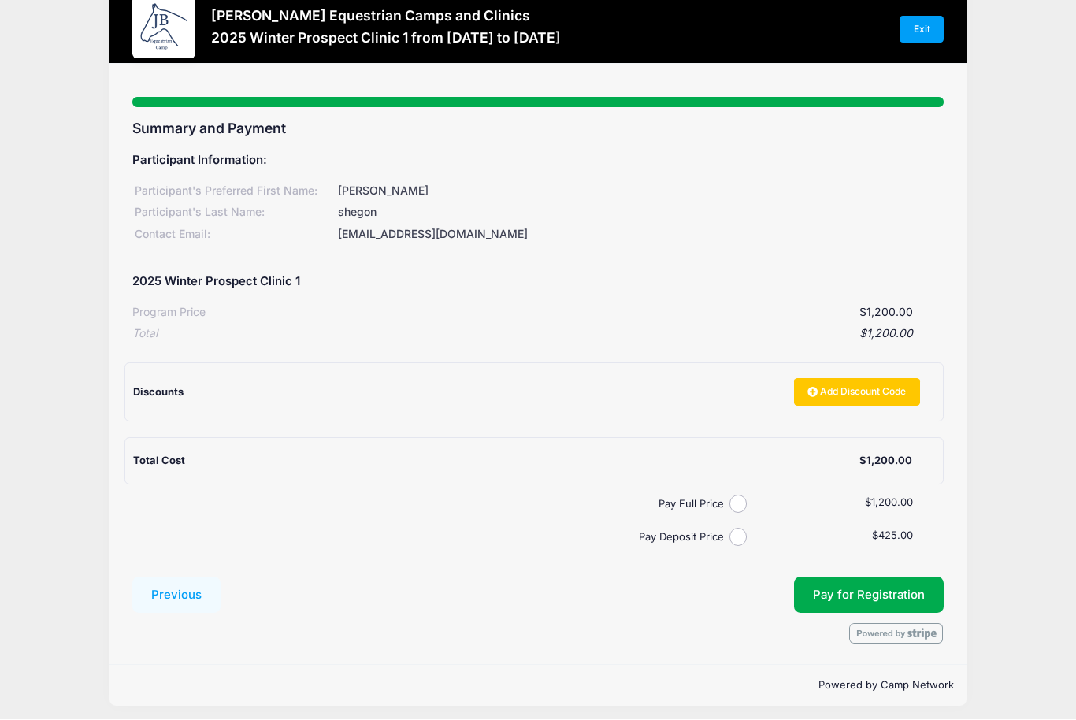
click at [738, 538] on input "Pay Deposit Price" at bounding box center [739, 538] width 18 height 18
radio input "true"
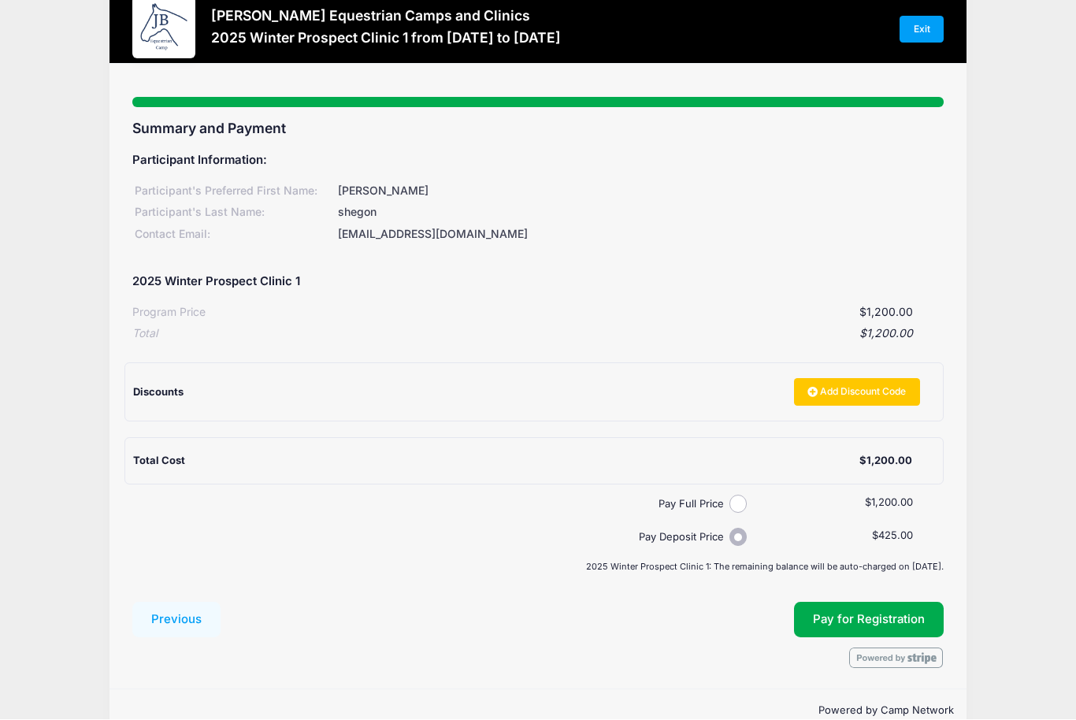
scroll to position [35, 0]
click at [745, 485] on div "Participant Information: Participant's Preferred First Name: Caroline Participa…" at bounding box center [538, 356] width 812 height 429
click at [746, 495] on div "Pay Full Price" at bounding box center [454, 504] width 645 height 18
click at [737, 504] on input "Pay Full Price" at bounding box center [739, 504] width 18 height 18
radio input "true"
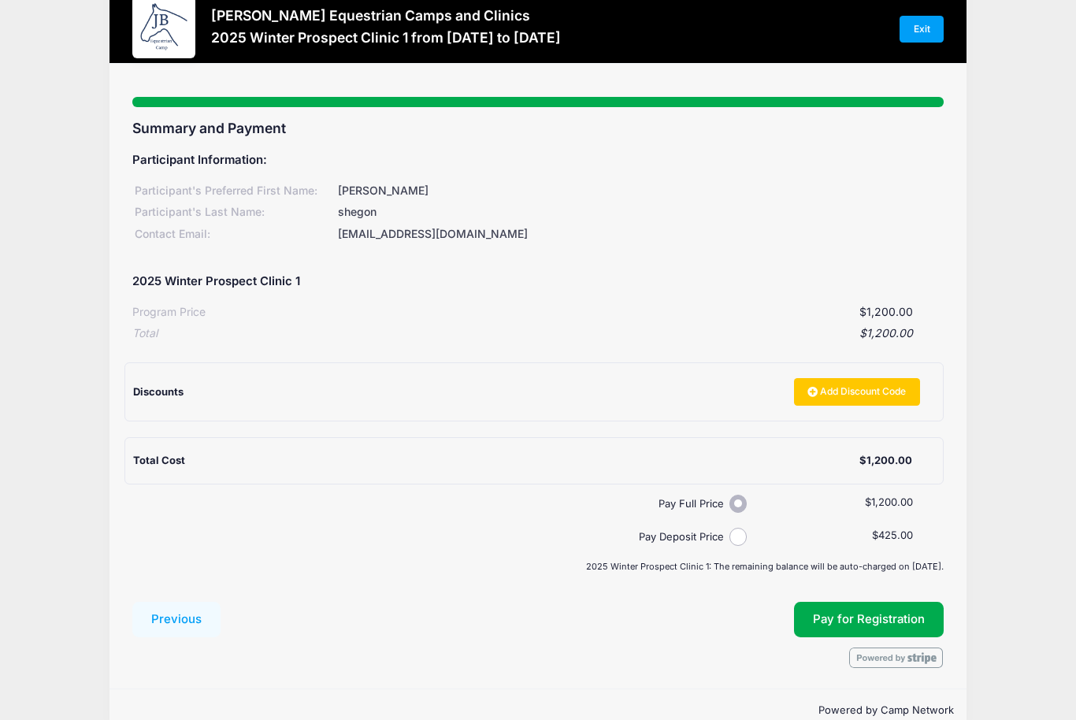
scroll to position [35, 0]
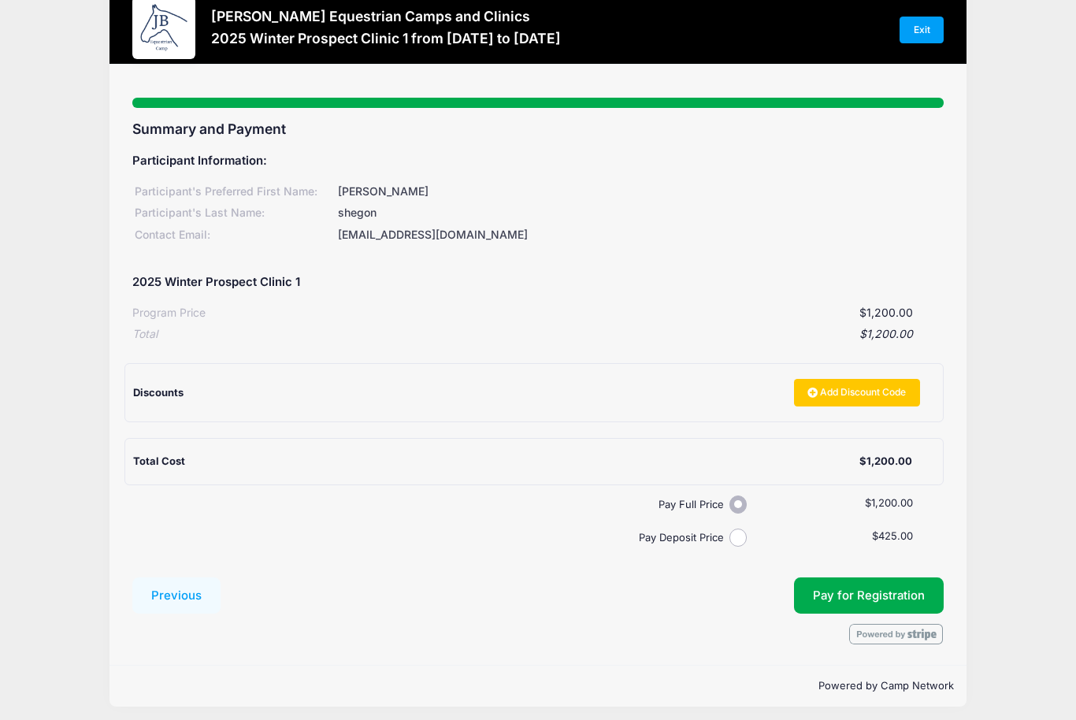
click at [754, 533] on div "Pay Deposit Price" at bounding box center [454, 538] width 645 height 18
click at [738, 548] on div "Summary and Payment Participant Information: Participant's Preferred First Name…" at bounding box center [538, 383] width 812 height 524
click at [727, 535] on label "Pay Deposit Price" at bounding box center [433, 538] width 591 height 16
click at [730, 535] on input "Pay Deposit Price" at bounding box center [739, 538] width 18 height 18
radio input "true"
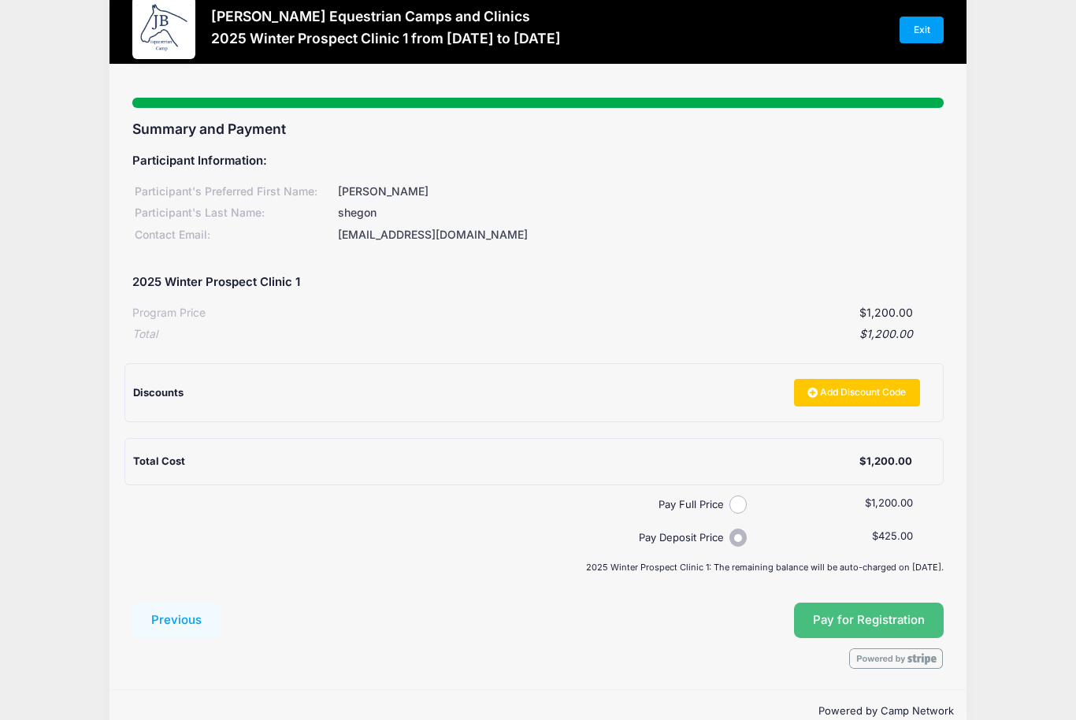
click at [831, 611] on button "Pay for Registration" at bounding box center [869, 621] width 150 height 36
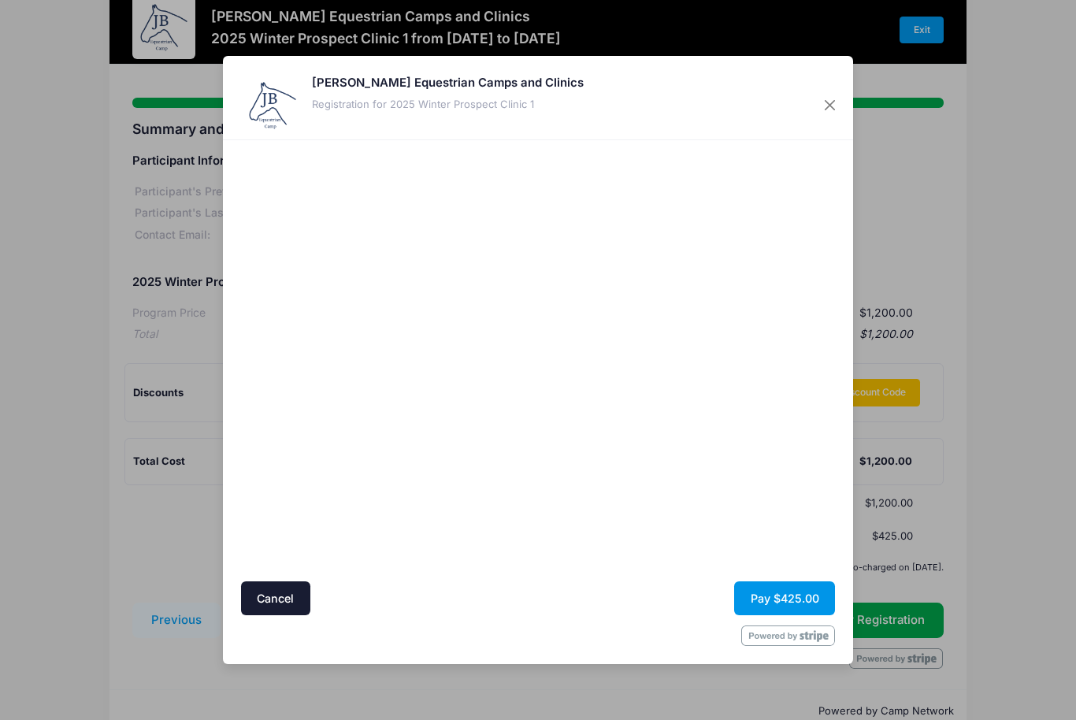
click at [807, 596] on button "Pay $425.00" at bounding box center [784, 599] width 101 height 34
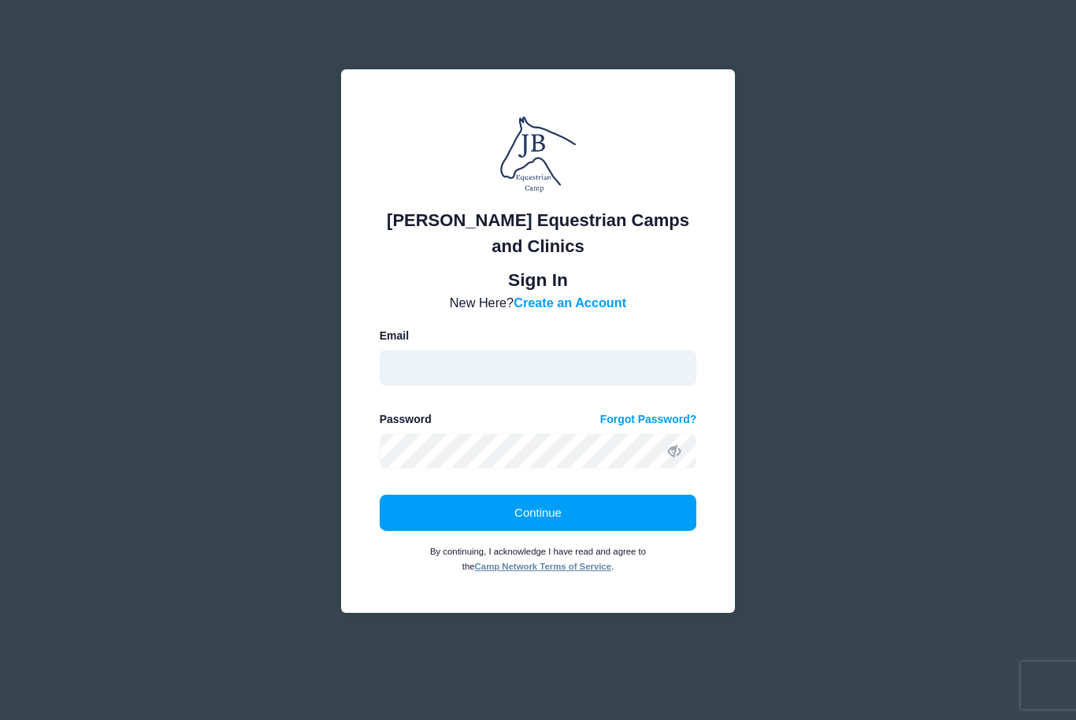
type input "[EMAIL_ADDRESS][DOMAIN_NAME]"
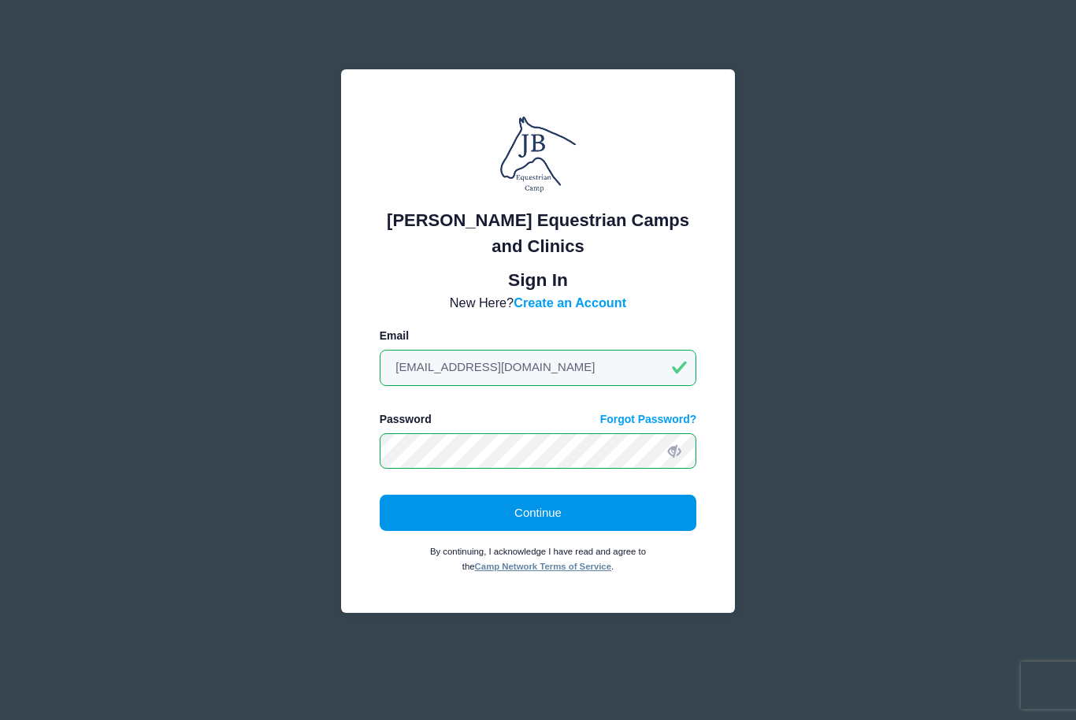
click at [594, 529] on button "Continue" at bounding box center [539, 513] width 318 height 36
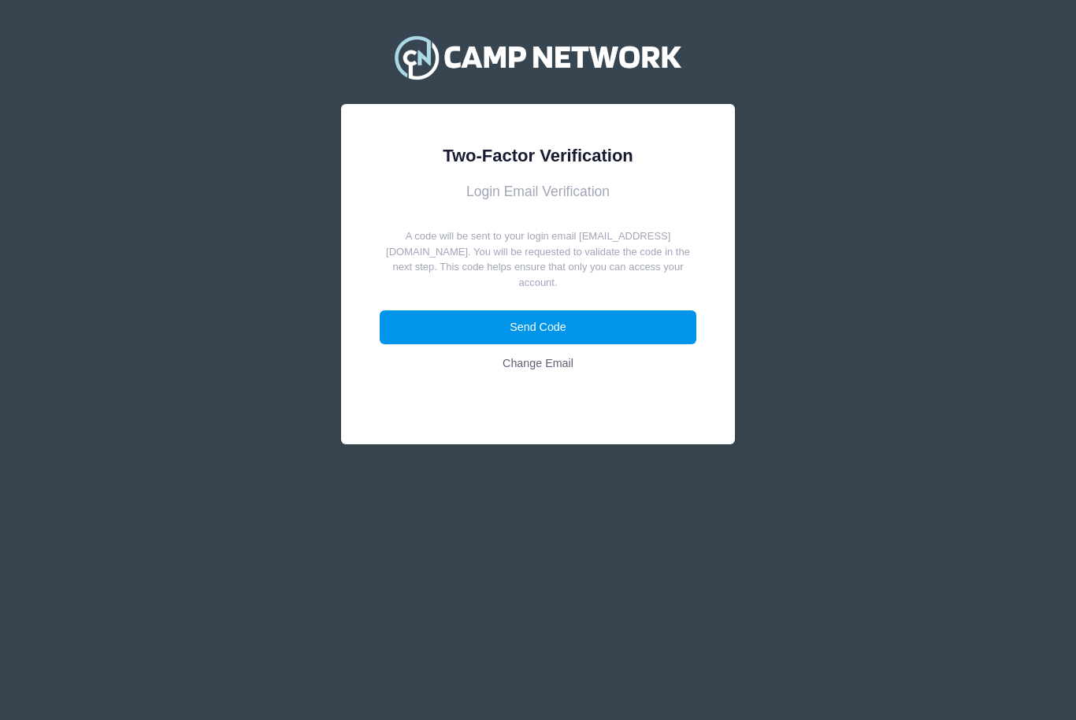
click at [552, 310] on button "Send Code" at bounding box center [539, 327] width 318 height 34
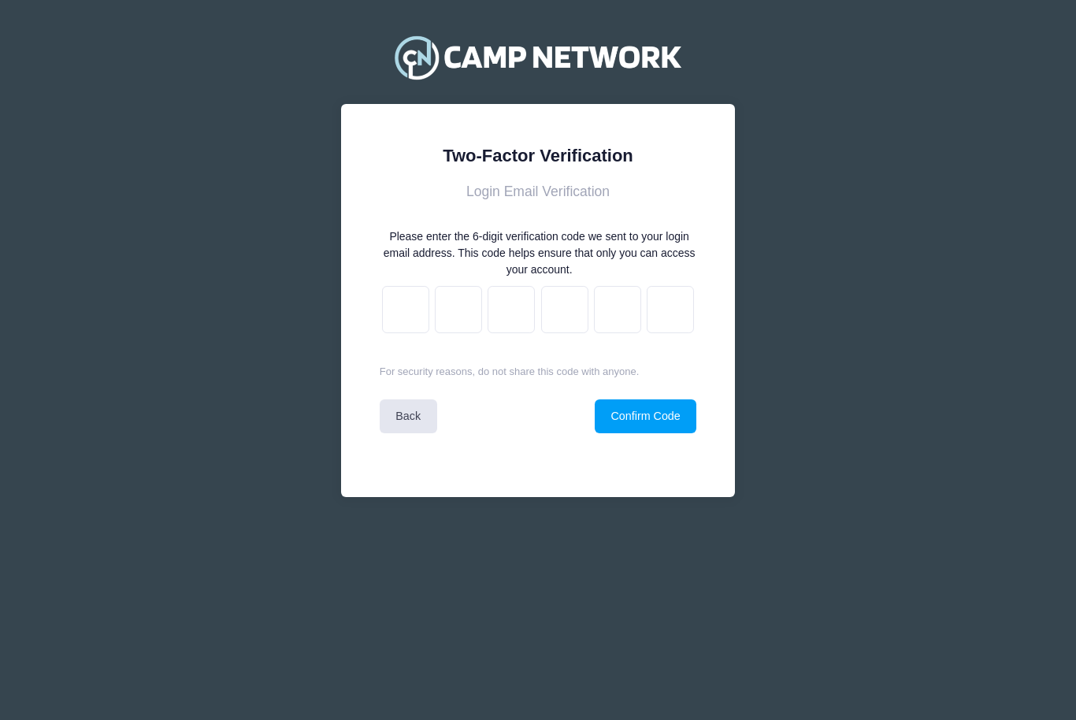
click at [1007, 7] on div "Two-Factor Verification Login Email Verification Please enter the 6-digit verif…" at bounding box center [538, 274] width 1076 height 548
click at [414, 307] on input "text" at bounding box center [405, 309] width 47 height 47
type input "f"
type input "6"
type input "f"
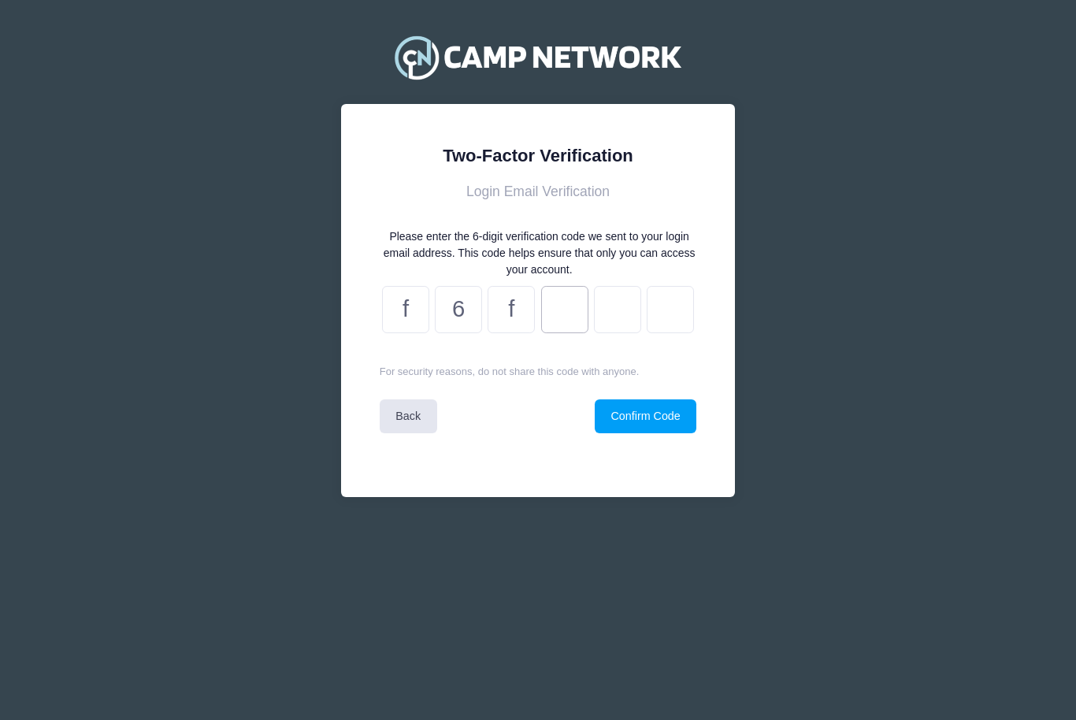
type input "3"
type input "6"
type input "a"
click at [671, 419] on button "Confirm Code" at bounding box center [646, 416] width 102 height 34
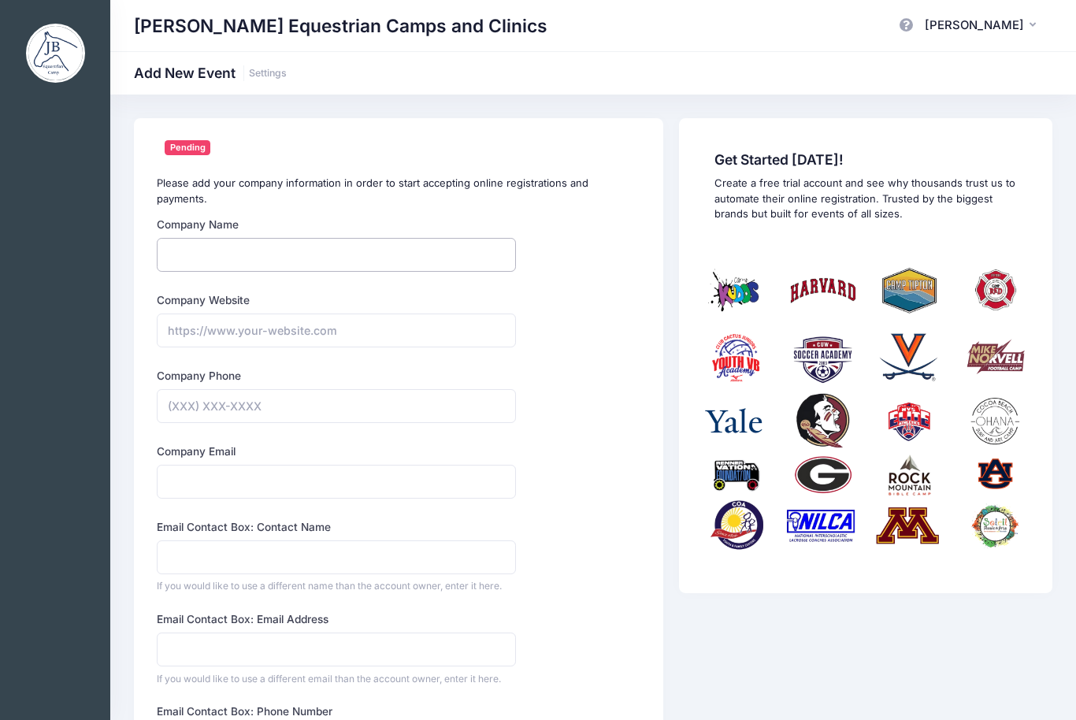
click at [198, 252] on input "Company Name" at bounding box center [336, 255] width 359 height 34
click at [269, 255] on input "Company Name" at bounding box center [336, 255] width 359 height 34
paste input "[PERSON_NAME]"
type input "[PERSON_NAME]"
click at [228, 292] on label "Company Website" at bounding box center [203, 300] width 93 height 16
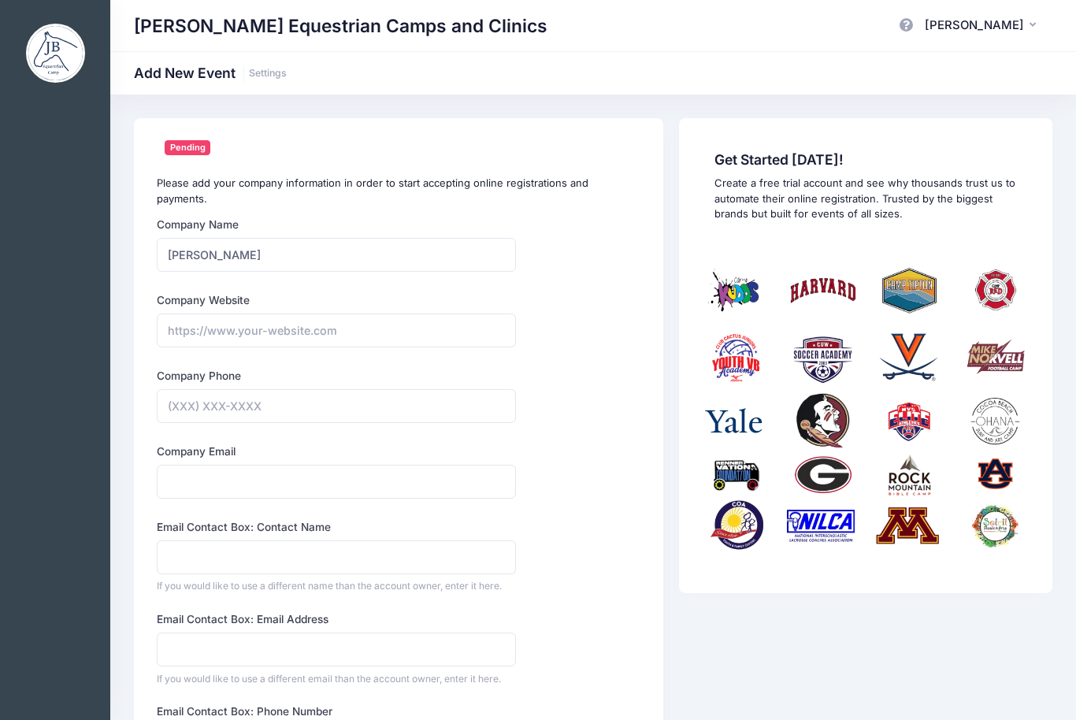
click at [228, 314] on input "Company Website" at bounding box center [336, 331] width 359 height 34
click at [226, 314] on input "Company Website" at bounding box center [336, 331] width 359 height 34
paste input "https://www.jessicabraswellequestriancamps.com/"
type input "https://www.jessicabraswellequestriancamps.com/"
click at [229, 391] on input "Company Phone" at bounding box center [336, 406] width 359 height 34
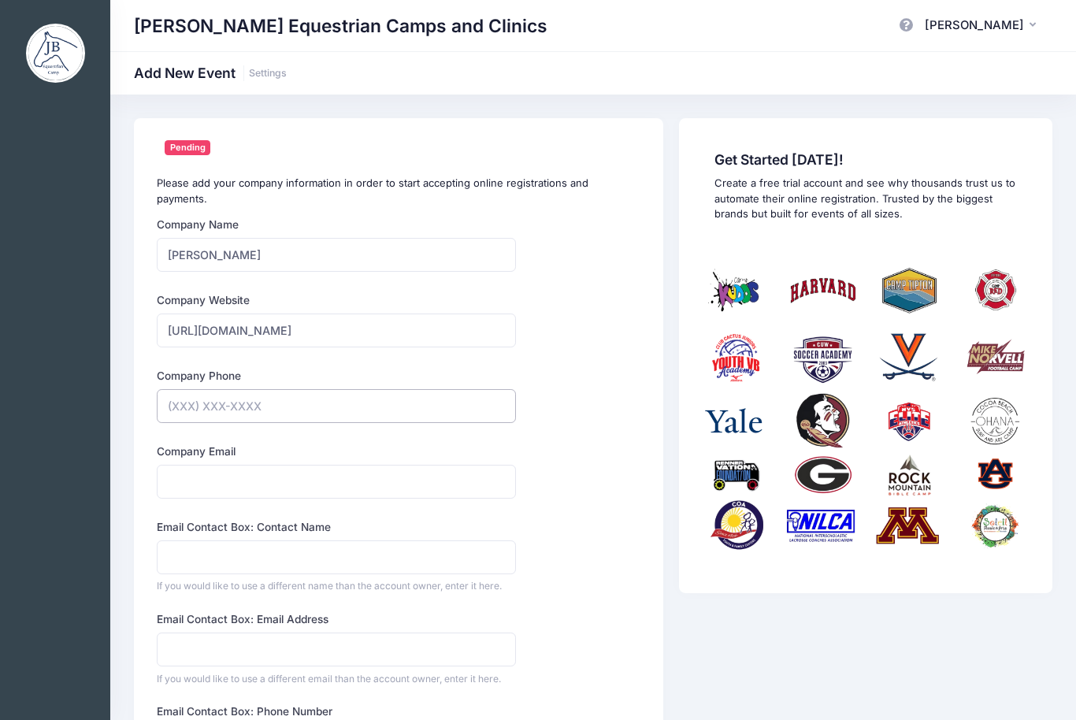
click at [226, 391] on input "Company Phone" at bounding box center [336, 406] width 359 height 34
paste input "(334) 734-9832"
type input "(334) 734-9832"
click at [997, 465] on img at bounding box center [866, 409] width 328 height 328
click at [331, 465] on input "Company Email" at bounding box center [336, 482] width 359 height 34
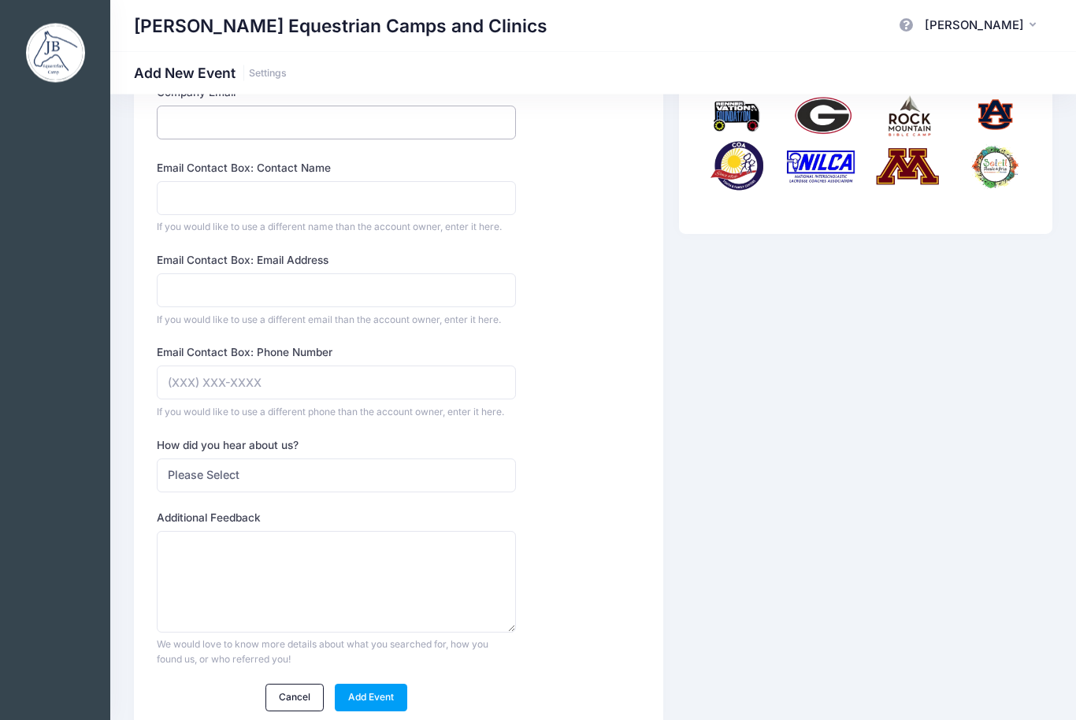
scroll to position [359, 0]
click at [260, 459] on select "Please Select Web Search Customer Referral Other" at bounding box center [336, 476] width 359 height 34
select select "other"
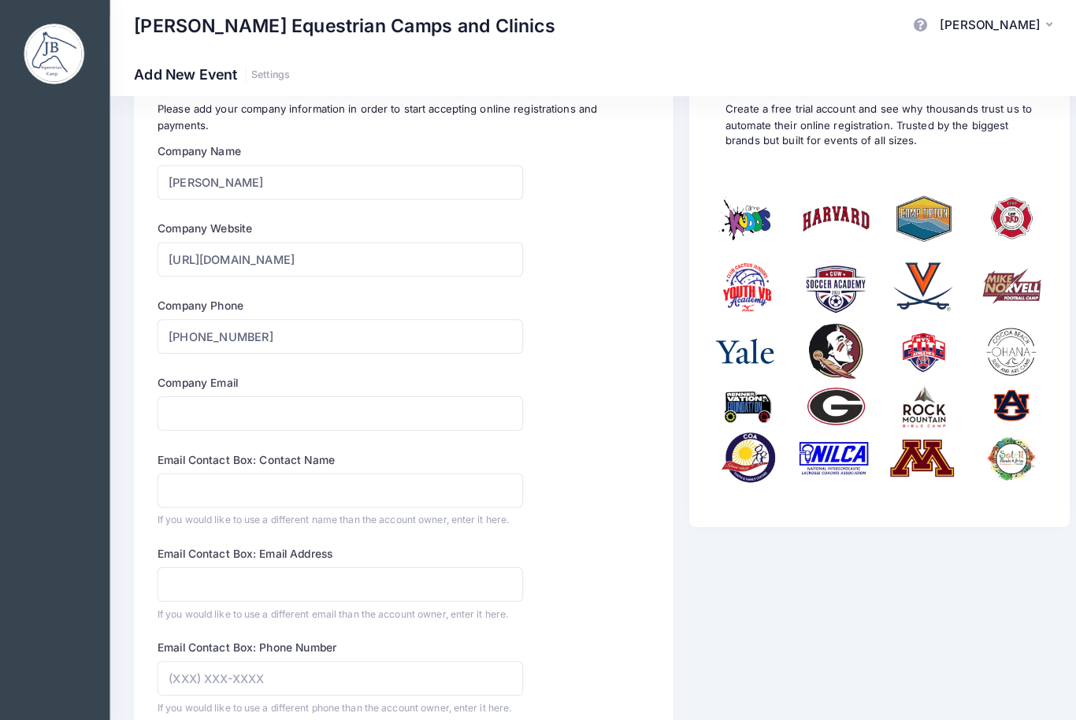
scroll to position [0, 0]
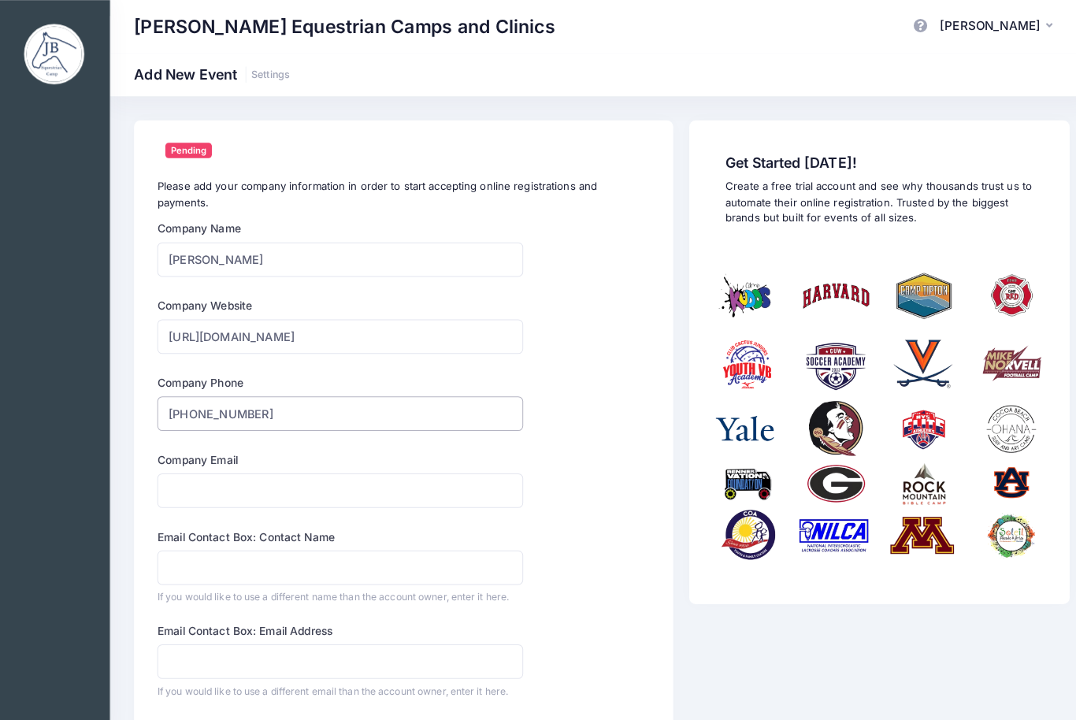
click at [285, 397] on input "(334) 734-9832" at bounding box center [336, 406] width 359 height 34
click at [284, 397] on input "(334) 734-9832" at bounding box center [336, 406] width 359 height 34
type input "(33"
click at [151, 231] on div "Company Name Jessica Braswell Type Select Academic Adventure Arts and Crafts Ba…" at bounding box center [337, 643] width 374 height 853
click at [171, 240] on input "Jessica Braswell" at bounding box center [336, 255] width 359 height 34
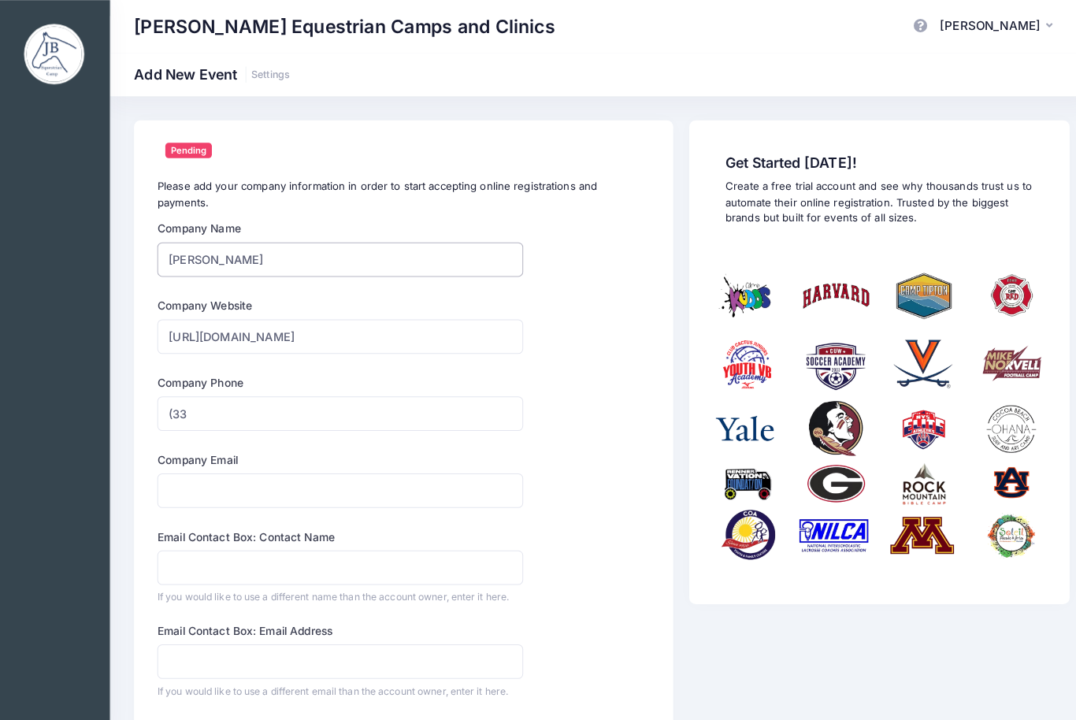
click at [170, 240] on input "Jessica Braswell" at bounding box center [336, 255] width 359 height 34
type input "="
click at [308, 316] on input "https://www.jessicabraswellequestriancamps.com/" at bounding box center [336, 331] width 359 height 34
click at [307, 315] on input "https://www.jessicabraswellequestriancamps.com/" at bounding box center [336, 331] width 359 height 34
click at [177, 314] on input "https://www.jessicabraswellequestriancamps.com/" at bounding box center [336, 331] width 359 height 34
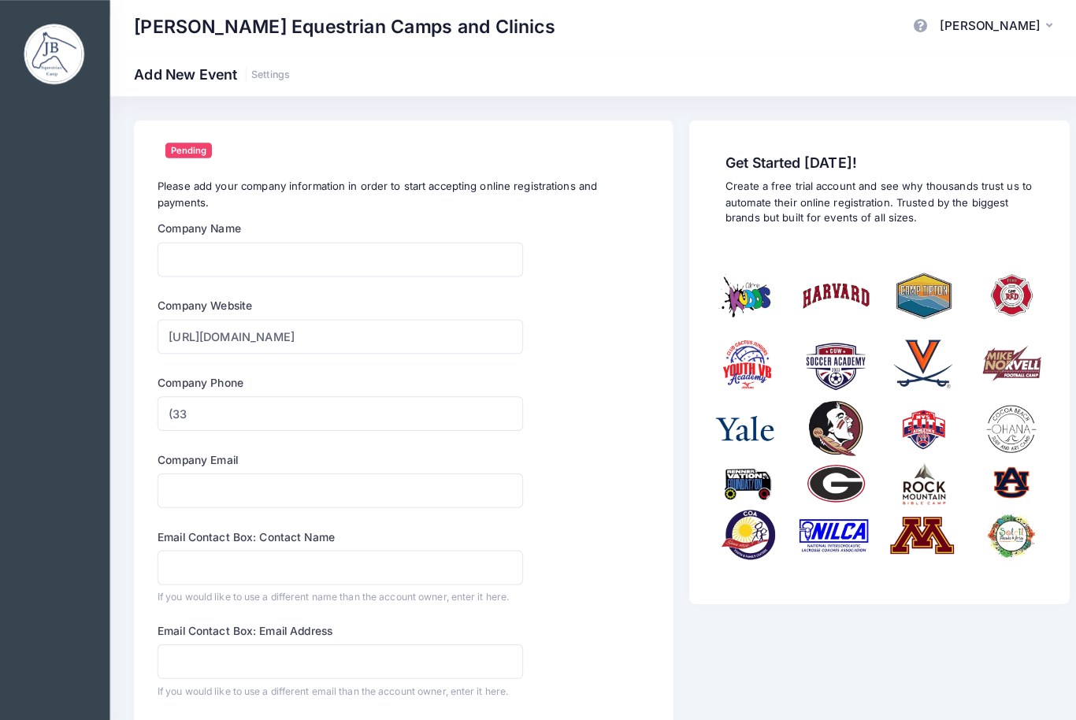
click at [574, 366] on div "Company Name Type Select Academic Adventure Arts and Crafts Baseball Select @" at bounding box center [399, 643] width 499 height 853
click at [292, 238] on input "Company Name" at bounding box center [336, 255] width 359 height 34
type input "Caroline shegon"
click at [272, 404] on input "(33" at bounding box center [336, 406] width 359 height 34
type input "(3"
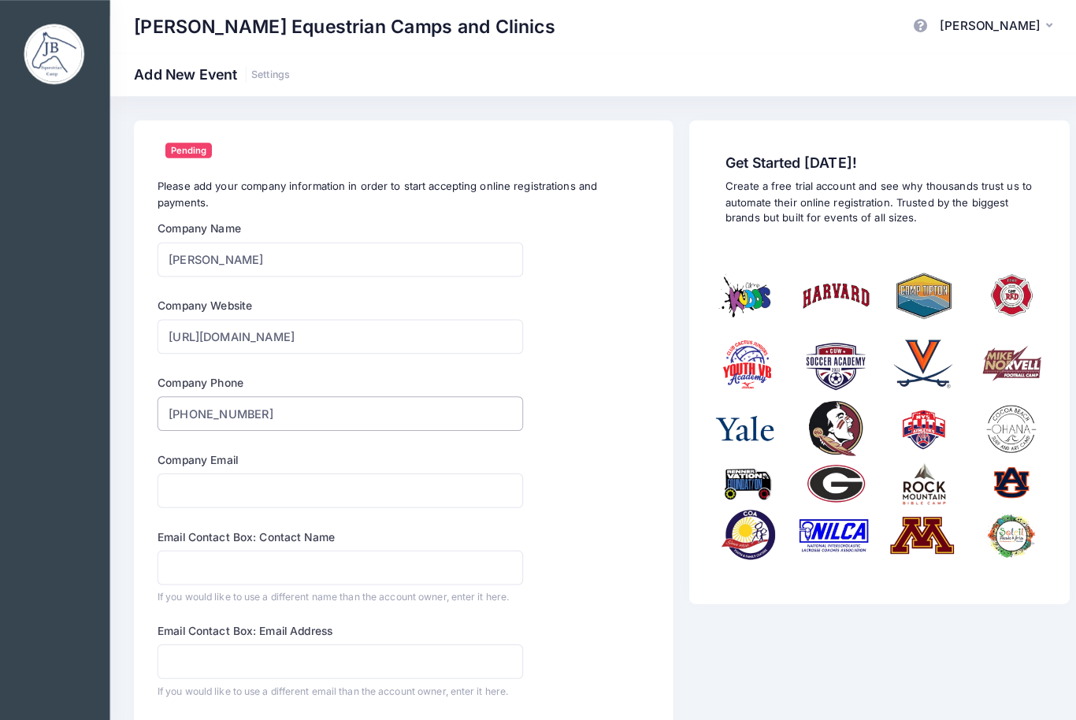
type input "(817) 980-3488"
click at [192, 468] on input "Company Email" at bounding box center [336, 482] width 359 height 34
type input "c007shegon@icloud.com"
click at [384, 545] on input "Email Contact Box: Contact Name" at bounding box center [336, 558] width 359 height 34
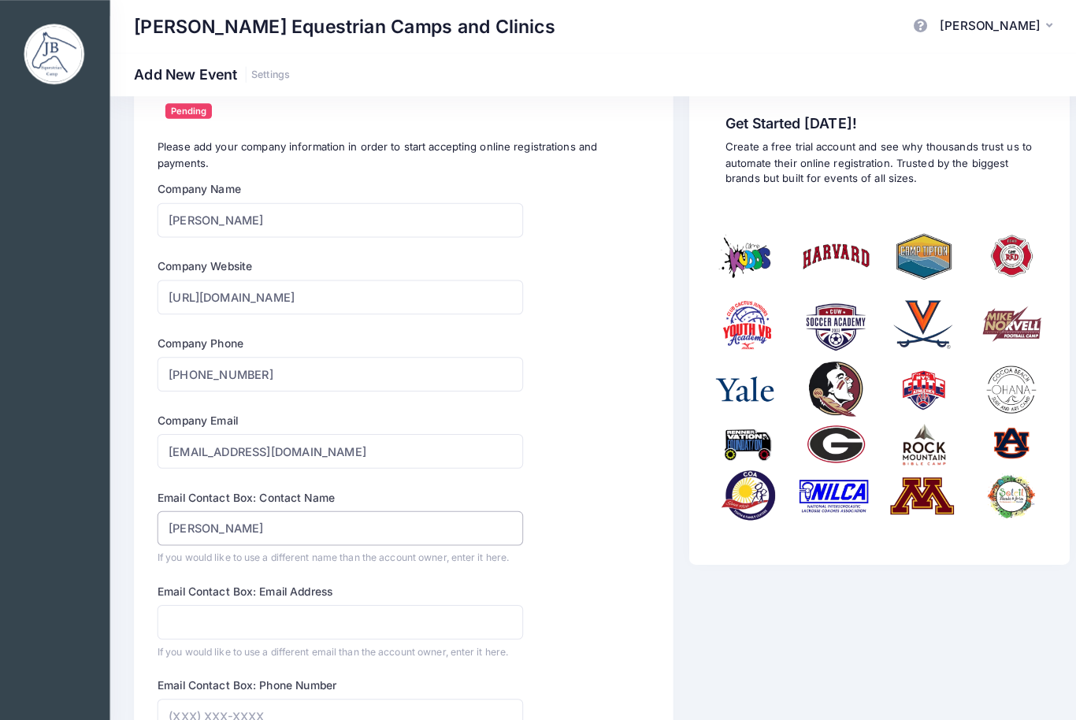
scroll to position [58, 0]
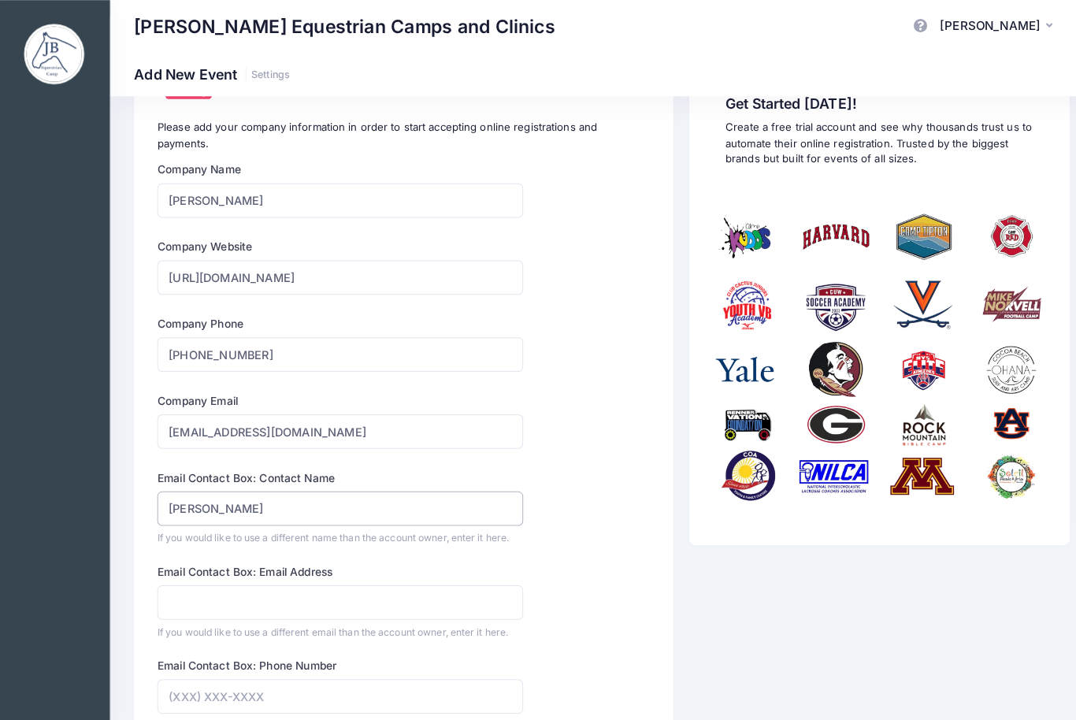
type input "caroline shegon"
click at [389, 574] on input "Email Contact Box: Email Address" at bounding box center [336, 591] width 359 height 34
click at [185, 417] on input "[EMAIL_ADDRESS][DOMAIN_NAME]" at bounding box center [336, 424] width 359 height 34
click at [220, 586] on input "Email Contact Box: Email Address" at bounding box center [336, 591] width 359 height 34
click at [212, 575] on input "Email Contact Box: Email Address" at bounding box center [336, 591] width 359 height 34
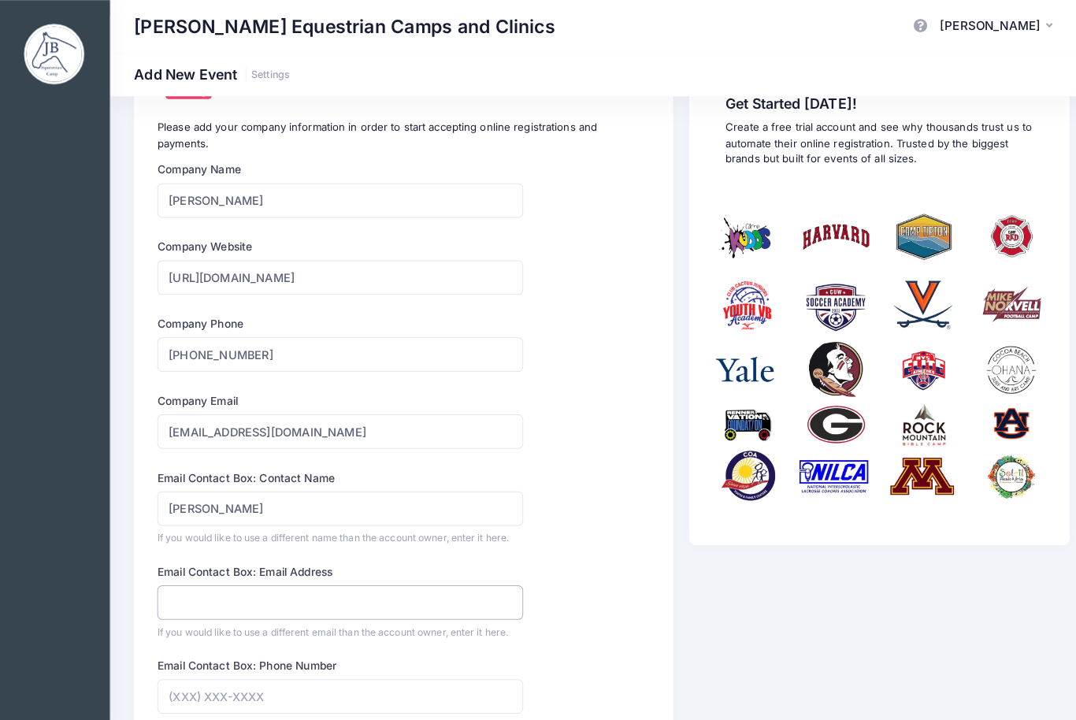
paste input "[EMAIL_ADDRESS][DOMAIN_NAME]"
type input "[EMAIL_ADDRESS][DOMAIN_NAME]"
click at [192, 331] on input "[PHONE_NUMBER]" at bounding box center [336, 348] width 359 height 34
click at [223, 678] on input "Email Contact Box: Phone Number" at bounding box center [336, 684] width 359 height 34
click at [222, 678] on input "Email Contact Box: Phone Number" at bounding box center [336, 684] width 359 height 34
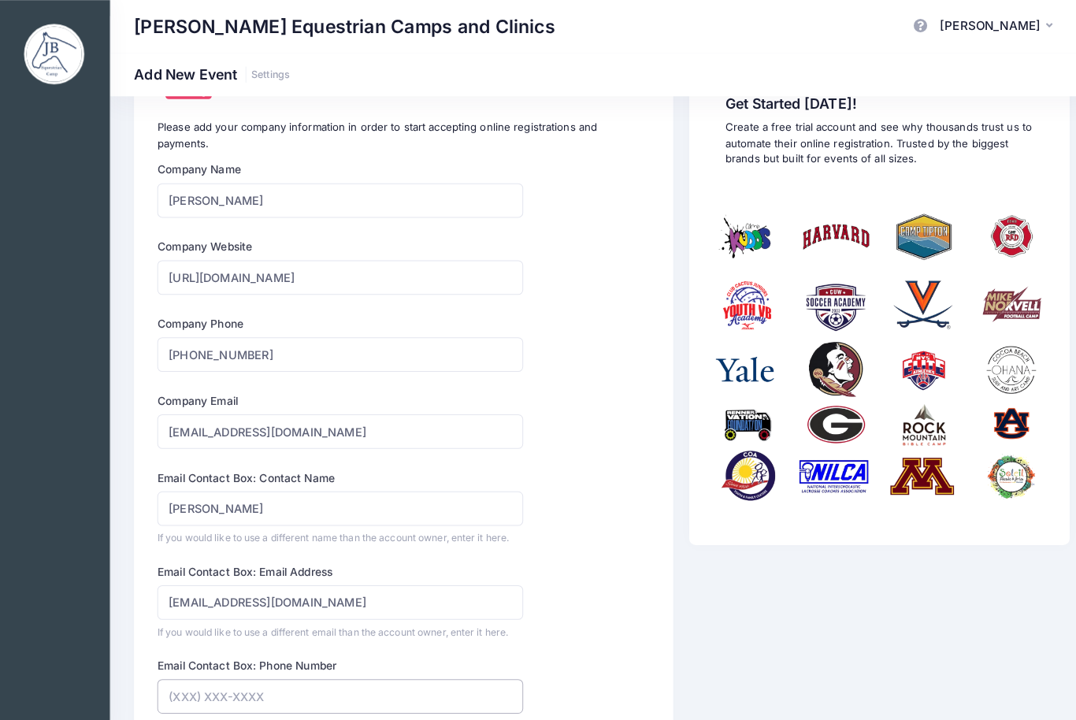
click at [209, 667] on input "Email Contact Box: Phone Number" at bounding box center [336, 684] width 359 height 34
paste input "[PHONE_NUMBER]"
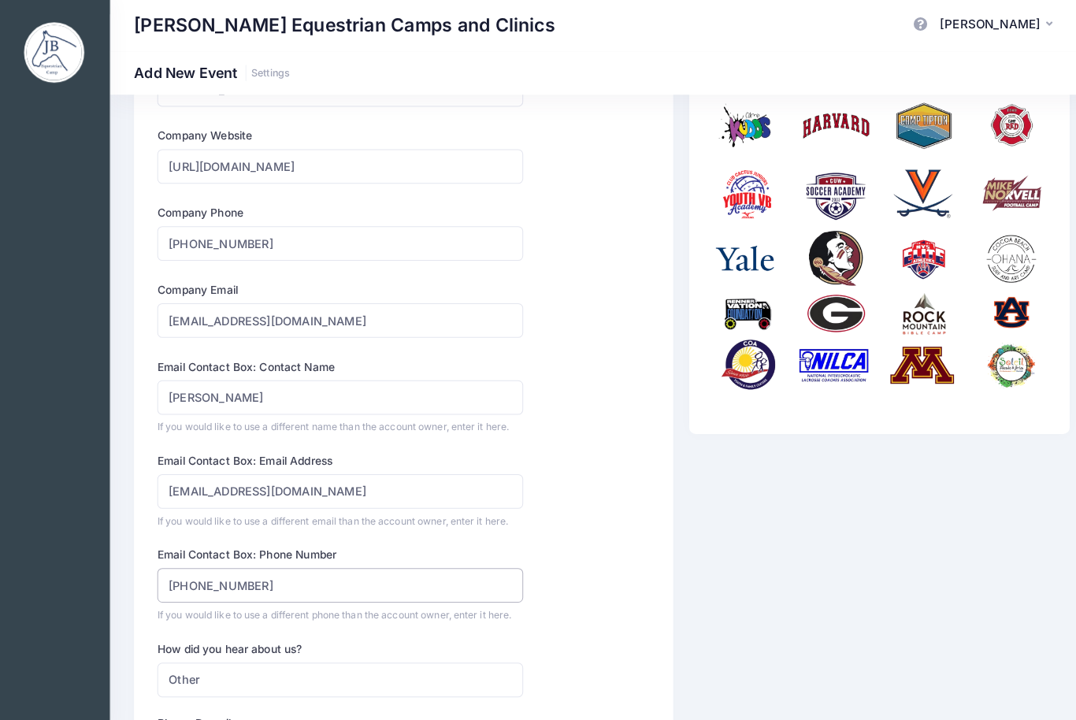
type input "[PHONE_NUMBER]"
click at [429, 652] on select "Please Select Web Search Customer Referral Other" at bounding box center [336, 669] width 359 height 34
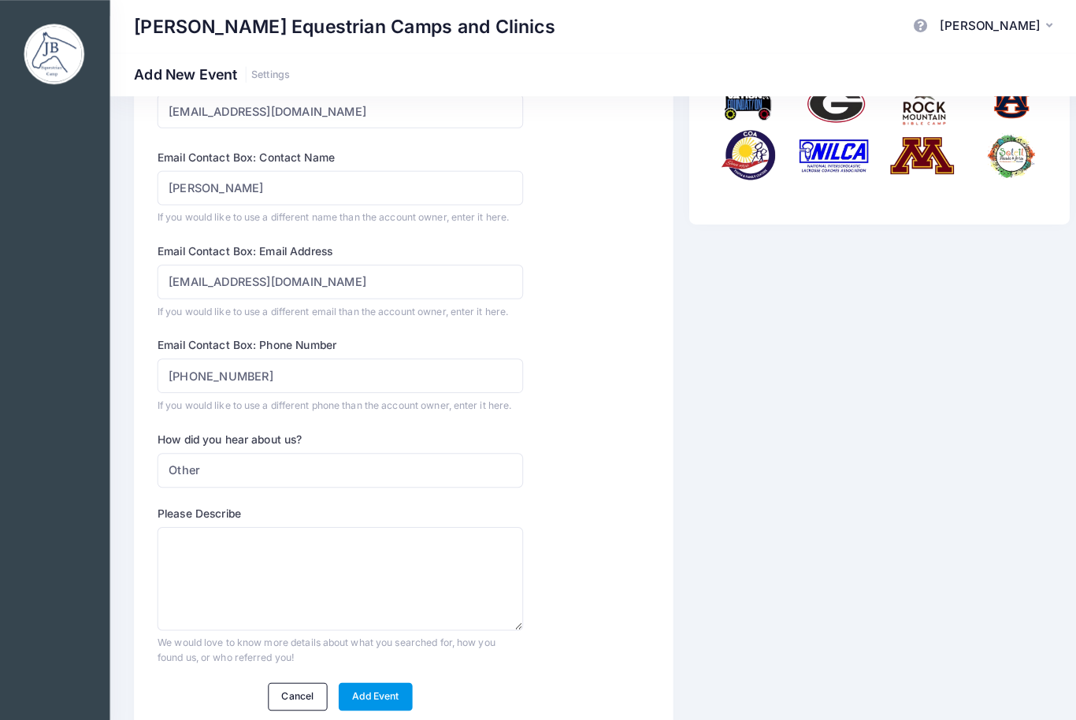
click at [392, 671] on link "Add Event" at bounding box center [371, 684] width 73 height 27
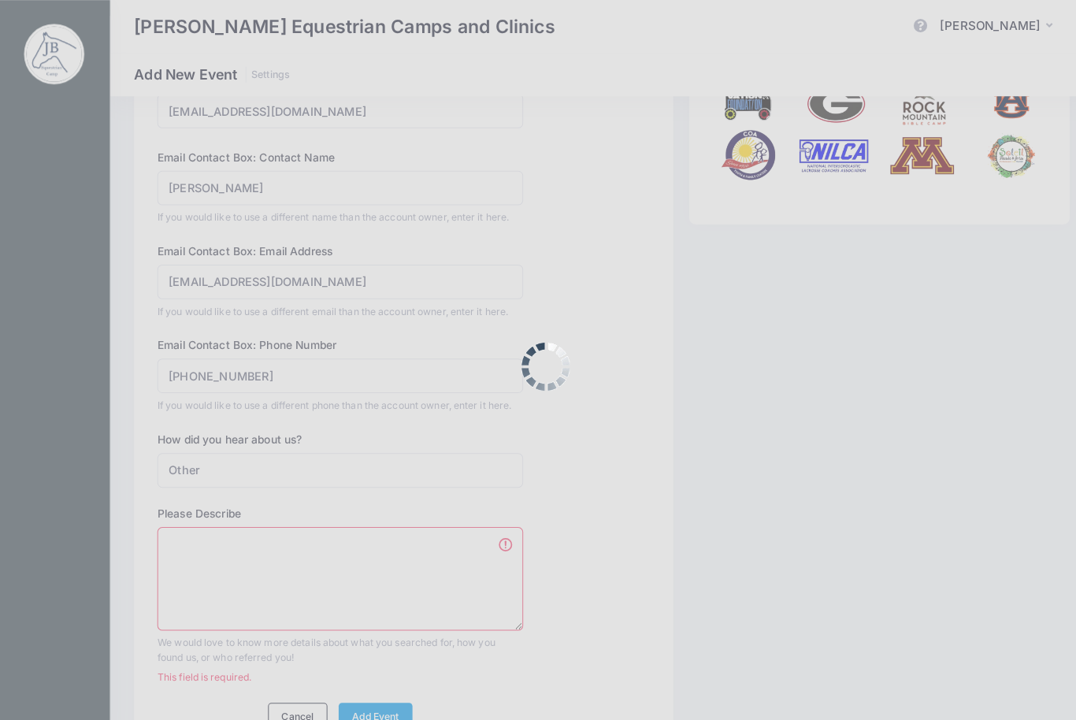
scroll to position [392, 0]
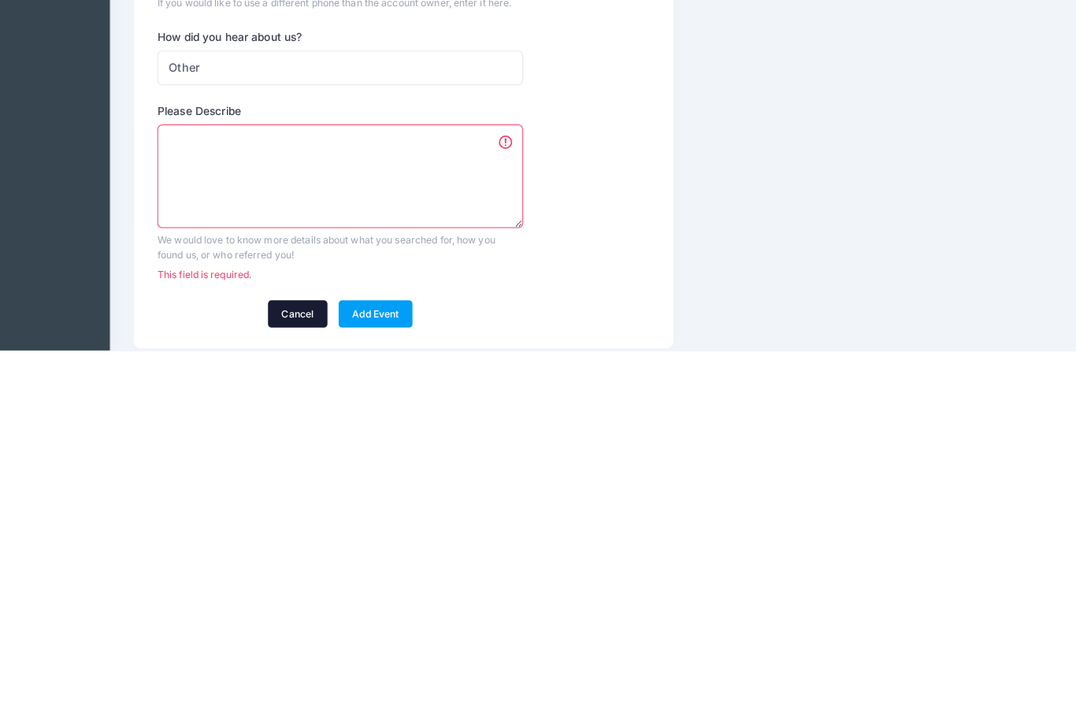
click at [298, 671] on link "Cancel" at bounding box center [295, 684] width 59 height 27
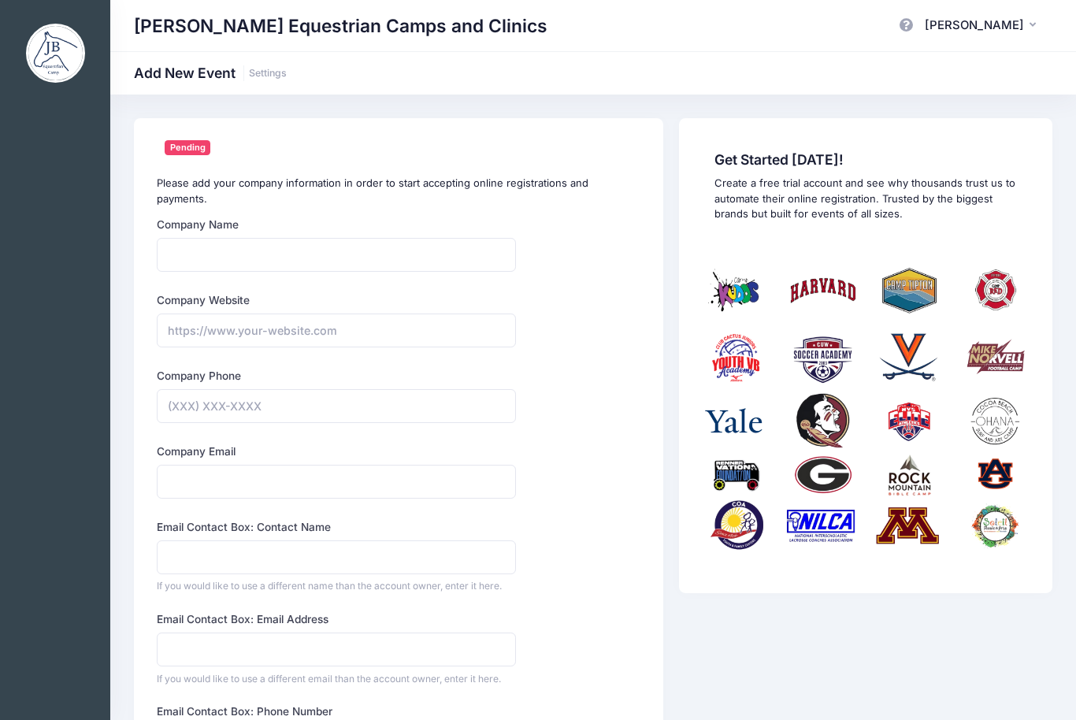
click at [201, 87] on div "[PERSON_NAME] Equestrian Camps and Clinics Add New Event Settings" at bounding box center [593, 72] width 966 height 43
click at [124, 55] on div "Jessica Braswell Equestrian Camps and Clinics Add New Event Settings" at bounding box center [593, 72] width 966 height 43
click at [72, 61] on img at bounding box center [55, 53] width 59 height 59
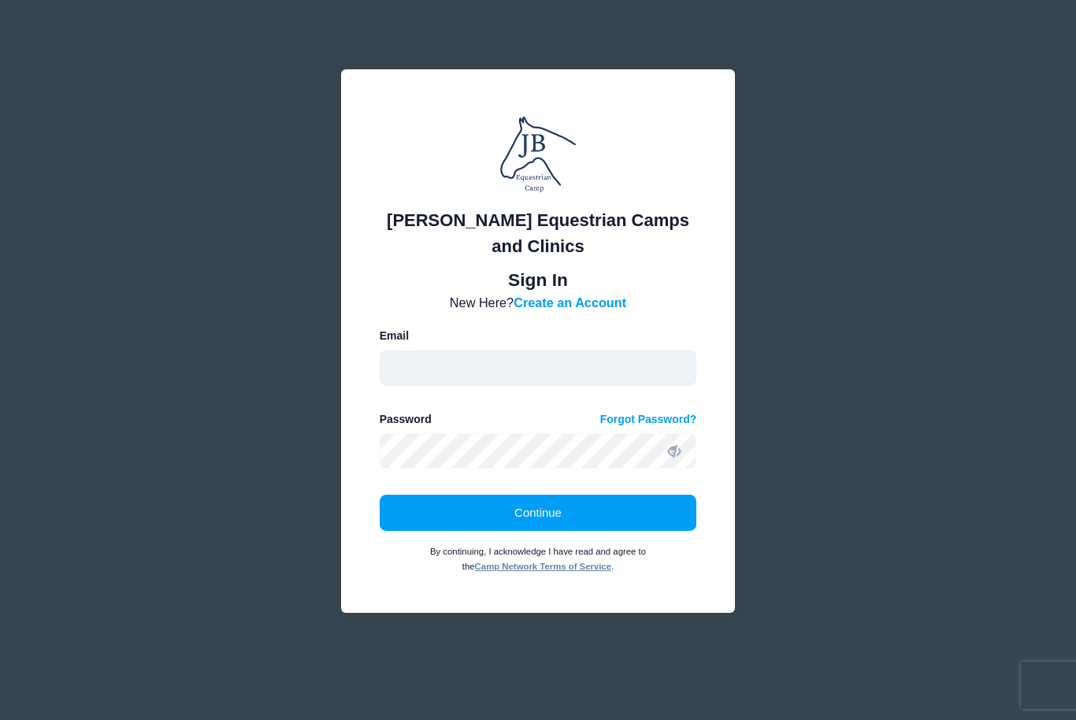
type input "[EMAIL_ADDRESS][DOMAIN_NAME]"
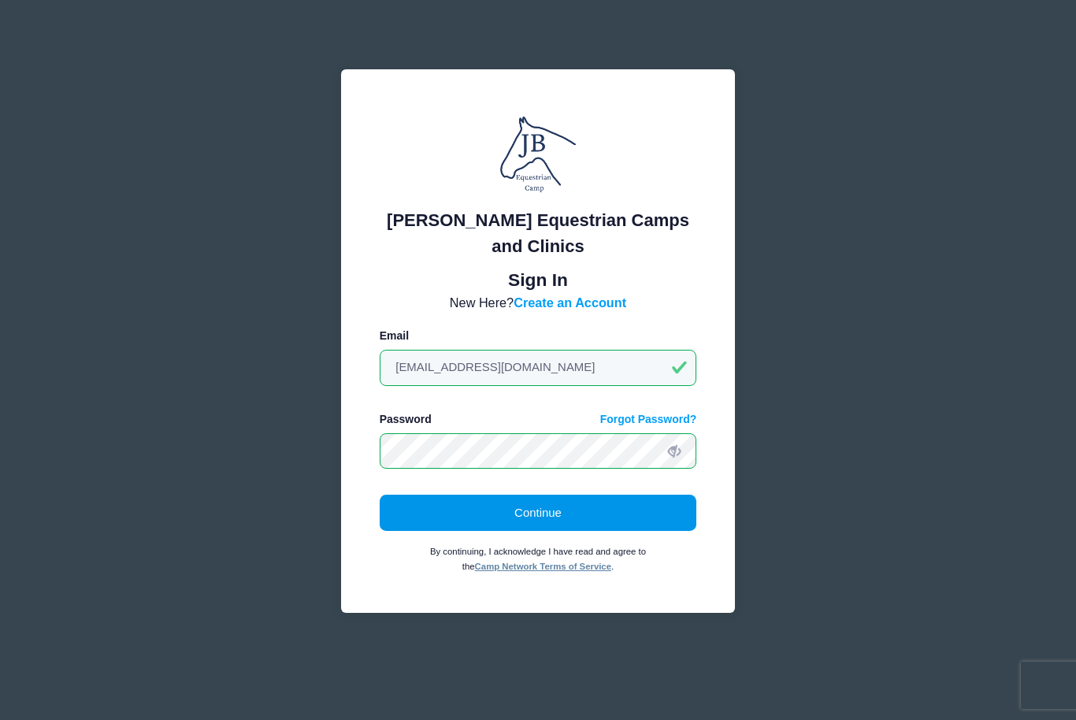
click at [641, 527] on button "Continue" at bounding box center [539, 513] width 318 height 36
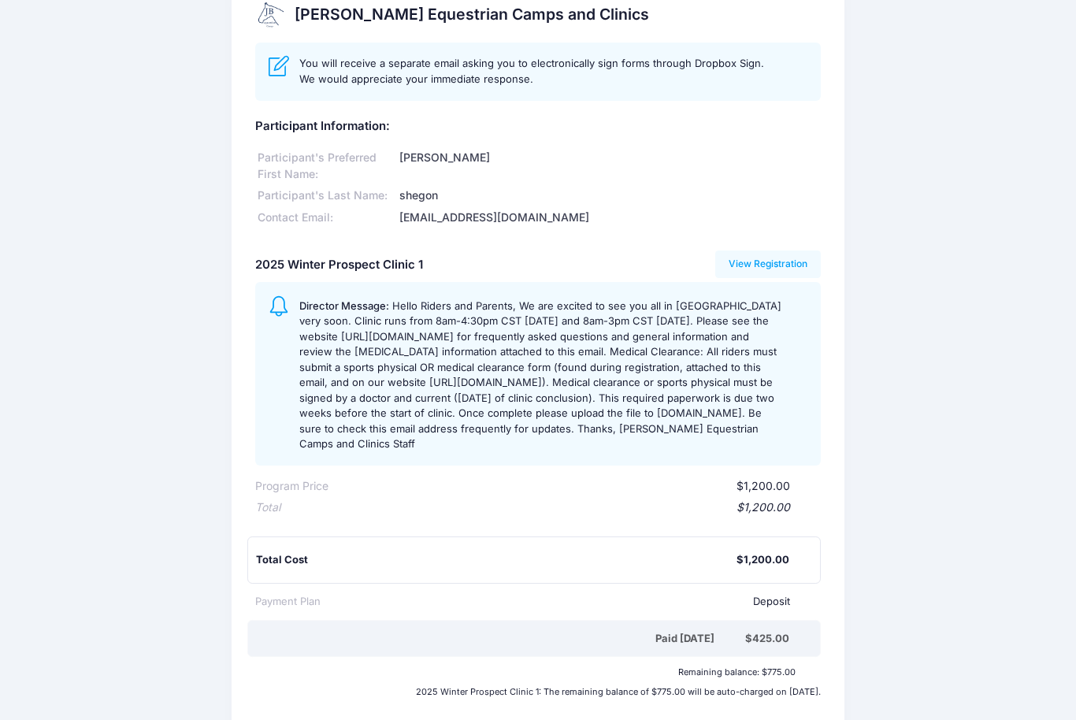
scroll to position [24, 0]
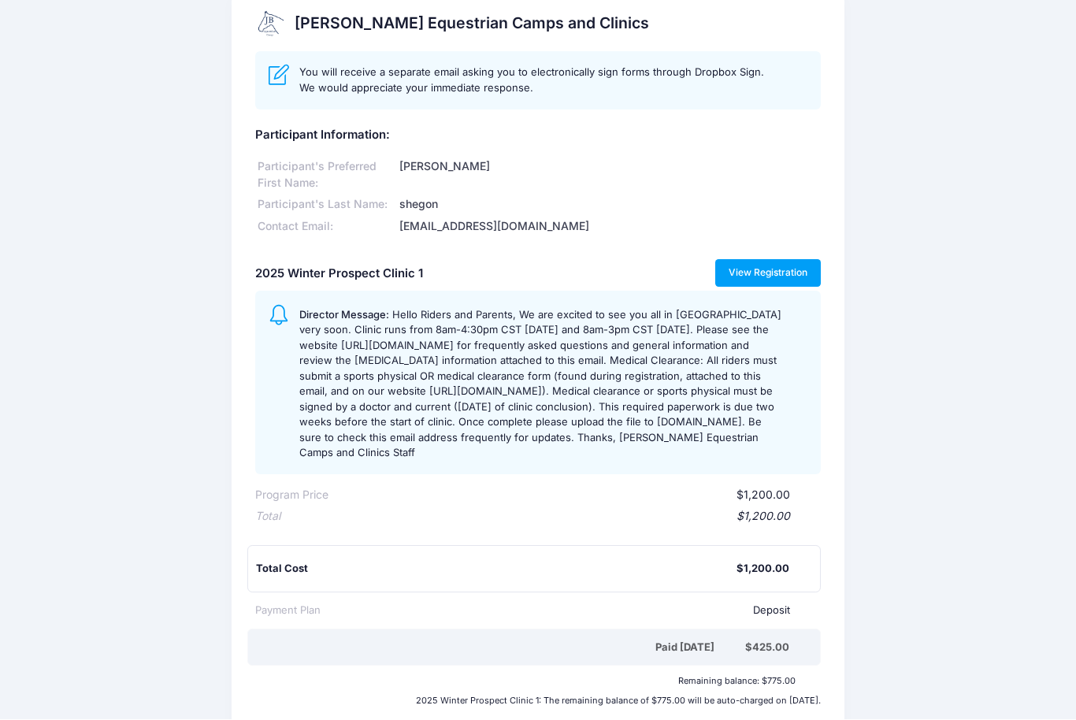
click at [812, 269] on link "View Registration" at bounding box center [768, 273] width 106 height 27
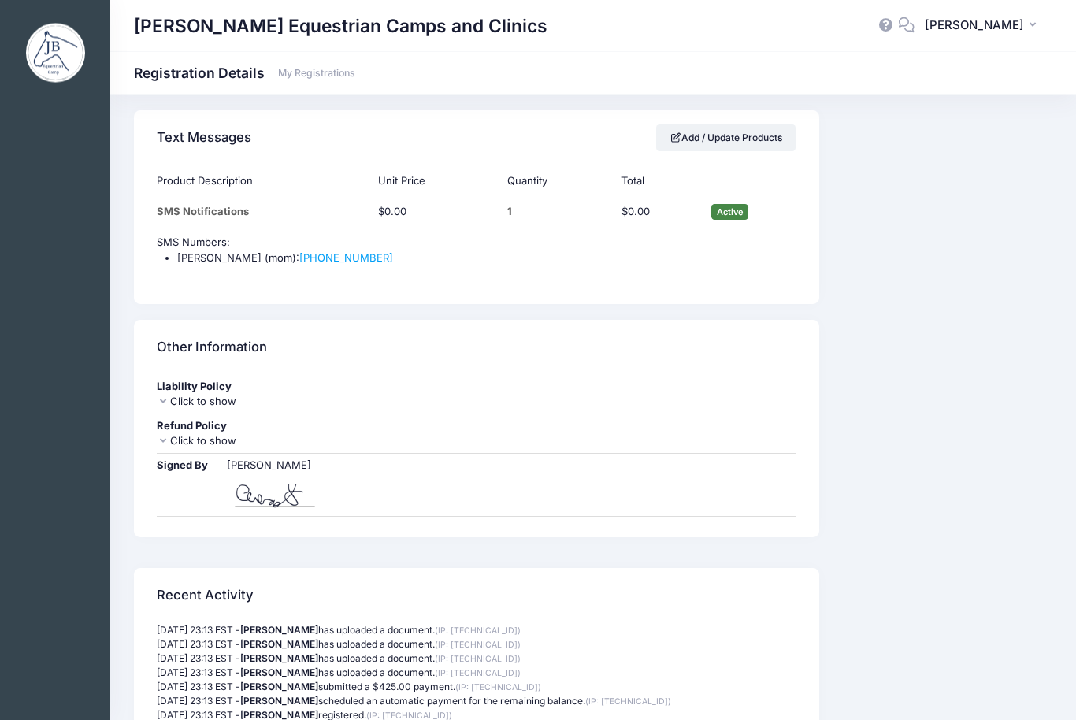
scroll to position [2405, 0]
